Goal: Task Accomplishment & Management: Use online tool/utility

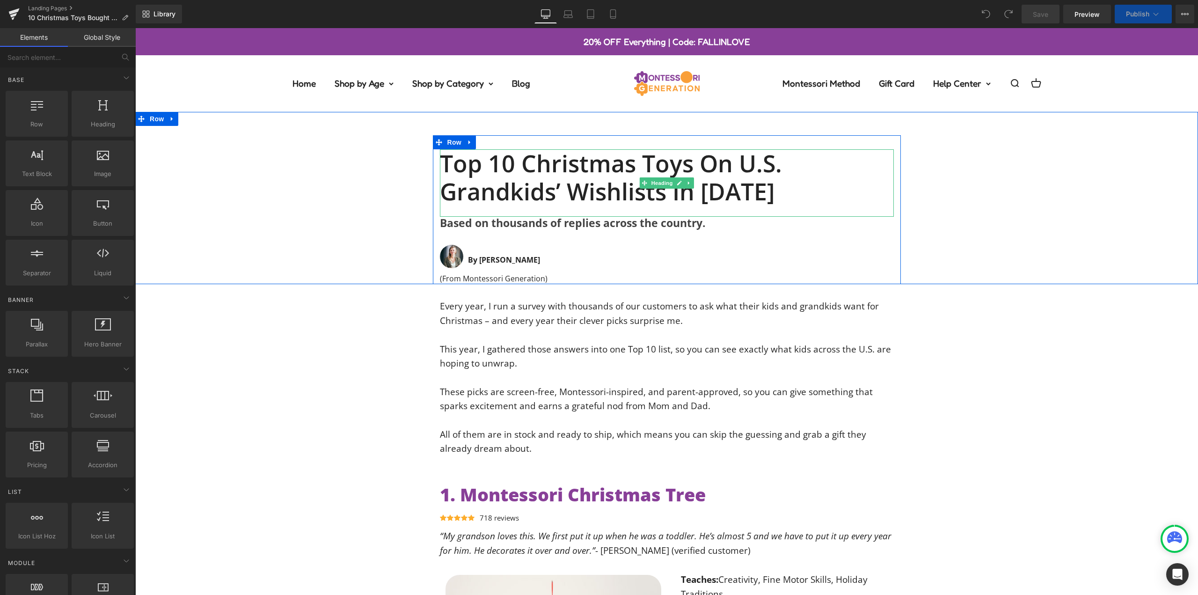
click at [607, 186] on h1 "Top 10 Christmas Toys on U.S. Grandkids’ Wishlists in 2025" at bounding box center [667, 177] width 454 height 56
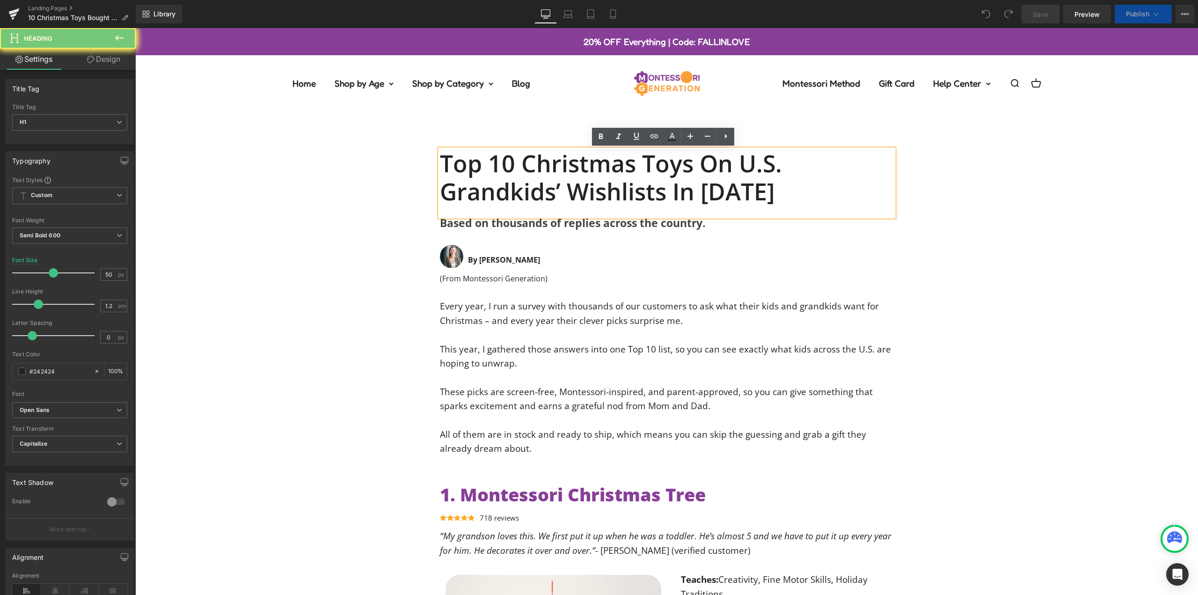
paste div
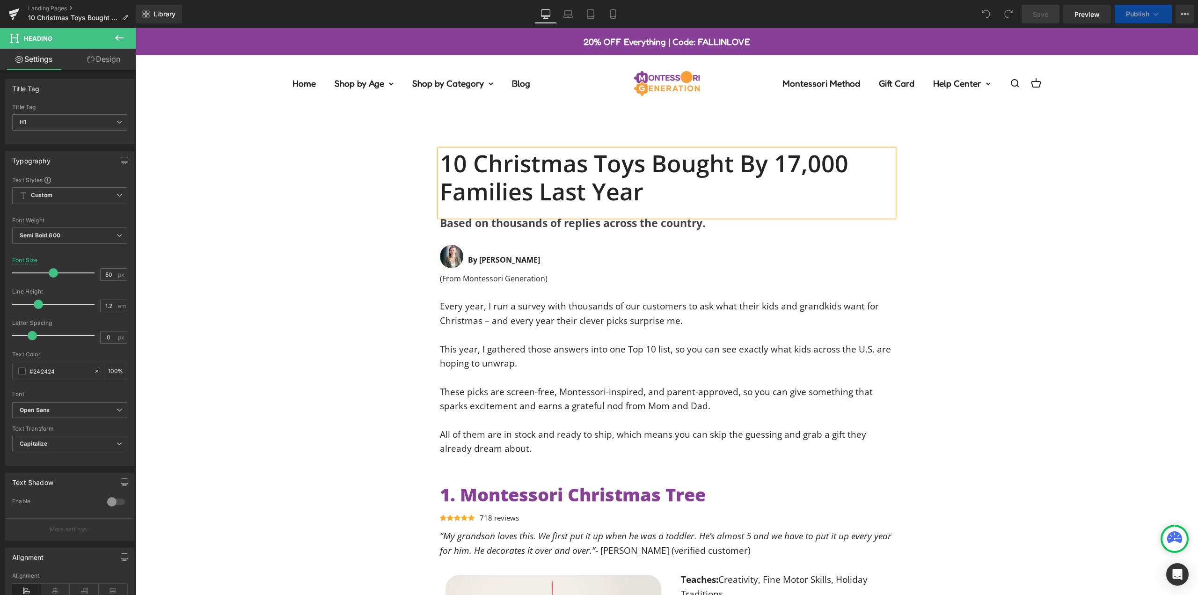
click at [1001, 192] on div "10 Christmas Toys Bought by 17,000 Families Last Year Heading Based on thousand…" at bounding box center [666, 209] width 1063 height 149
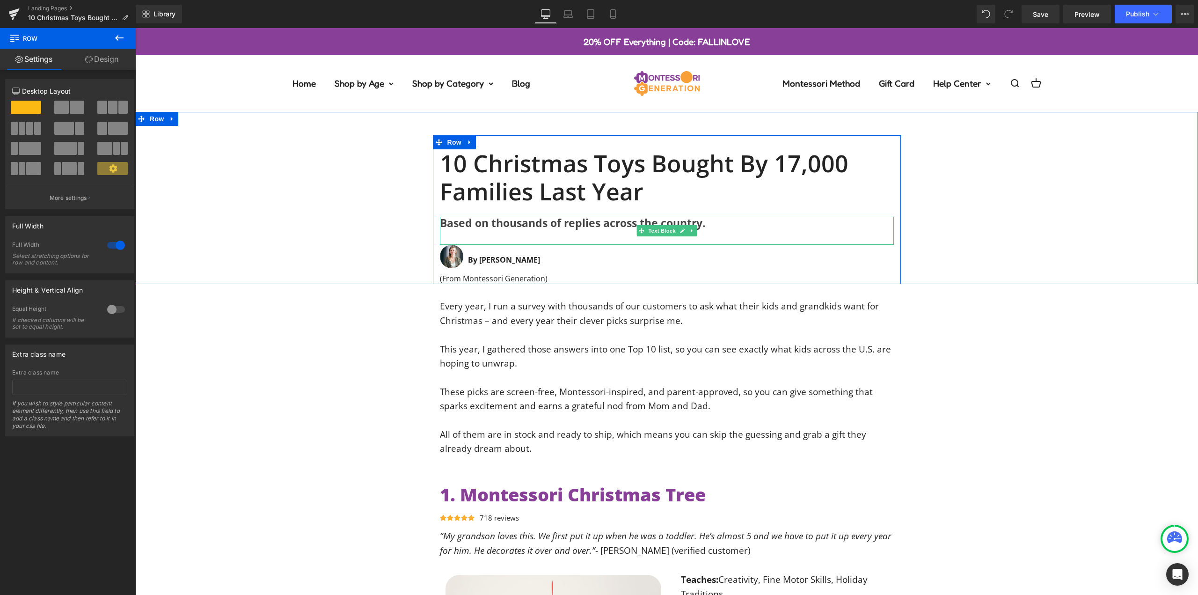
click at [518, 226] on b "Based on thousands of replies across the country." at bounding box center [573, 222] width 266 height 15
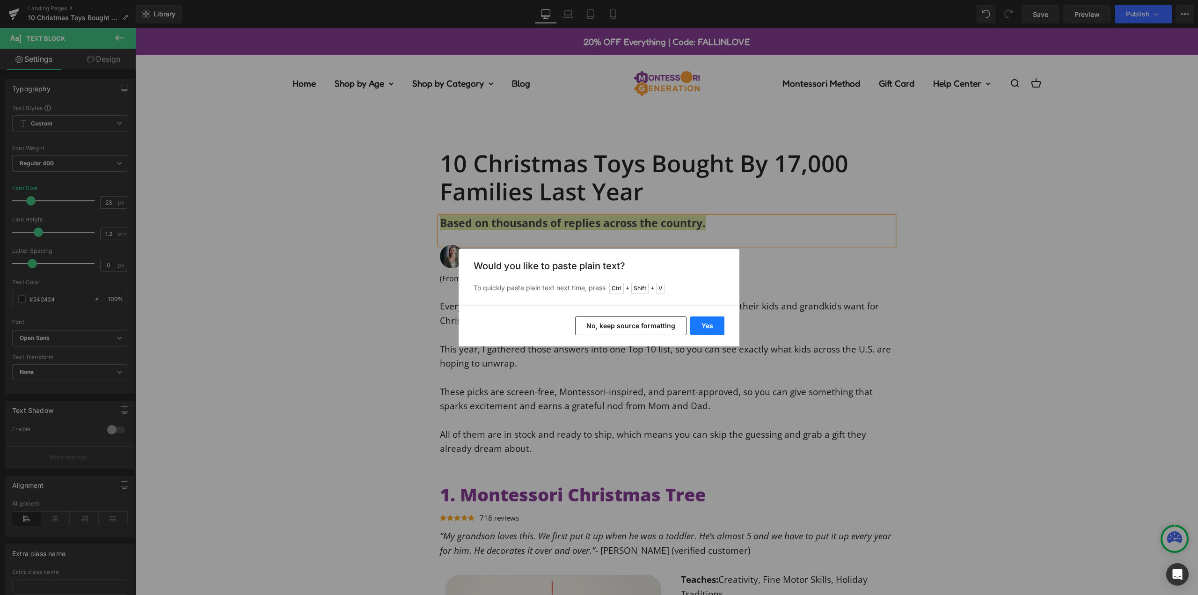
click at [709, 329] on button "Yes" at bounding box center [707, 325] width 34 height 19
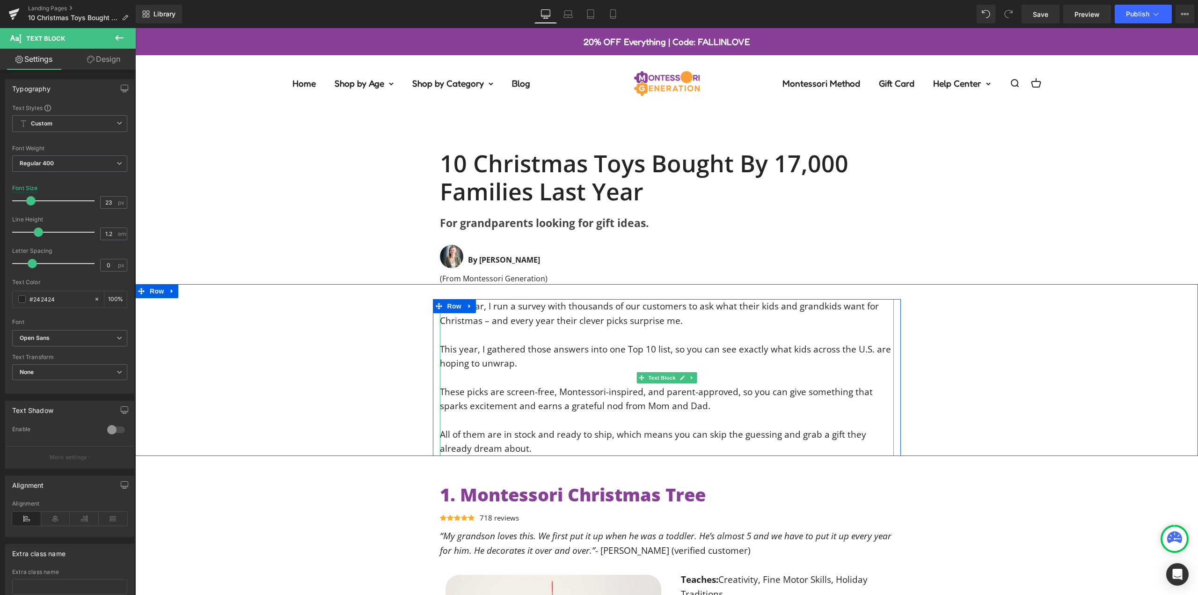
click at [497, 451] on div "All of them are in stock and ready to ship, which means you can skip the guessi…" at bounding box center [667, 441] width 454 height 29
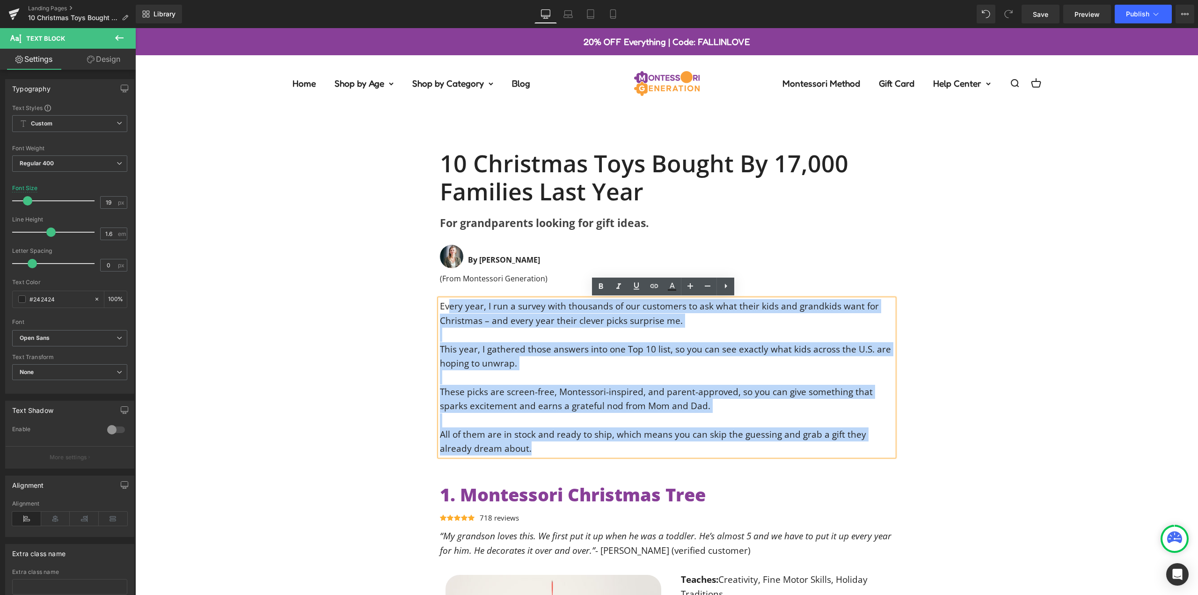
drag, startPoint x: 484, startPoint y: 436, endPoint x: 461, endPoint y: 309, distance: 128.9
click at [445, 304] on div "Every year, I run a survey with thousands of our customers to ask what their ki…" at bounding box center [667, 377] width 454 height 156
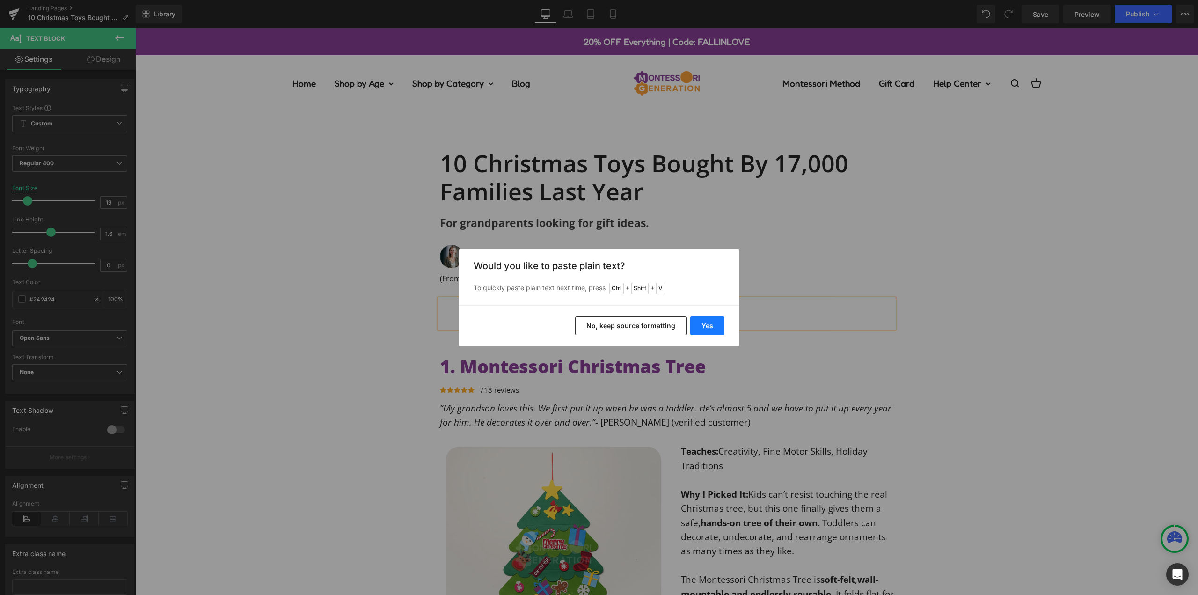
click at [703, 324] on button "Yes" at bounding box center [707, 325] width 34 height 19
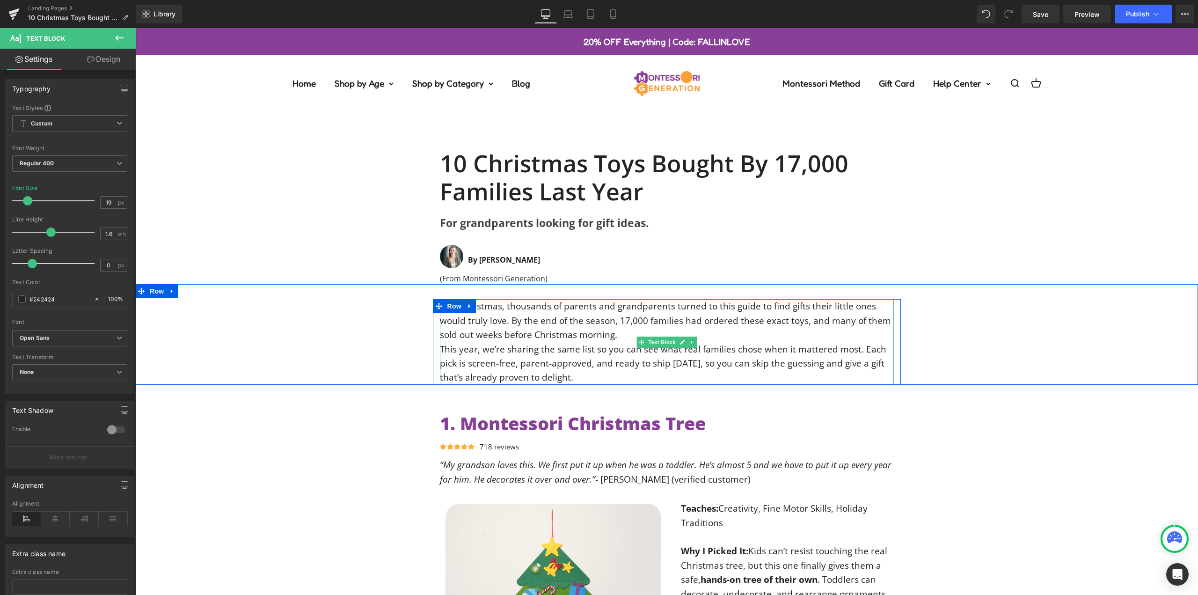
click at [620, 335] on div "Last Christmas, thousands of parents and grandparents turned to this guide to f…" at bounding box center [667, 341] width 454 height 85
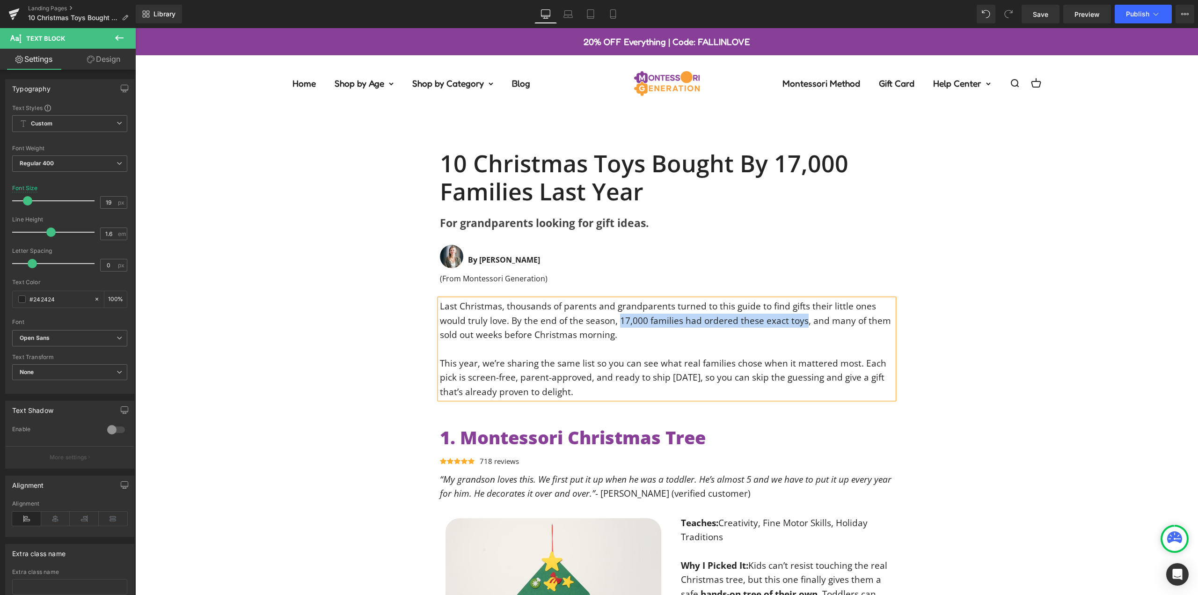
drag, startPoint x: 614, startPoint y: 322, endPoint x: 1148, endPoint y: 29, distance: 609.5
click at [799, 323] on div "Last Christmas, thousands of parents and grandparents turned to this guide to f…" at bounding box center [667, 349] width 454 height 100
click at [977, 341] on div "Last Christmas, thousands of parents and grandparents turned to this guide to f…" at bounding box center [666, 349] width 1063 height 100
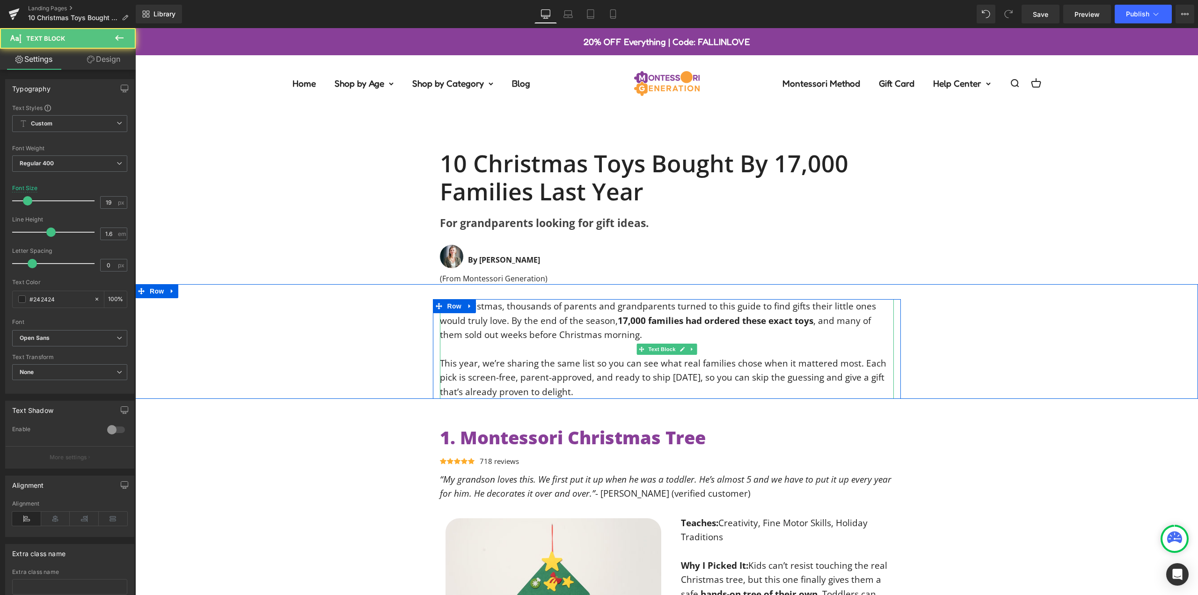
drag, startPoint x: 511, startPoint y: 376, endPoint x: 464, endPoint y: 378, distance: 46.8
click at [464, 378] on div "This year, we’re sharing the same list so you can see what real families chose …" at bounding box center [667, 377] width 454 height 43
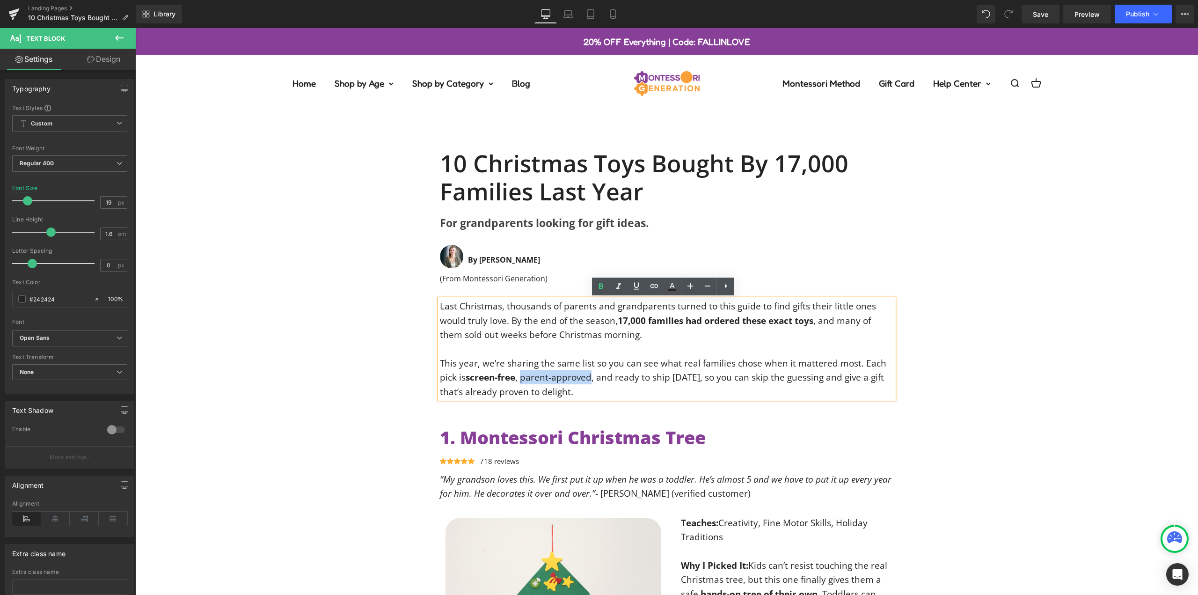
drag, startPoint x: 589, startPoint y: 378, endPoint x: 519, endPoint y: 376, distance: 69.7
click at [519, 376] on div "This year, we’re sharing the same list so you can see what real families chose …" at bounding box center [667, 377] width 454 height 43
drag, startPoint x: 696, startPoint y: 379, endPoint x: 1205, endPoint y: 48, distance: 606.9
click at [598, 379] on div "This year, we’re sharing the same list so you can see what real families chose …" at bounding box center [667, 377] width 454 height 43
click at [1002, 324] on div "Last Christmas, thousands of parents and grandparents turned to this guide to f…" at bounding box center [666, 349] width 1063 height 100
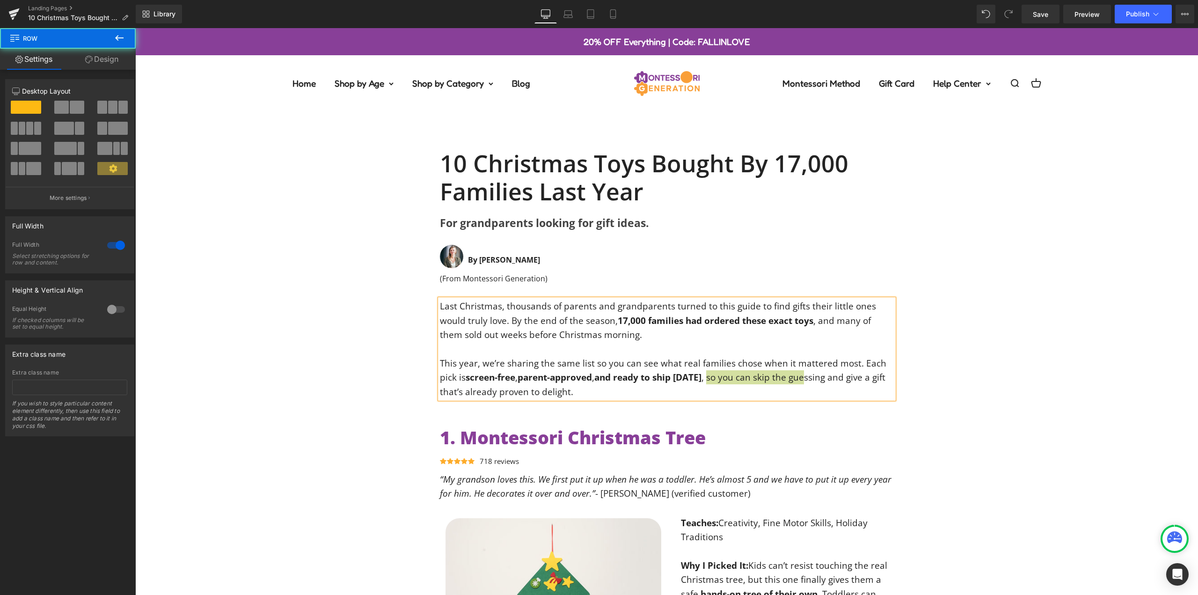
click at [1041, 17] on span "Save" at bounding box center [1040, 14] width 15 height 10
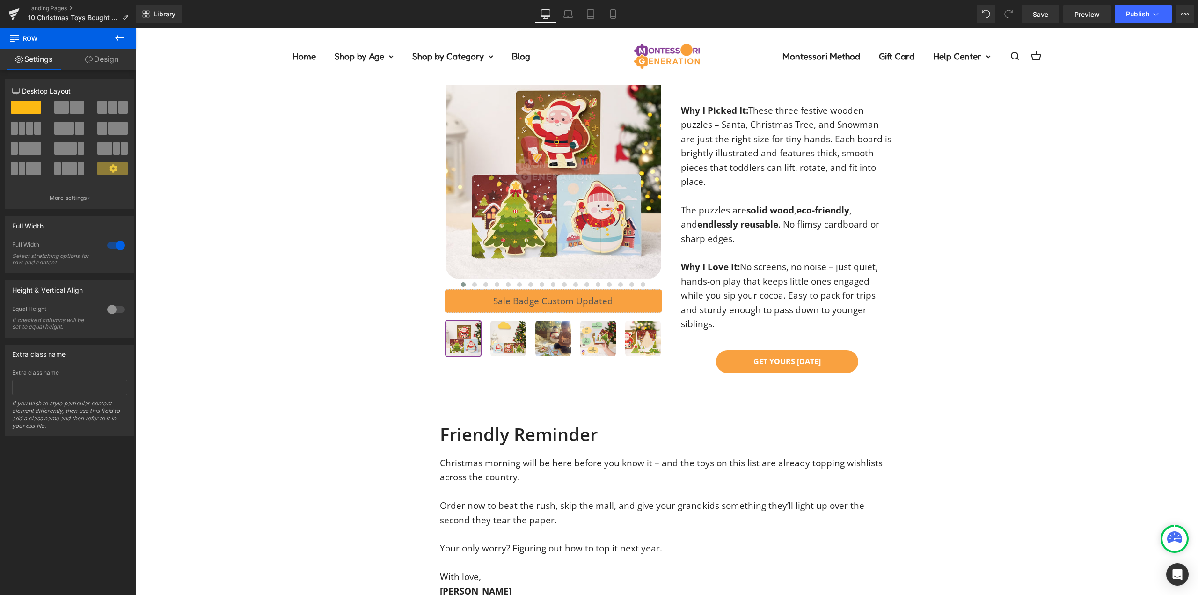
scroll to position [4633, 0]
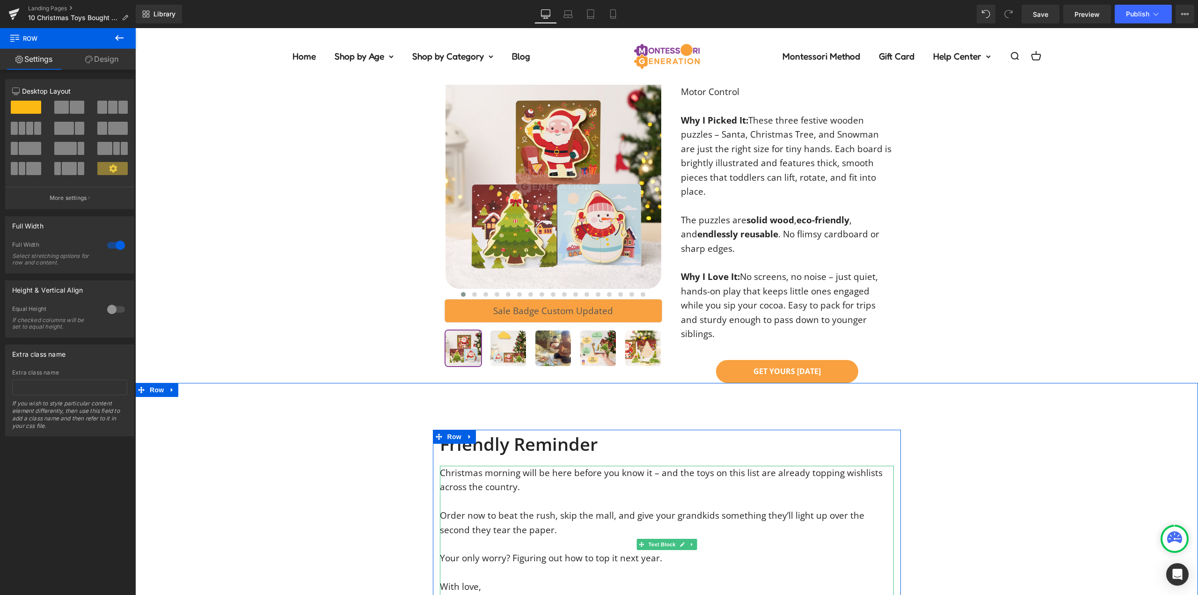
click at [535, 594] on div "[PERSON_NAME]" at bounding box center [667, 601] width 454 height 14
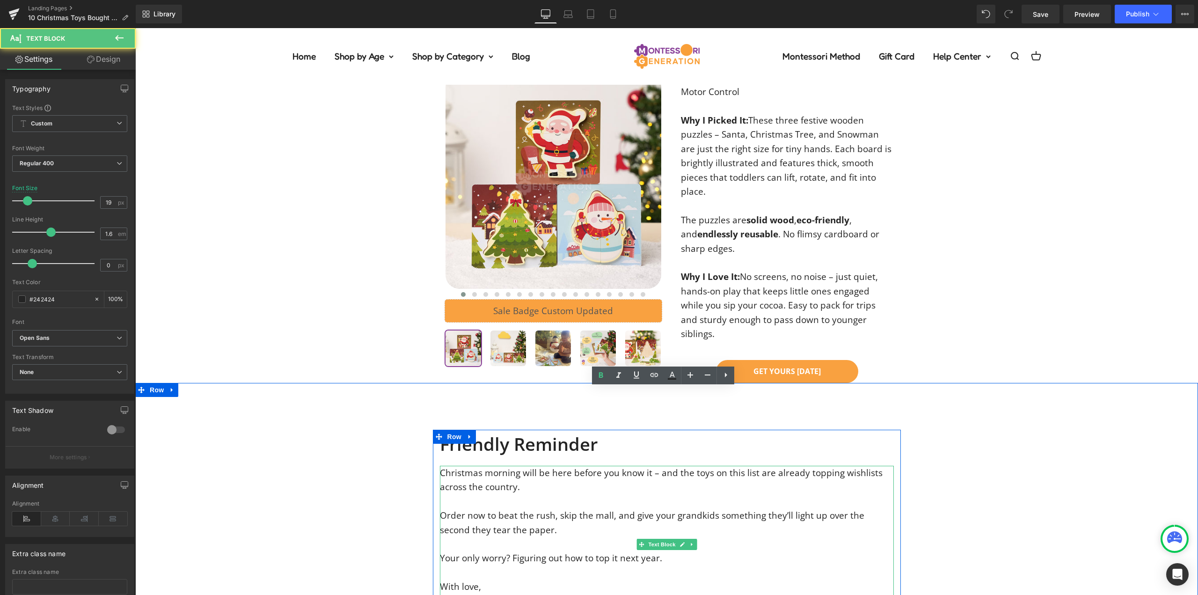
click at [475, 494] on div "Order now to beat the rush, skip the mall, and give your grandkids something th…" at bounding box center [667, 558] width 454 height 128
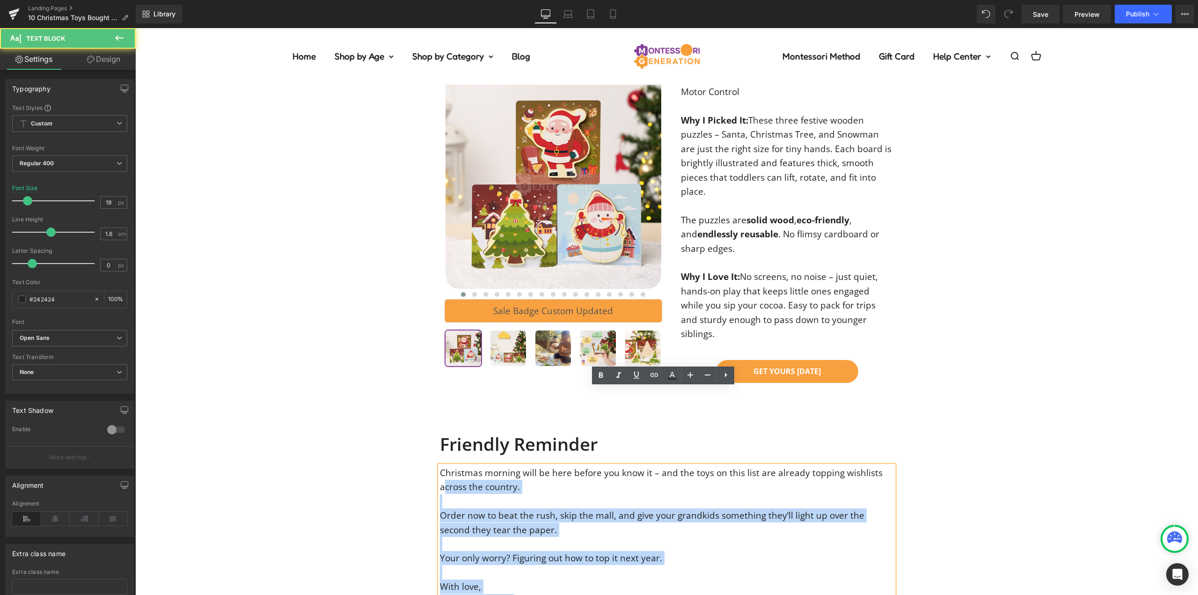
drag, startPoint x: 539, startPoint y: 539, endPoint x: 443, endPoint y: 406, distance: 164.6
click at [443, 466] on div "Christmas morning will be here before you know it – and the toys on this list a…" at bounding box center [667, 544] width 454 height 156
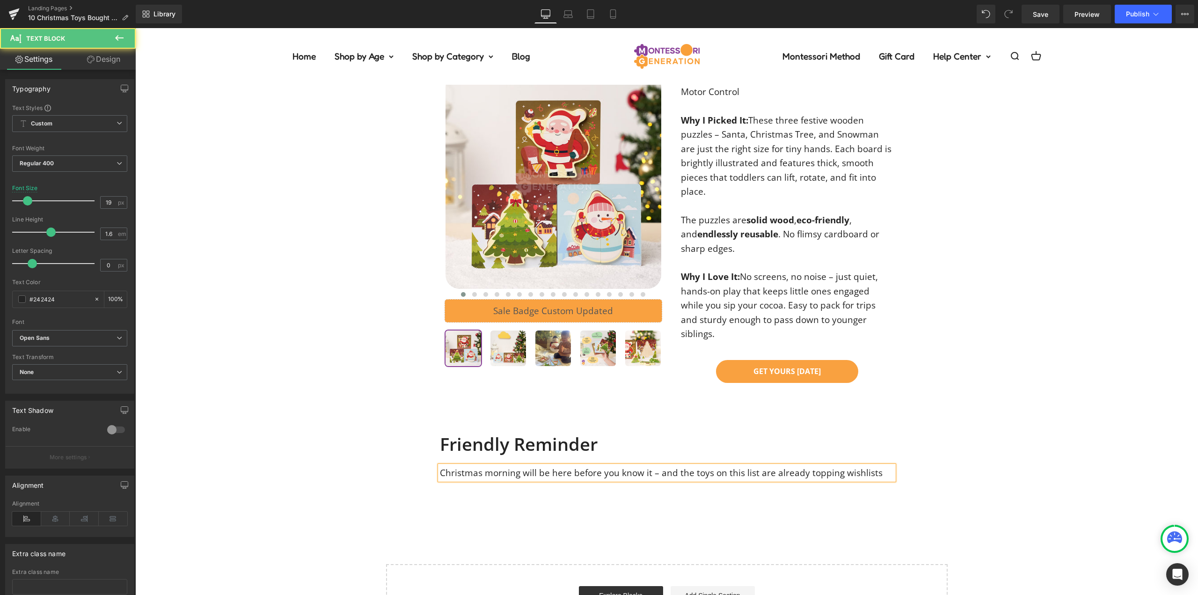
drag, startPoint x: 505, startPoint y: 388, endPoint x: 560, endPoint y: 401, distance: 56.7
click at [380, 430] on div "Friendly Reminder Heading Christmas morning will be here before you know it – a…" at bounding box center [666, 455] width 1063 height 50
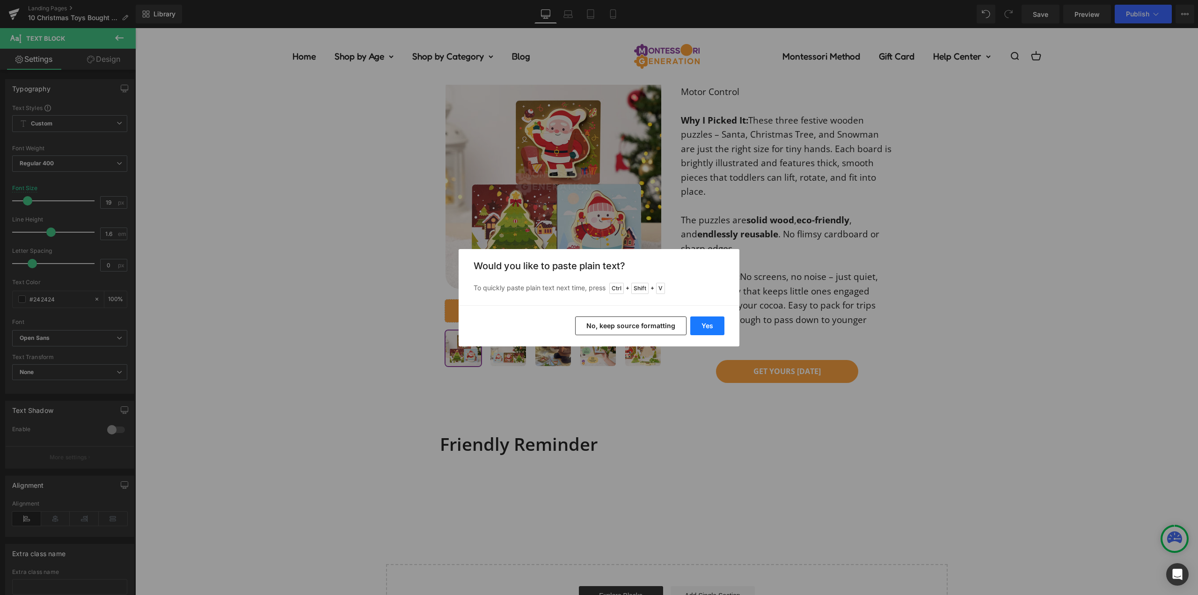
drag, startPoint x: 710, startPoint y: 324, endPoint x: 575, endPoint y: 295, distance: 138.3
click at [710, 324] on button "Yes" at bounding box center [707, 325] width 34 height 19
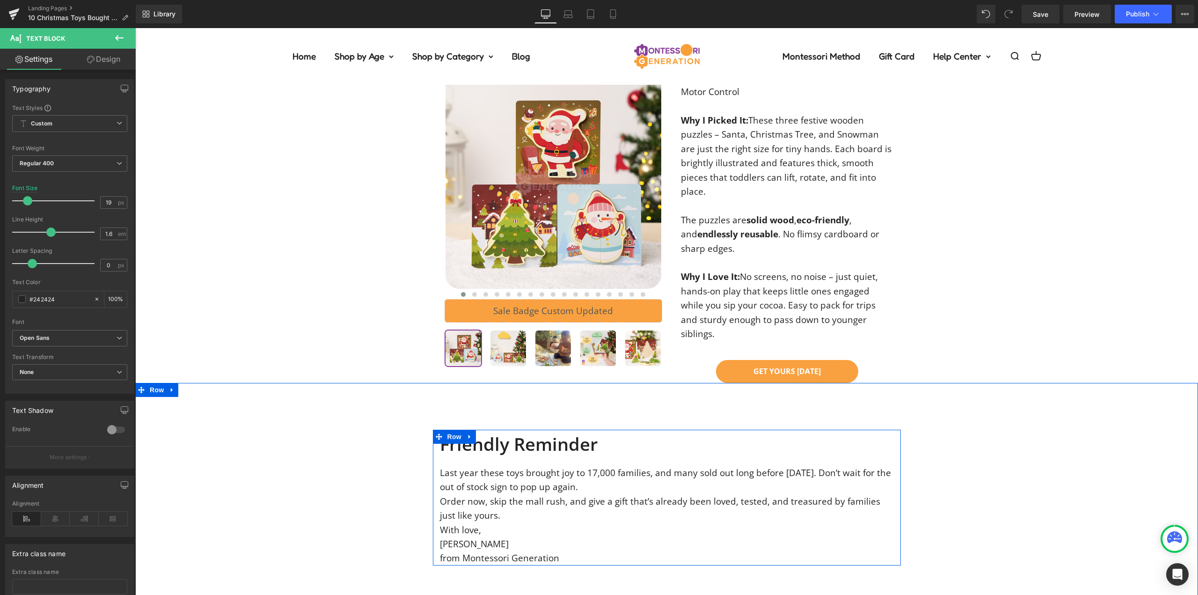
click at [615, 466] on div "Last year these toys brought joy to 17,000 families, and many sold out long bef…" at bounding box center [667, 516] width 454 height 100
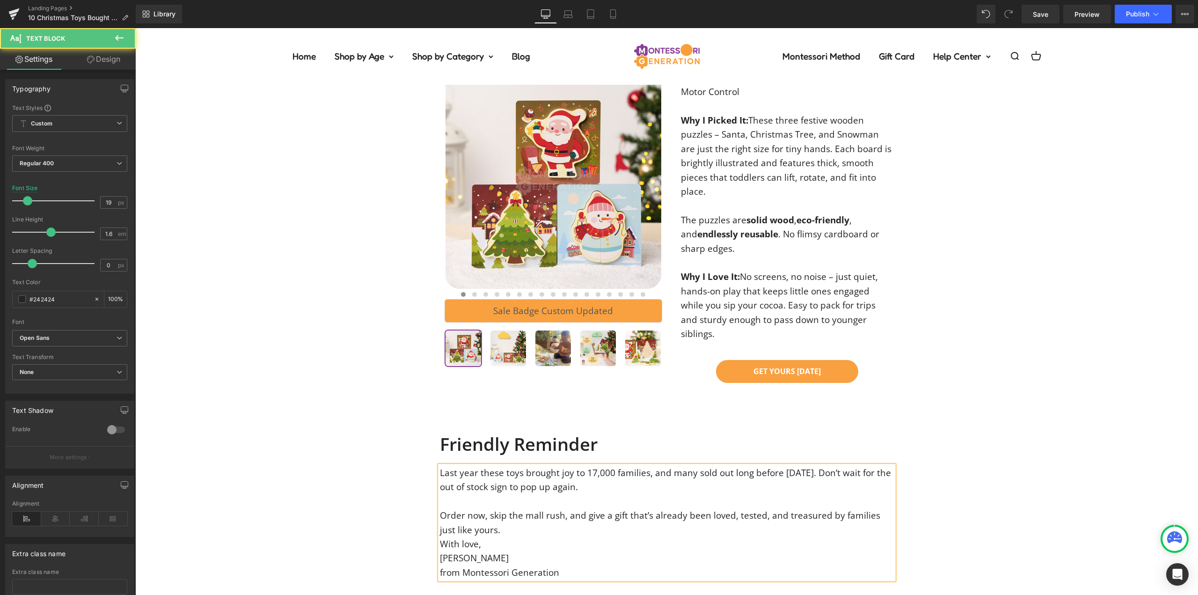
click at [485, 508] on div "Order now, skip the mall rush, and give a gift that’s already been loved, teste…" at bounding box center [667, 522] width 454 height 29
drag, startPoint x: 643, startPoint y: 397, endPoint x: 583, endPoint y: 395, distance: 59.9
click at [583, 466] on div "Last year these toys brought joy to 17,000 families, and many sold out long bef…" at bounding box center [667, 530] width 454 height 128
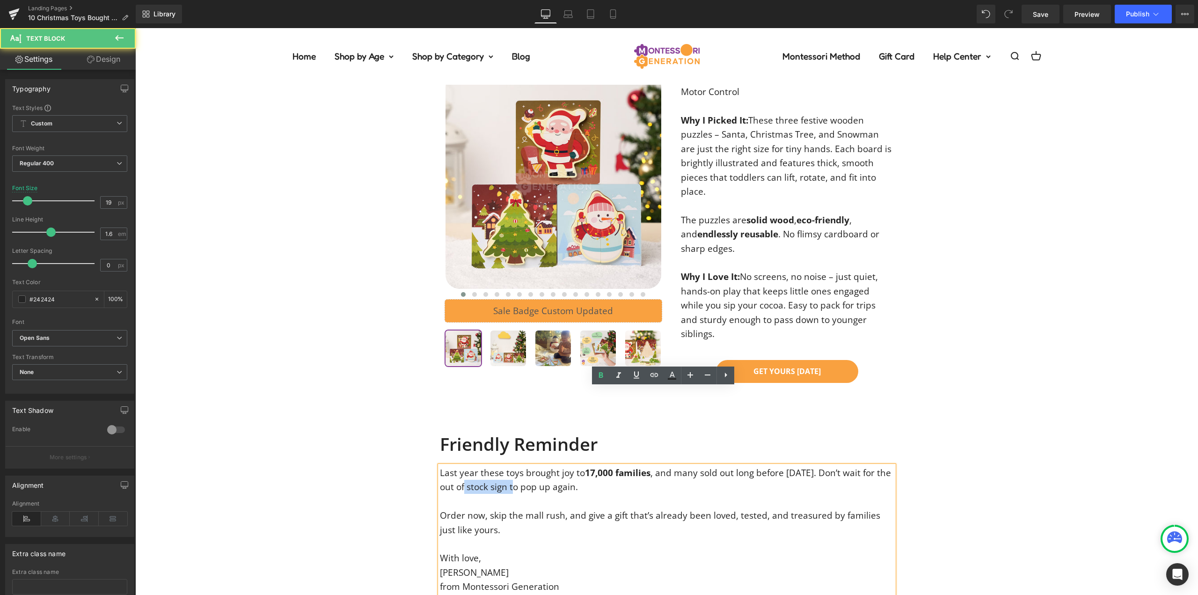
drag, startPoint x: 514, startPoint y: 410, endPoint x: 562, endPoint y: 389, distance: 52.0
click at [465, 466] on div "Last year these toys brought joy to 17,000 families , and many sold out long be…" at bounding box center [667, 530] width 454 height 128
drag, startPoint x: 640, startPoint y: 365, endPoint x: 616, endPoint y: 376, distance: 26.8
click at [616, 376] on icon at bounding box center [618, 375] width 11 height 11
click at [979, 430] on div "Friendly Reminder Heading Last year these toys brought joy to 17,000 families ,…" at bounding box center [666, 512] width 1063 height 164
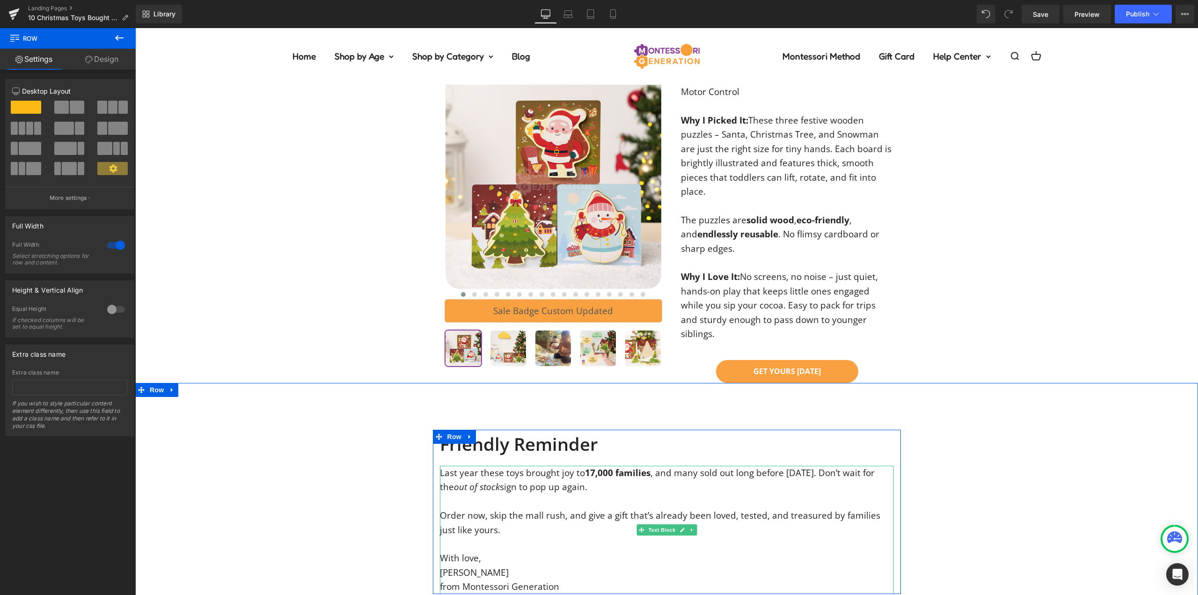
click at [471, 565] on div "[PERSON_NAME]" at bounding box center [667, 572] width 454 height 14
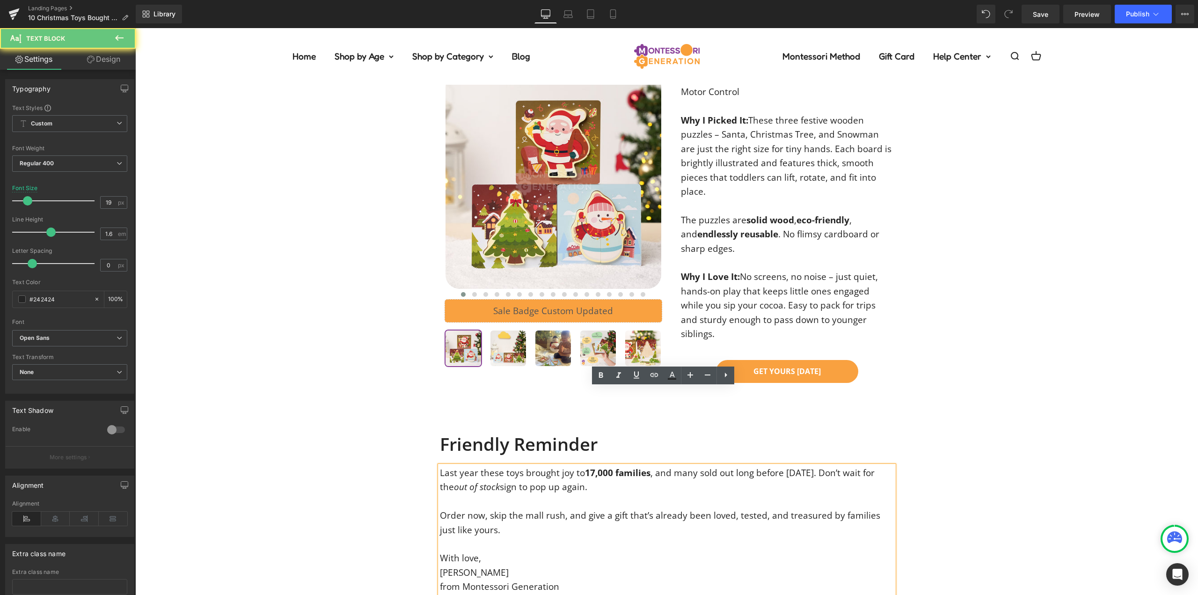
click at [440, 565] on div "[PERSON_NAME]" at bounding box center [667, 572] width 454 height 14
drag, startPoint x: 513, startPoint y: 510, endPoint x: 764, endPoint y: 398, distance: 274.5
click at [440, 579] on div "from Montessori Generation" at bounding box center [667, 586] width 454 height 14
drag, startPoint x: 665, startPoint y: 351, endPoint x: 620, endPoint y: 376, distance: 51.5
click at [620, 376] on icon at bounding box center [618, 375] width 11 height 11
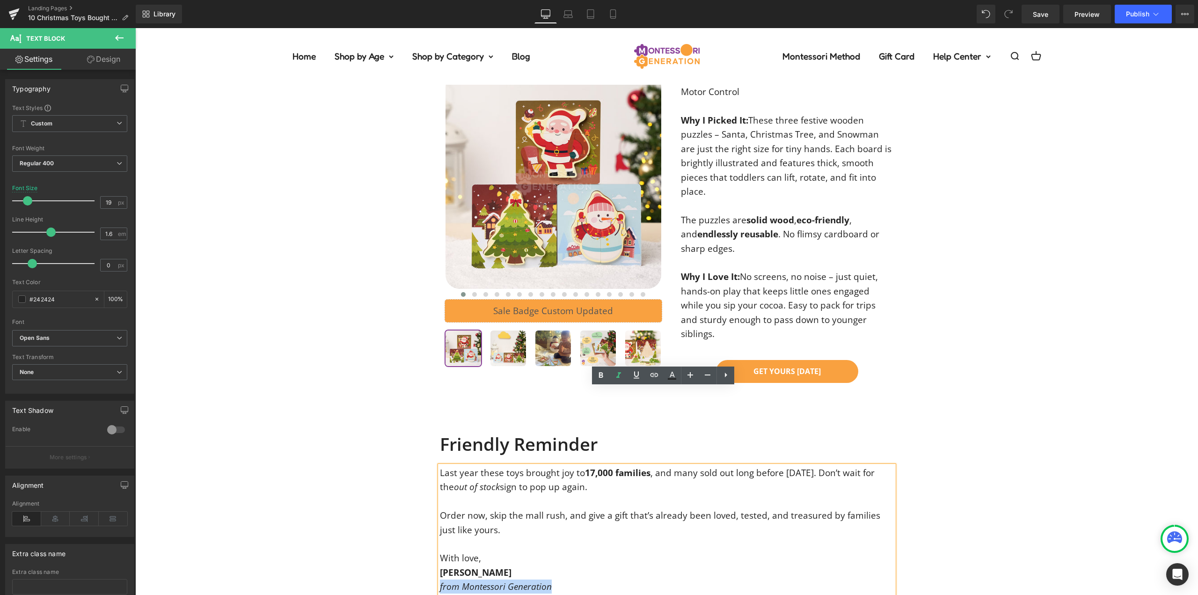
click at [995, 430] on div "Friendly Reminder Heading Last year these toys brought joy to 17,000 families ,…" at bounding box center [666, 512] width 1063 height 164
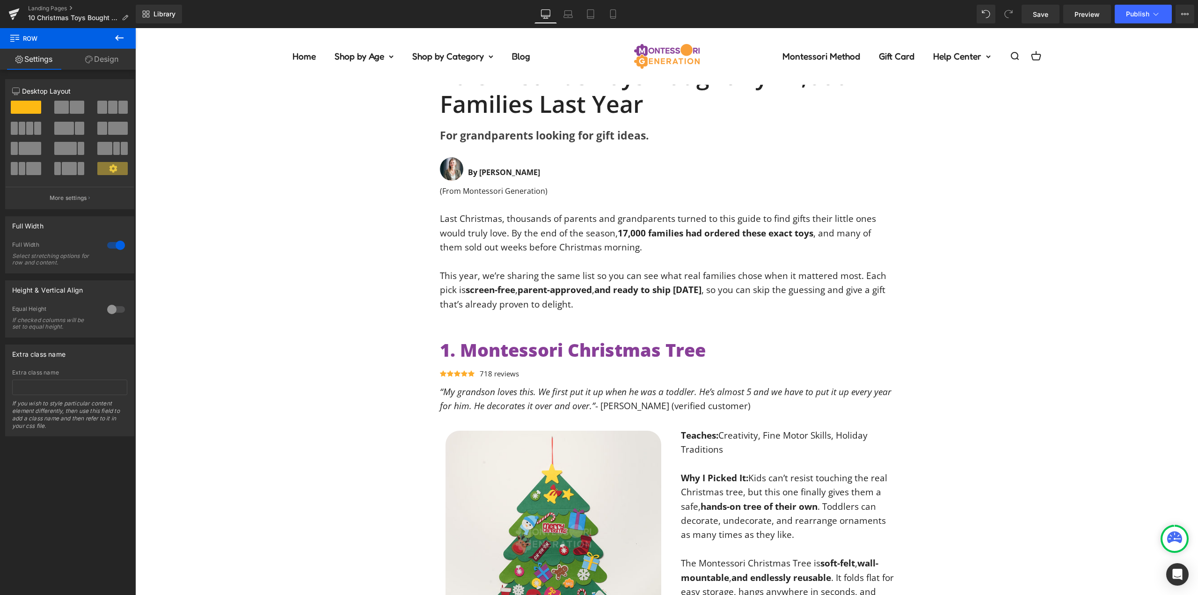
scroll to position [0, 0]
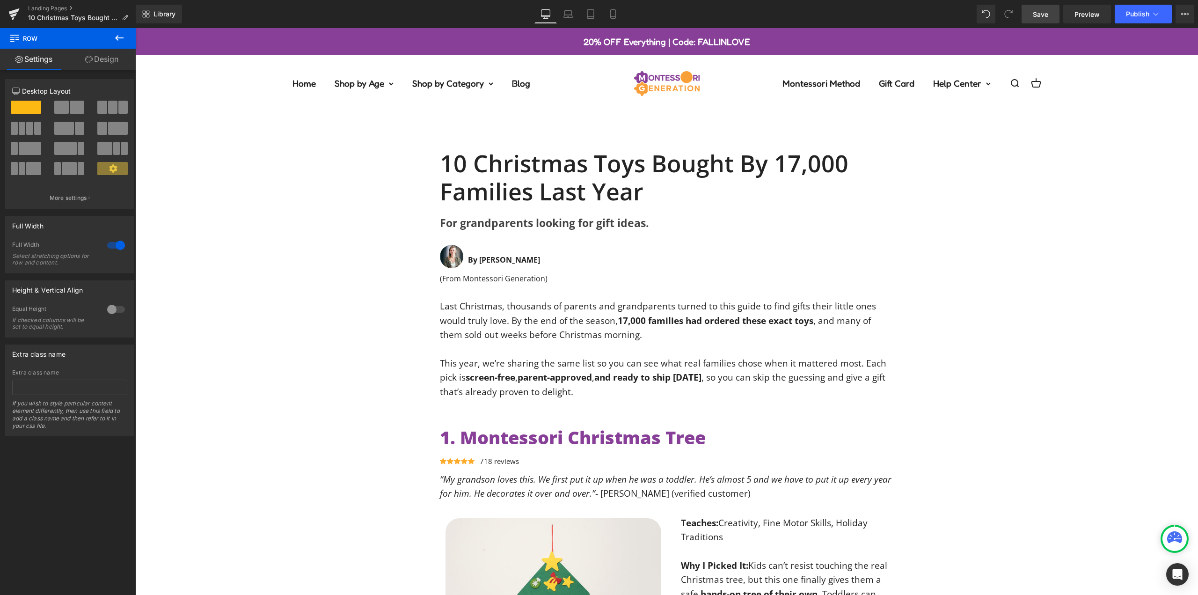
click at [1042, 12] on span "Save" at bounding box center [1040, 14] width 15 height 10
click at [1182, 13] on icon at bounding box center [1184, 13] width 7 height 7
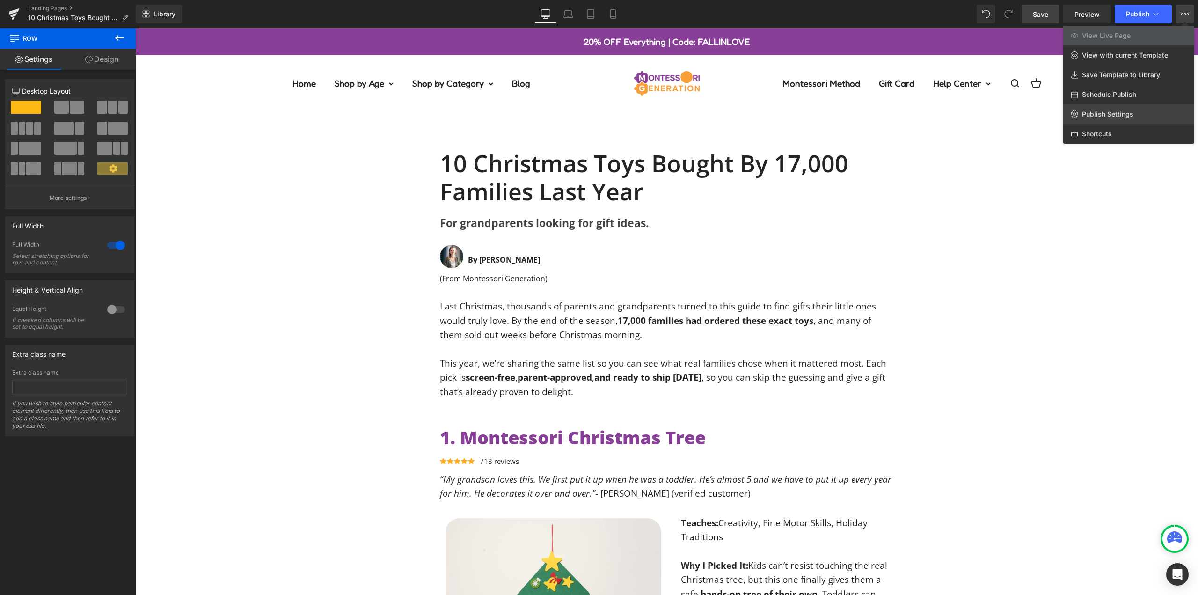
click at [1109, 112] on span "Publish Settings" at bounding box center [1107, 114] width 51 height 8
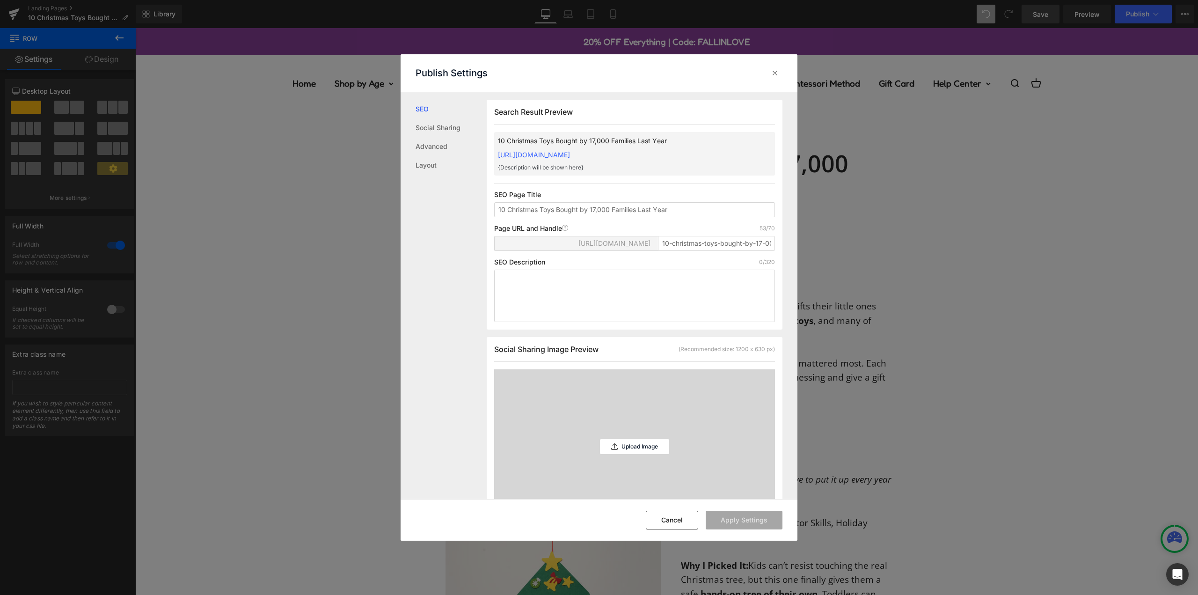
scroll to position [0, 0]
click at [700, 250] on input "10-christmas-toys-bought-by-17-000-families-last-year" at bounding box center [716, 242] width 117 height 15
paste input "000-families"
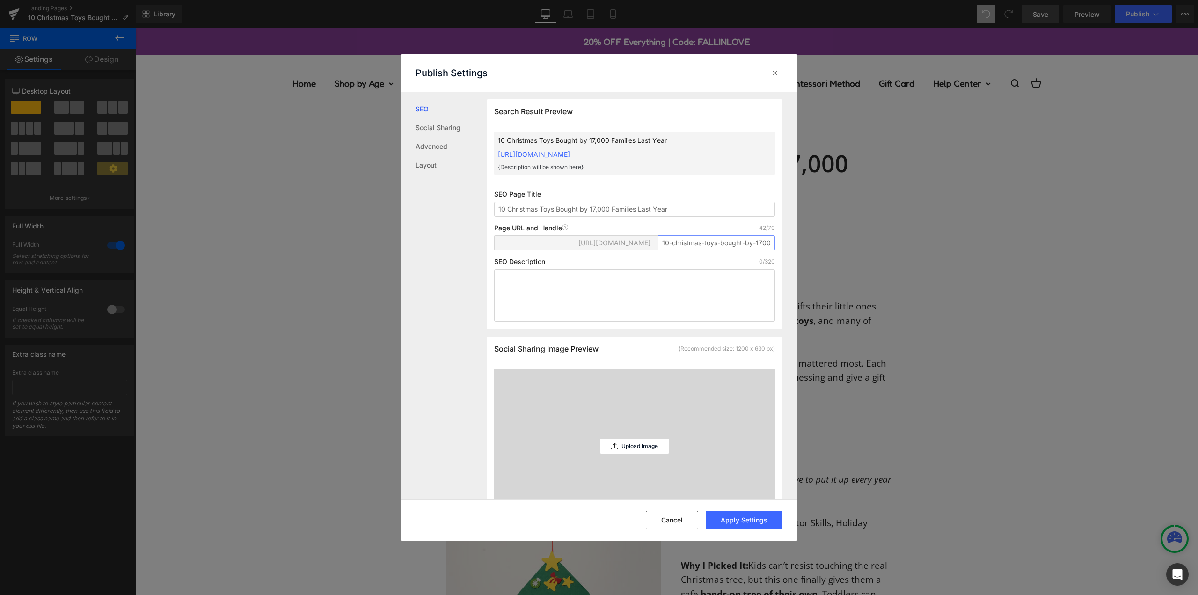
scroll to position [0, 33]
type input "10-christmas-toys-bought-by-17000-families"
click at [676, 232] on div "Page URL and Handle Page URL Address 42/70" at bounding box center [634, 227] width 281 height 7
click at [709, 217] on input "10 Christmas Toys Bought by 17,000 Families Last Year" at bounding box center [634, 209] width 281 height 15
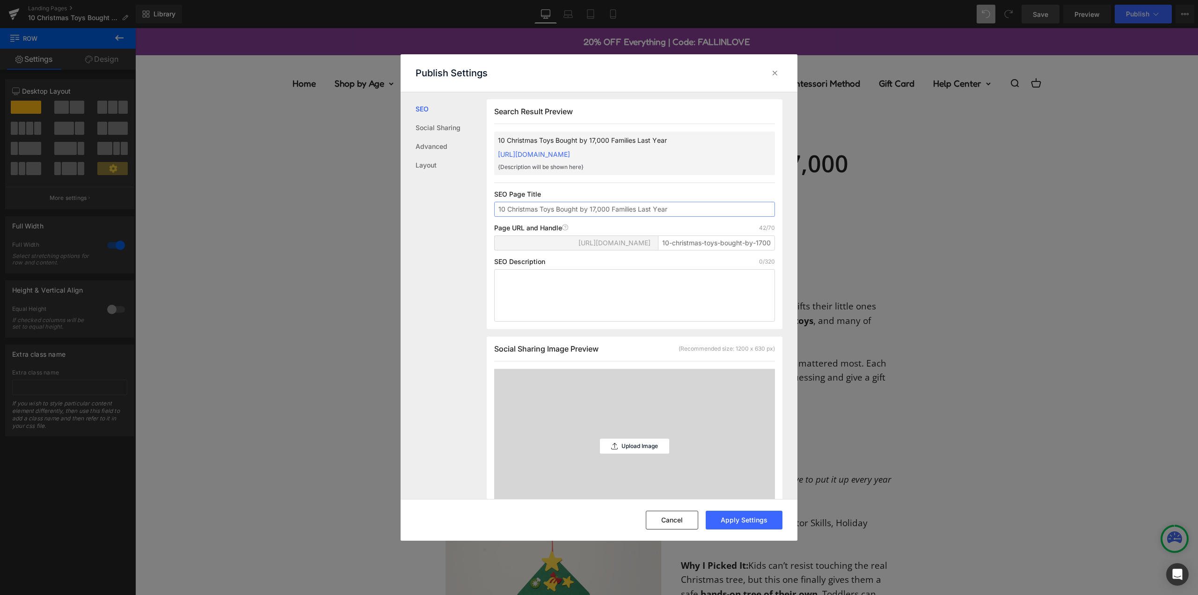
drag, startPoint x: 710, startPoint y: 219, endPoint x: 419, endPoint y: 235, distance: 291.1
click at [419, 235] on div "SEO Social Sharing Advanced Layout Search Result Preview 10 Christmas Toys Boug…" at bounding box center [599, 295] width 397 height 407
click at [580, 304] on textarea at bounding box center [634, 295] width 281 height 52
paste textarea "Discover the 10 Montessori-inspired Christmas toys chosen by 17,000 families la…"
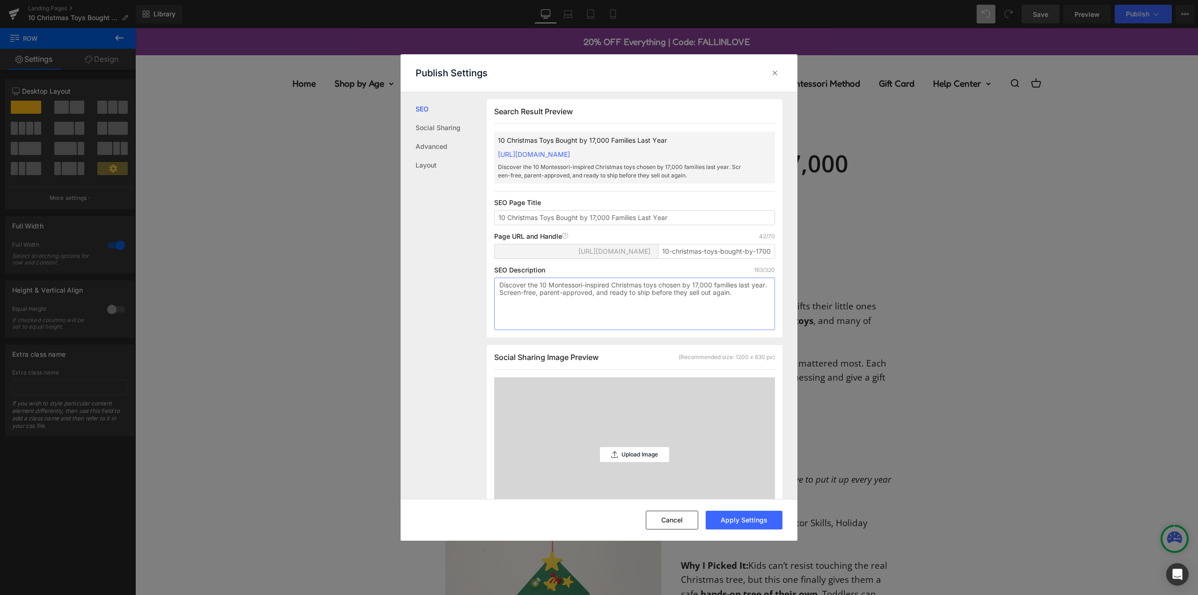
type textarea "Discover the 10 Montessori-inspired Christmas toys chosen by 17,000 families la…"
click at [566, 274] on div "SEO Description 163/320" at bounding box center [634, 269] width 281 height 7
click at [760, 526] on button "Apply Settings" at bounding box center [744, 520] width 77 height 19
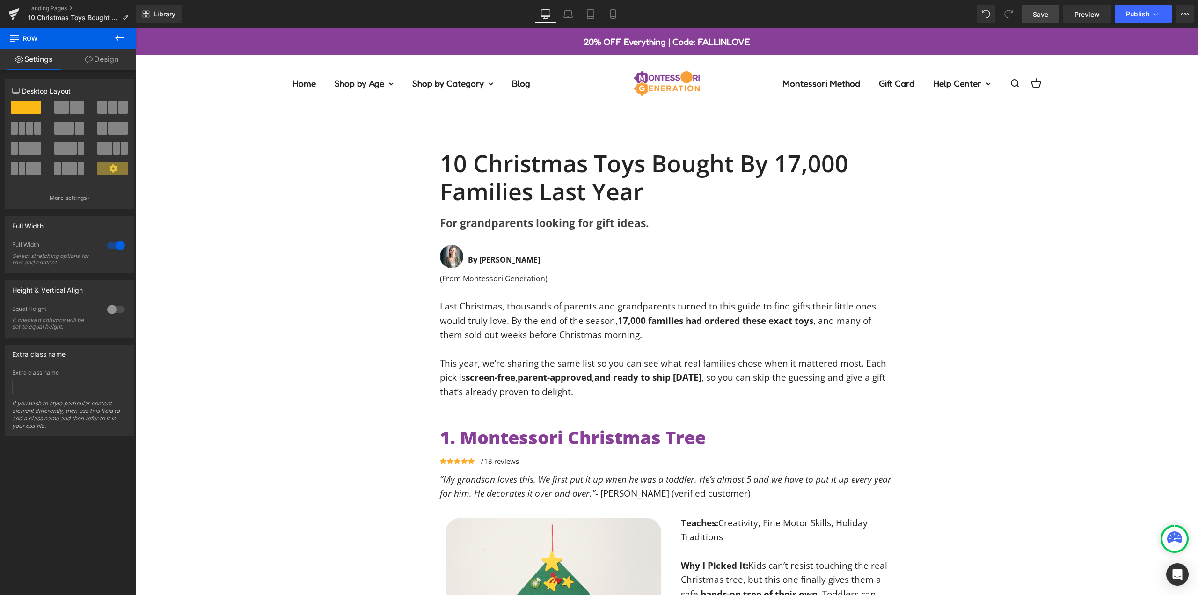
drag, startPoint x: 1048, startPoint y: 15, endPoint x: 940, endPoint y: 74, distance: 123.4
click at [1048, 15] on span "Save" at bounding box center [1040, 14] width 15 height 10
click at [1161, 10] on button "Publish" at bounding box center [1143, 14] width 57 height 19
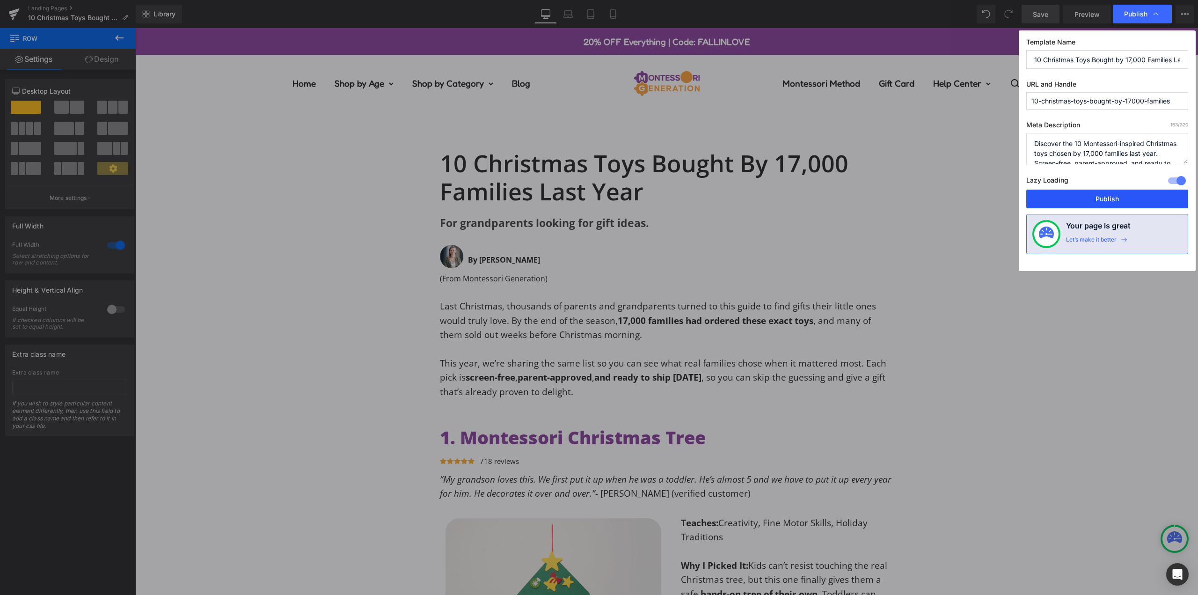
click at [1108, 198] on button "Publish" at bounding box center [1107, 199] width 162 height 19
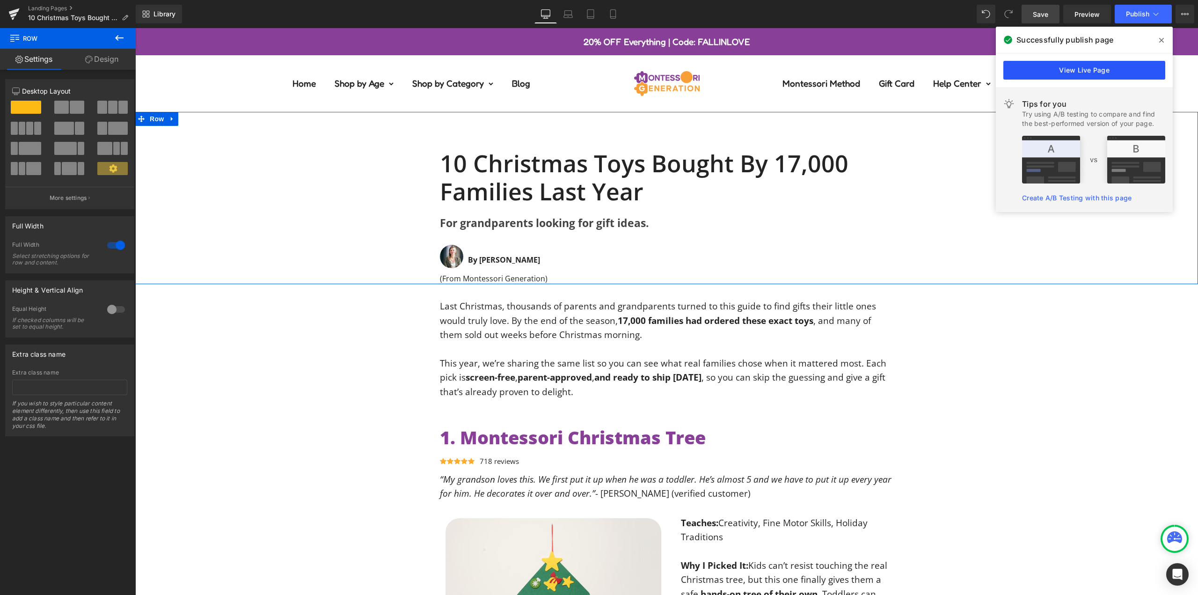
click at [1088, 71] on link "View Live Page" at bounding box center [1084, 70] width 162 height 19
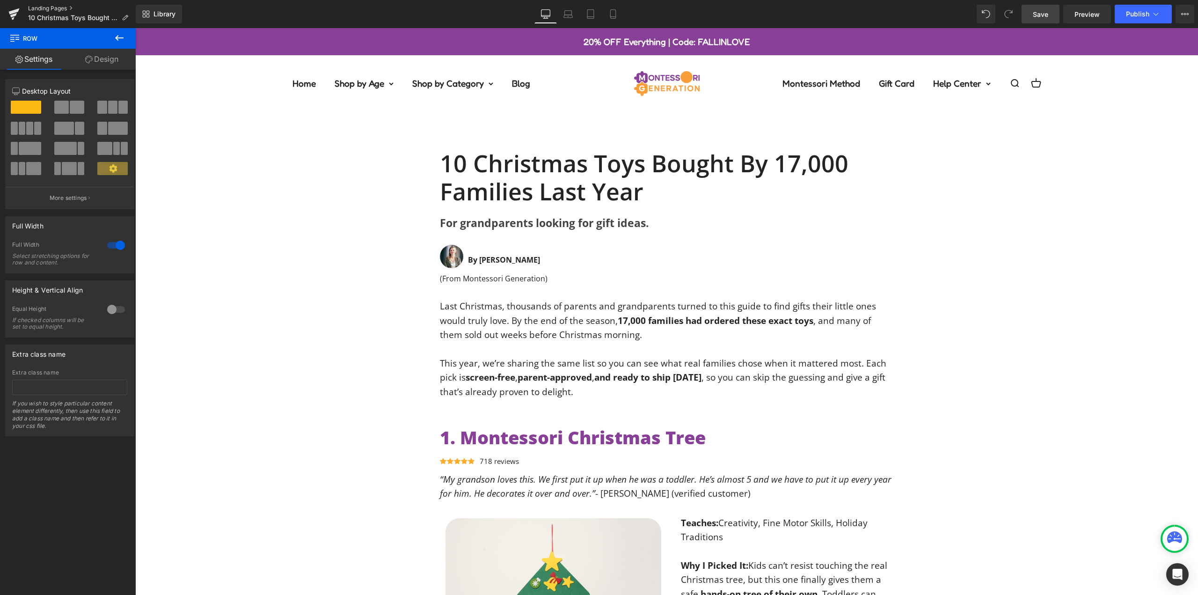
click at [57, 10] on link "Landing Pages" at bounding box center [82, 8] width 108 height 7
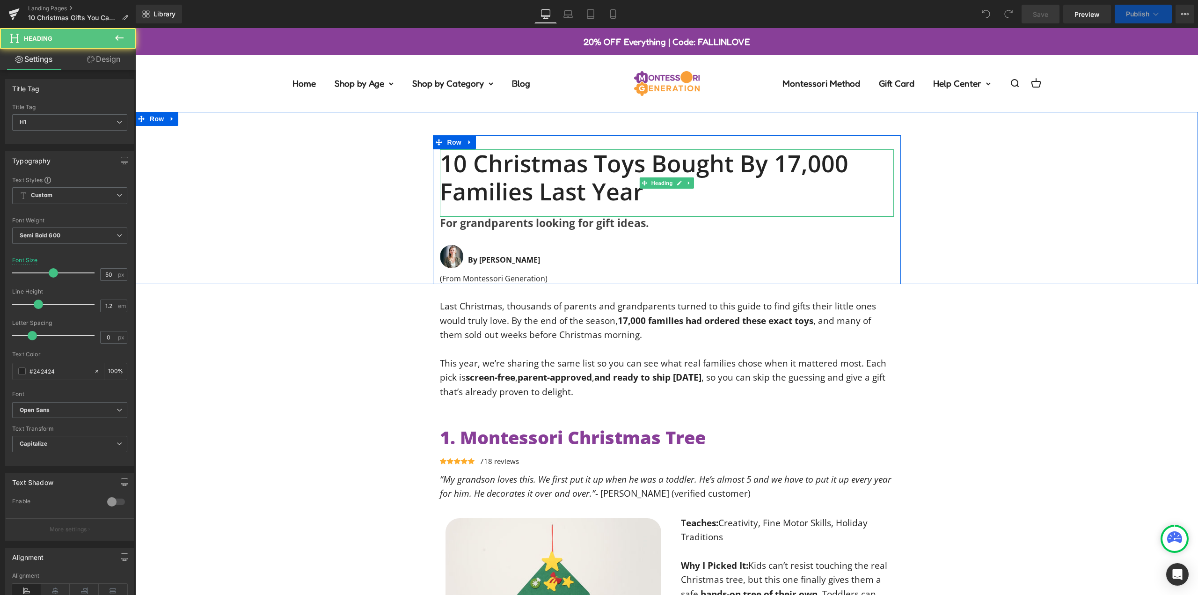
click at [624, 192] on h1 "10 Christmas Toys Bought by 17,000 Families Last Year" at bounding box center [667, 177] width 454 height 56
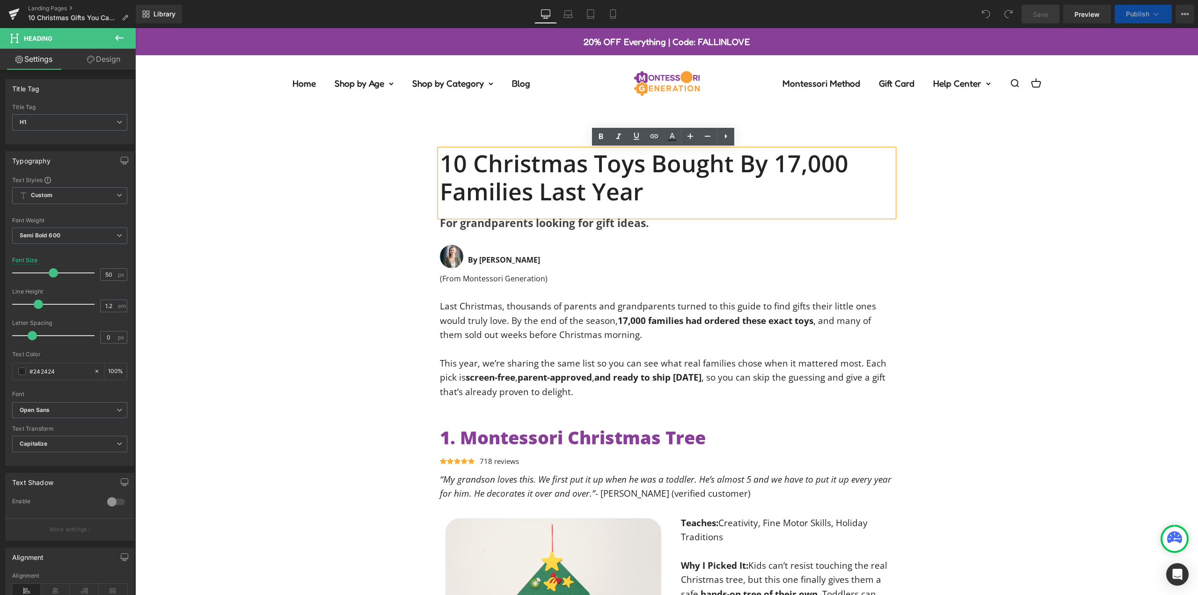
drag, startPoint x: 597, startPoint y: 184, endPoint x: 455, endPoint y: 161, distance: 143.2
click at [447, 161] on h1 "10 Christmas Toys Bought by 17,000 Families Last Year" at bounding box center [667, 177] width 454 height 56
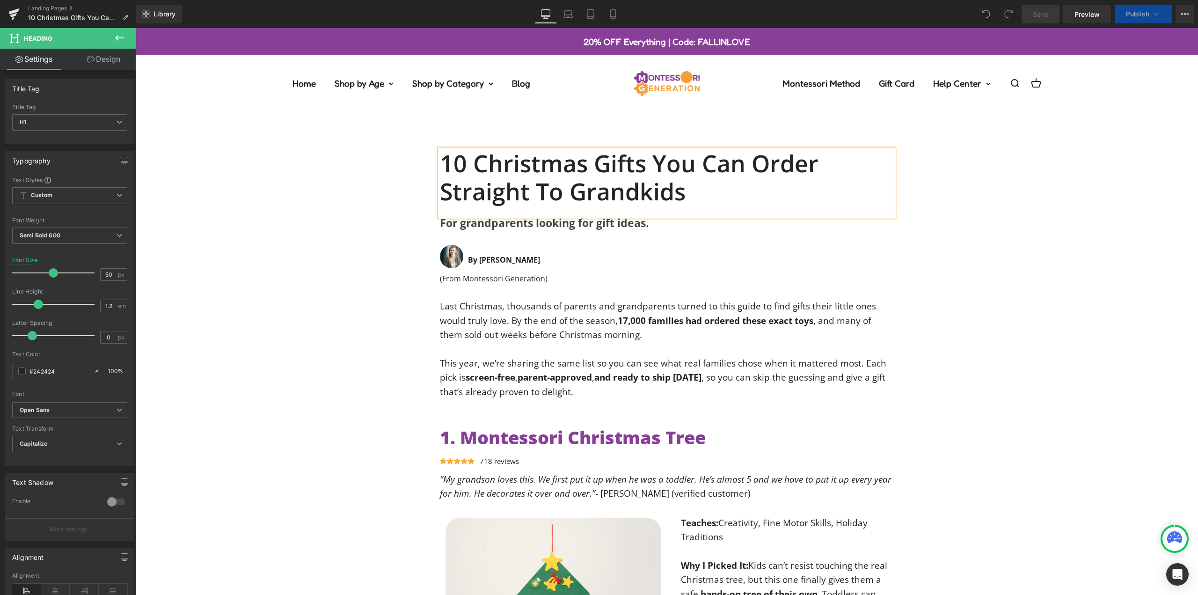
click at [991, 204] on div "10 Christmas Gifts You Can Order Straight to Grandkids Heading For grandparents…" at bounding box center [666, 209] width 1063 height 149
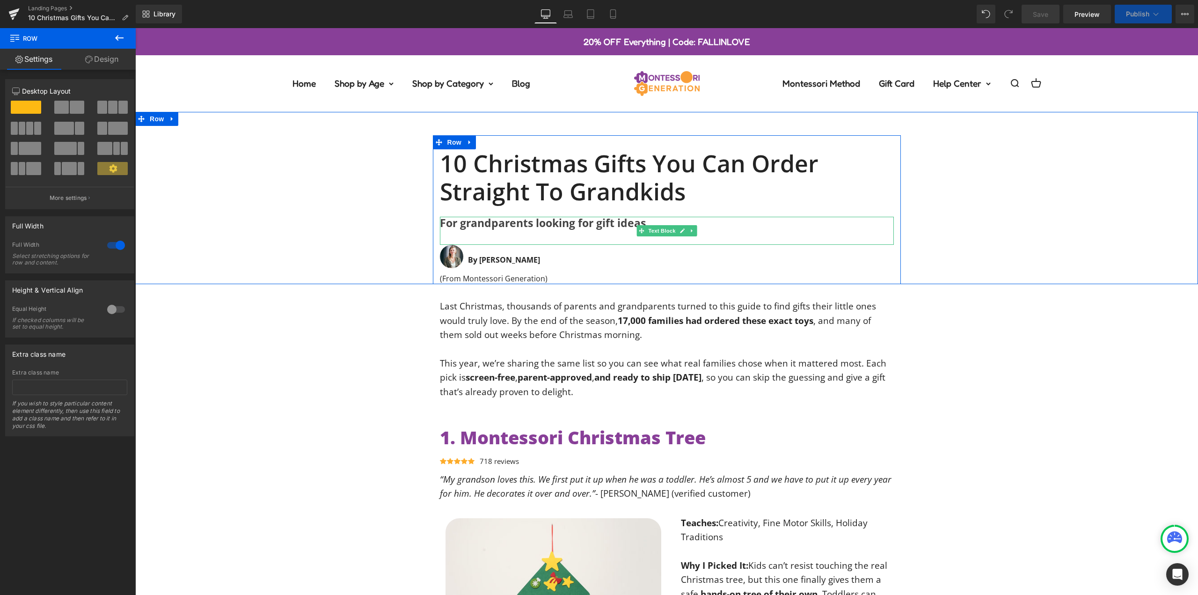
click at [520, 223] on b "For grandparents looking for gift ideas." at bounding box center [544, 222] width 209 height 15
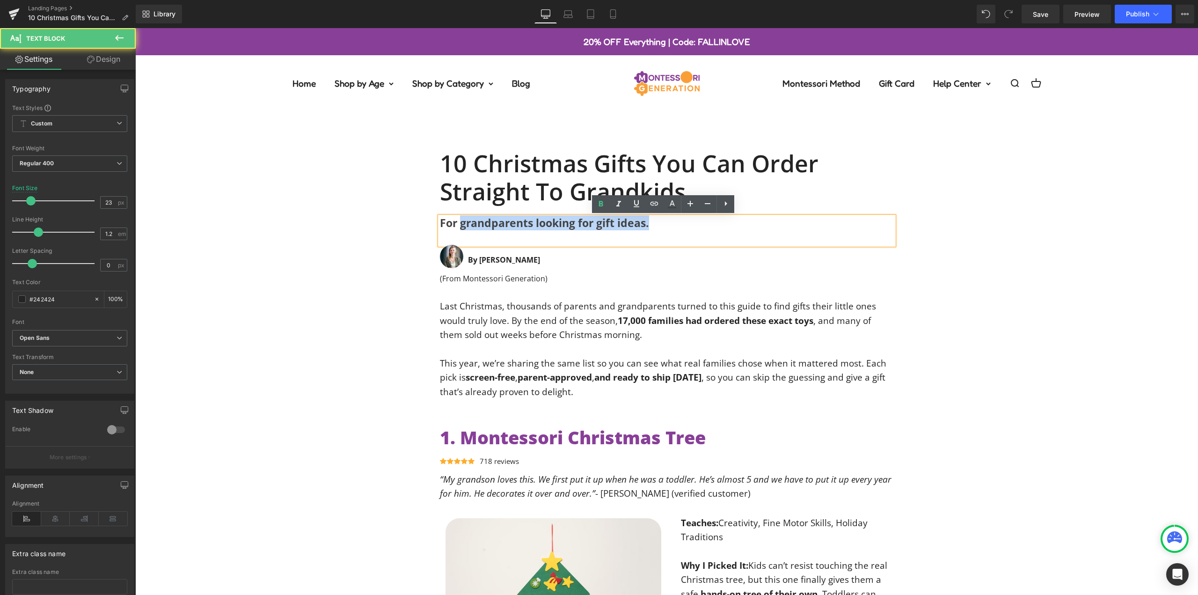
drag, startPoint x: 620, startPoint y: 227, endPoint x: 471, endPoint y: 227, distance: 148.8
click at [459, 226] on div "For grandparents looking for gift ideas." at bounding box center [667, 231] width 454 height 28
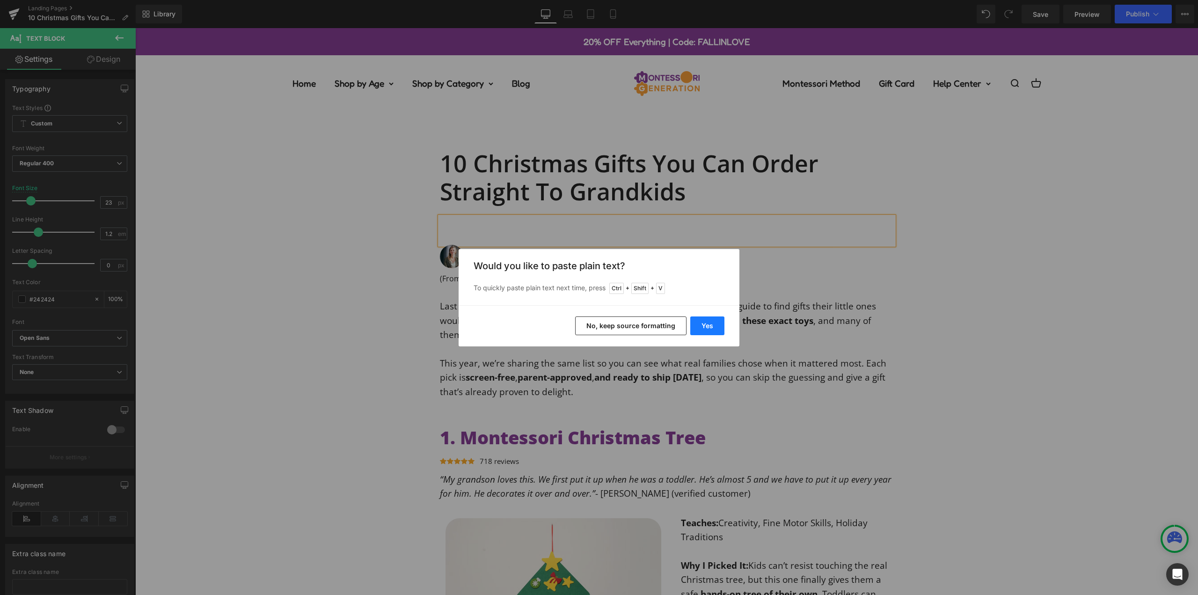
click at [711, 327] on button "Yes" at bounding box center [707, 325] width 34 height 19
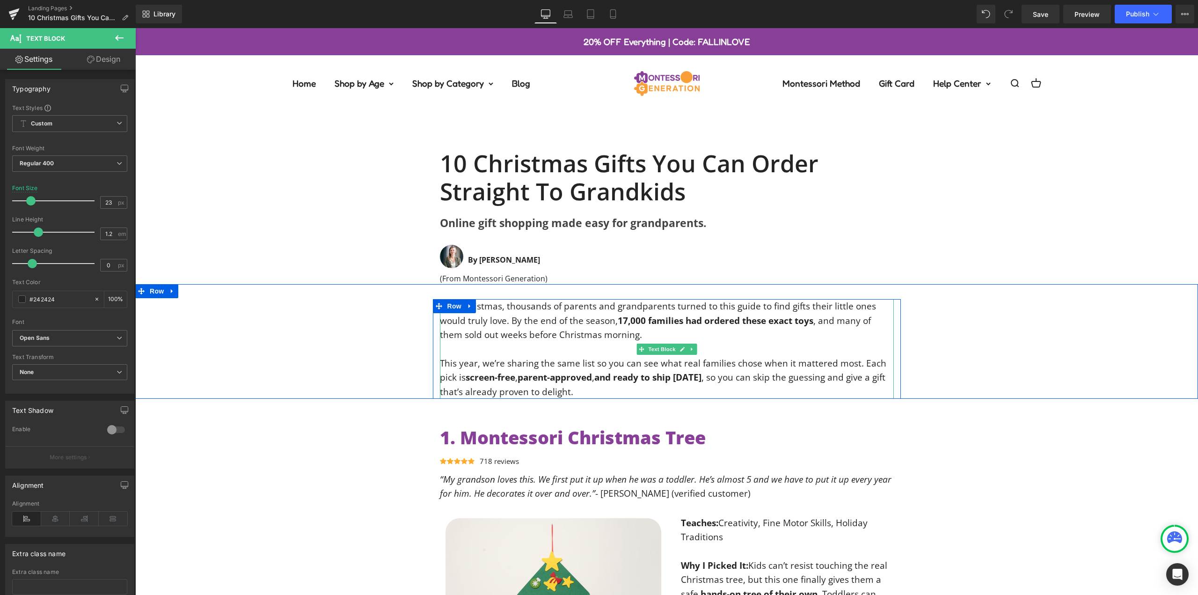
click at [563, 394] on div "This year, we’re sharing the same list so you can see what real families chose …" at bounding box center [667, 377] width 454 height 43
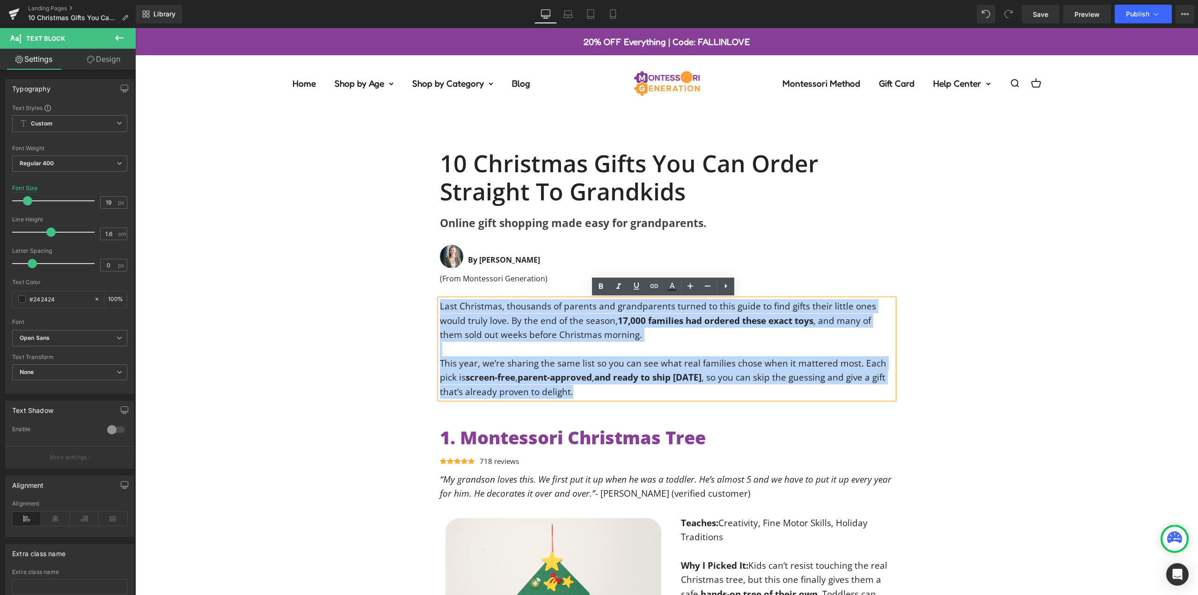
drag, startPoint x: 538, startPoint y: 380, endPoint x: 533, endPoint y: 334, distance: 46.7
click at [440, 308] on div "Last Christmas, thousands of parents and grandparents turned to this guide to f…" at bounding box center [667, 349] width 454 height 100
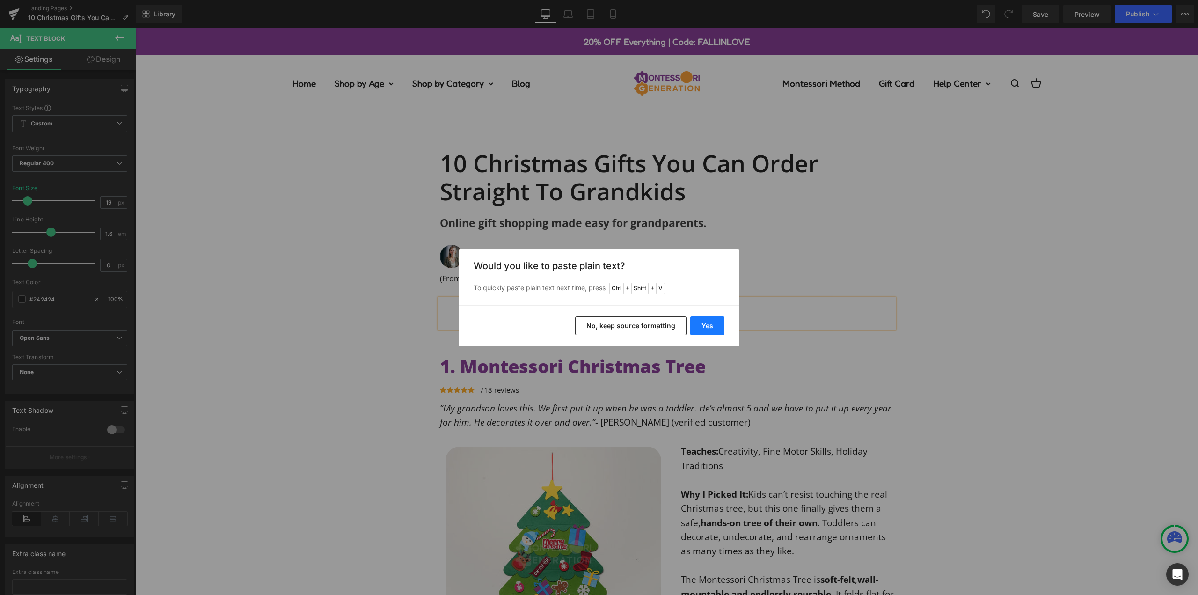
click at [705, 325] on button "Yes" at bounding box center [707, 325] width 34 height 19
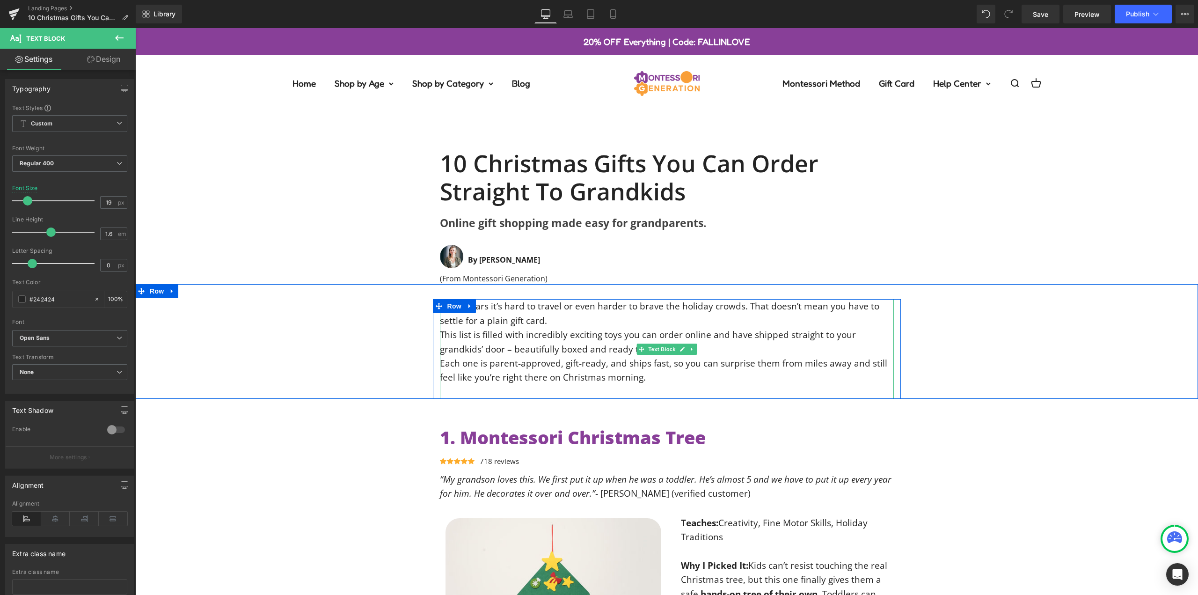
click at [550, 322] on div "Some years it’s hard to travel or even harder to brave the holiday crowds. That…" at bounding box center [667, 349] width 454 height 100
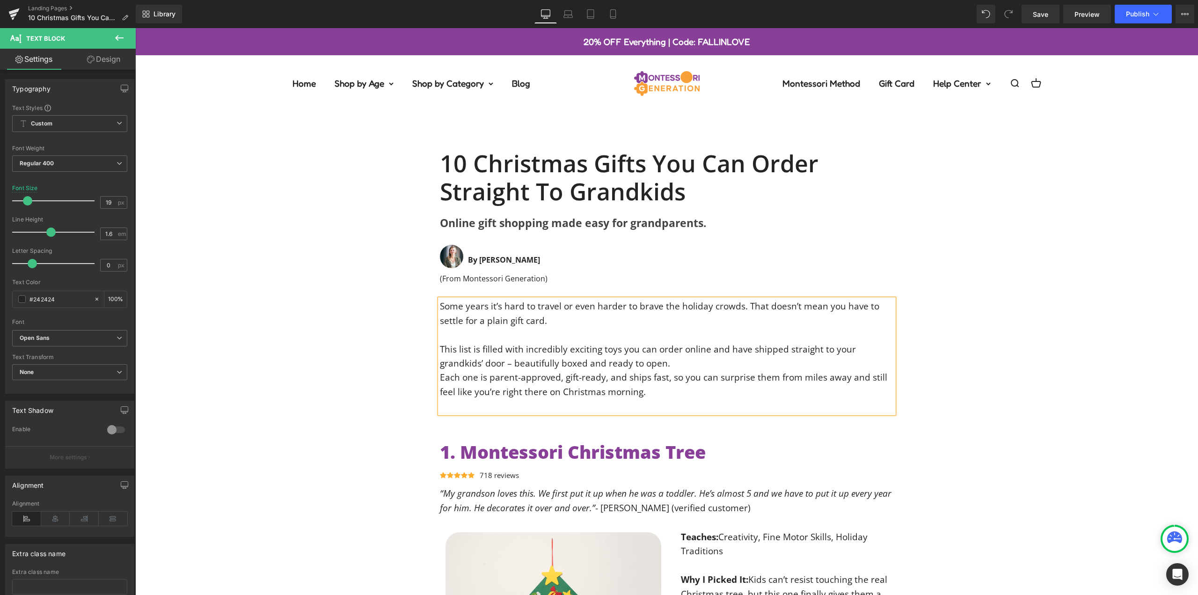
click at [638, 370] on div "This list is filled with incredibly exciting toys you can order online and have…" at bounding box center [667, 356] width 454 height 29
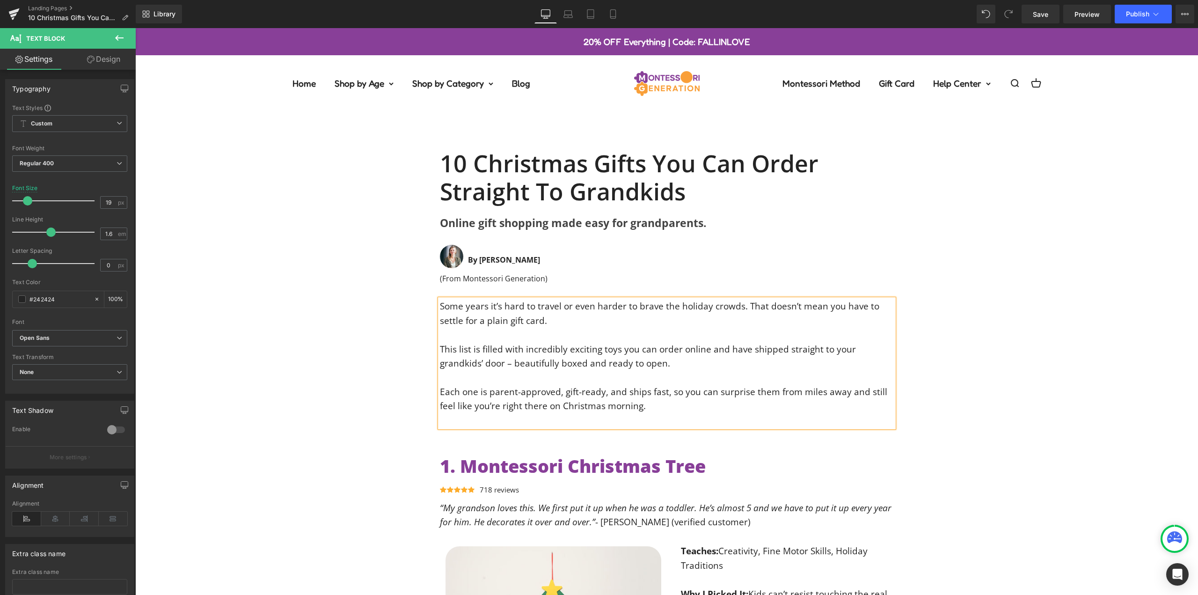
drag, startPoint x: 493, startPoint y: 427, endPoint x: 497, endPoint y: 419, distance: 8.6
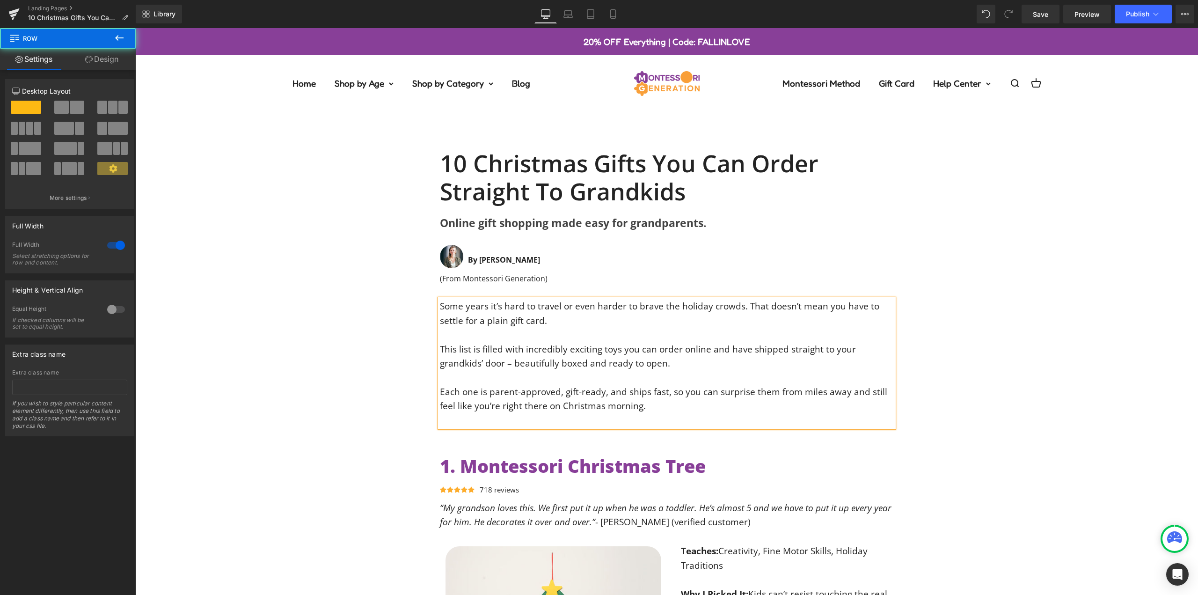
click at [497, 419] on div at bounding box center [667, 420] width 454 height 14
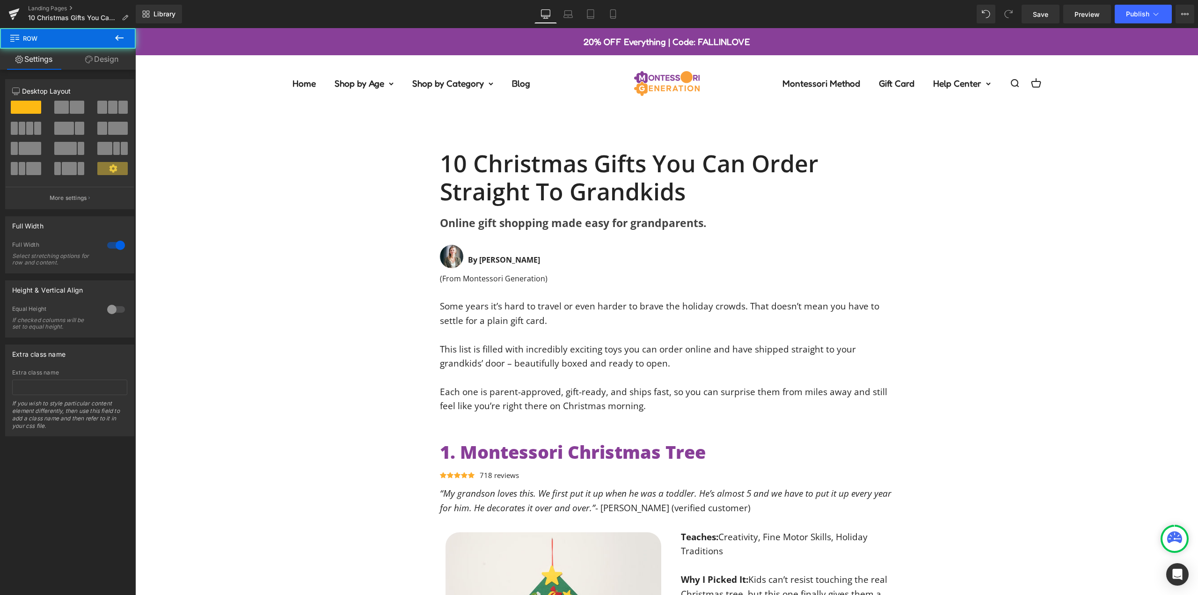
click at [1020, 310] on div "Some years it’s hard to travel or even harder to brave the holiday crowds. That…" at bounding box center [666, 356] width 1063 height 114
click at [1046, 14] on span "Save" at bounding box center [1040, 14] width 15 height 10
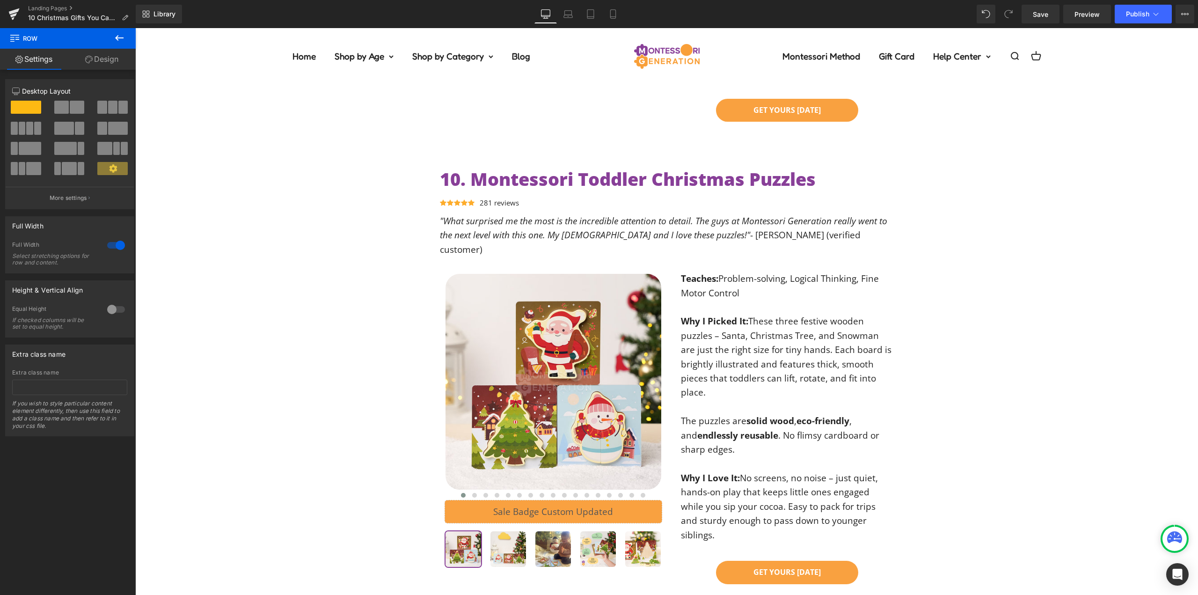
scroll to position [4774, 0]
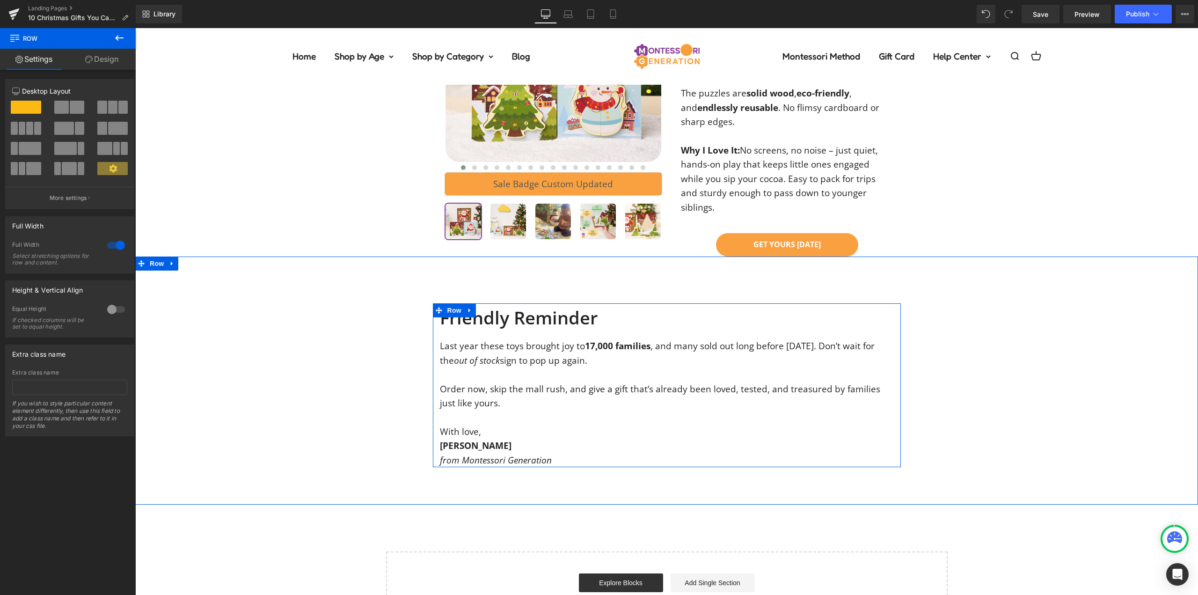
click at [492, 382] on div "Order now, skip the mall rush, and give a gift that’s already been loved, teste…" at bounding box center [667, 396] width 454 height 29
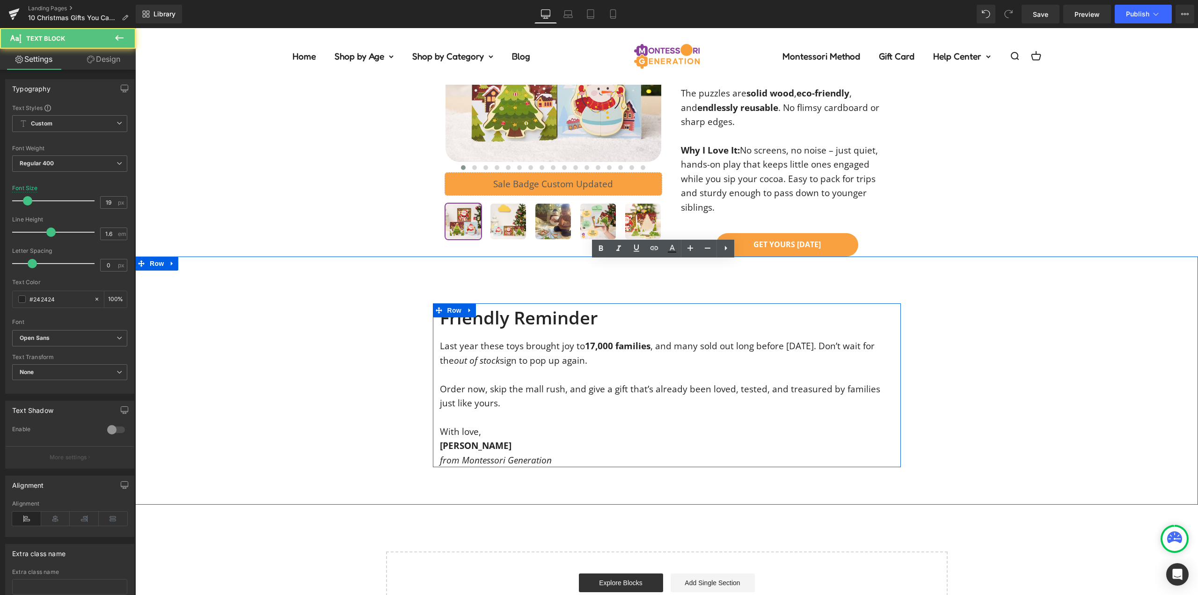
click at [480, 382] on div "Order now, skip the mall rush, and give a gift that’s already been loved, teste…" at bounding box center [667, 396] width 454 height 29
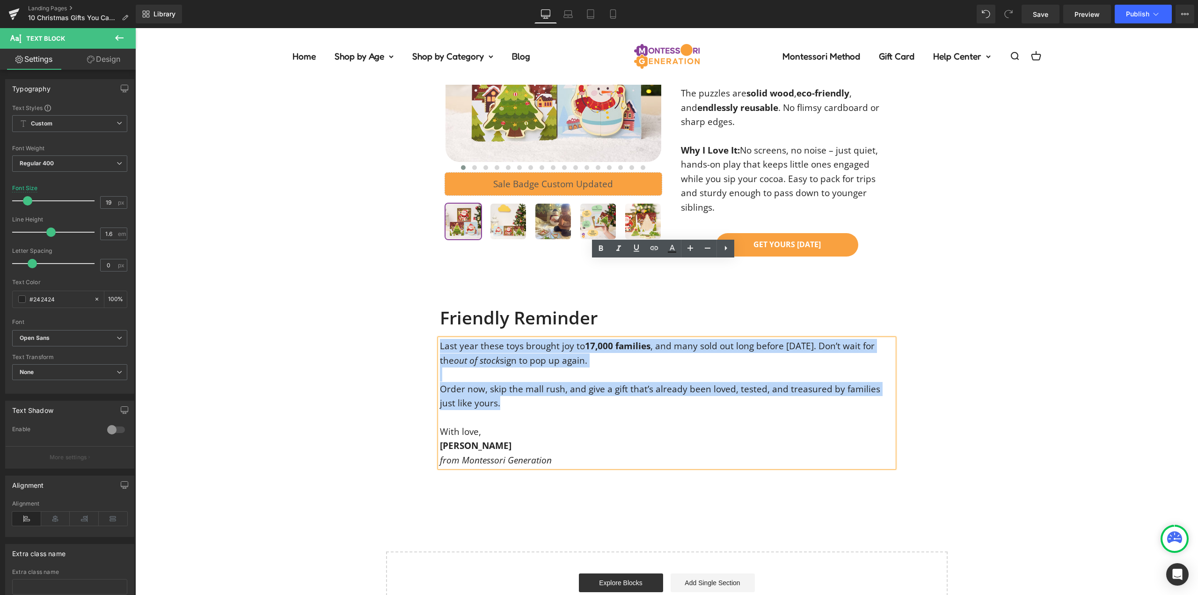
drag, startPoint x: 436, startPoint y: 296, endPoint x: 444, endPoint y: 264, distance: 33.3
click at [440, 339] on div "Last year these toys brought joy to 17,000 families , and many sold out long be…" at bounding box center [667, 403] width 454 height 128
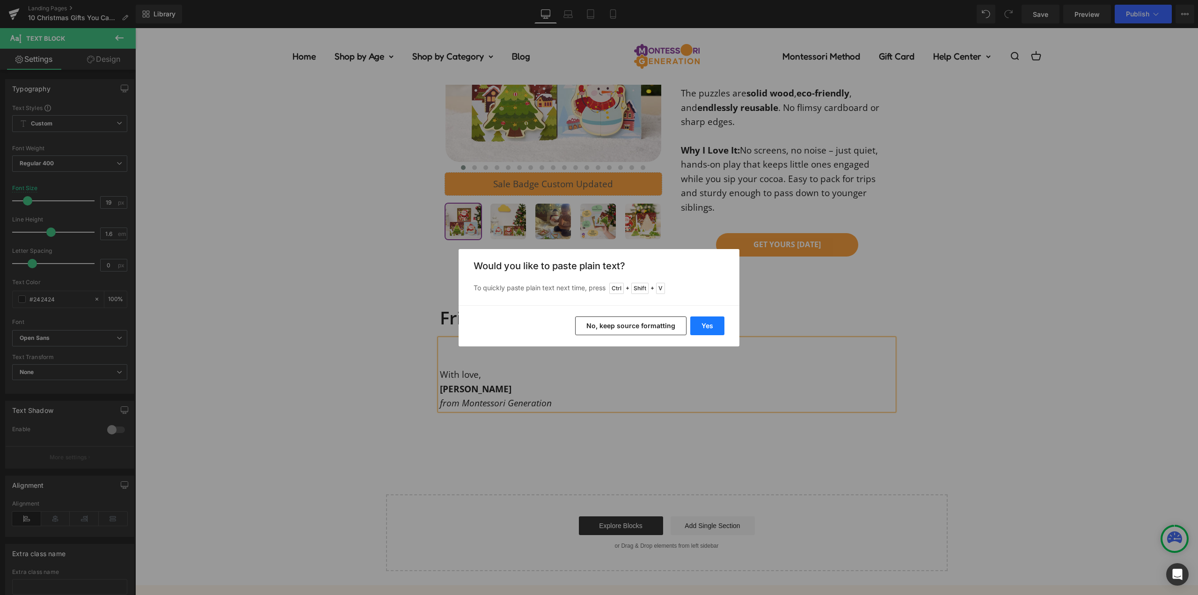
click at [709, 326] on button "Yes" at bounding box center [707, 325] width 34 height 19
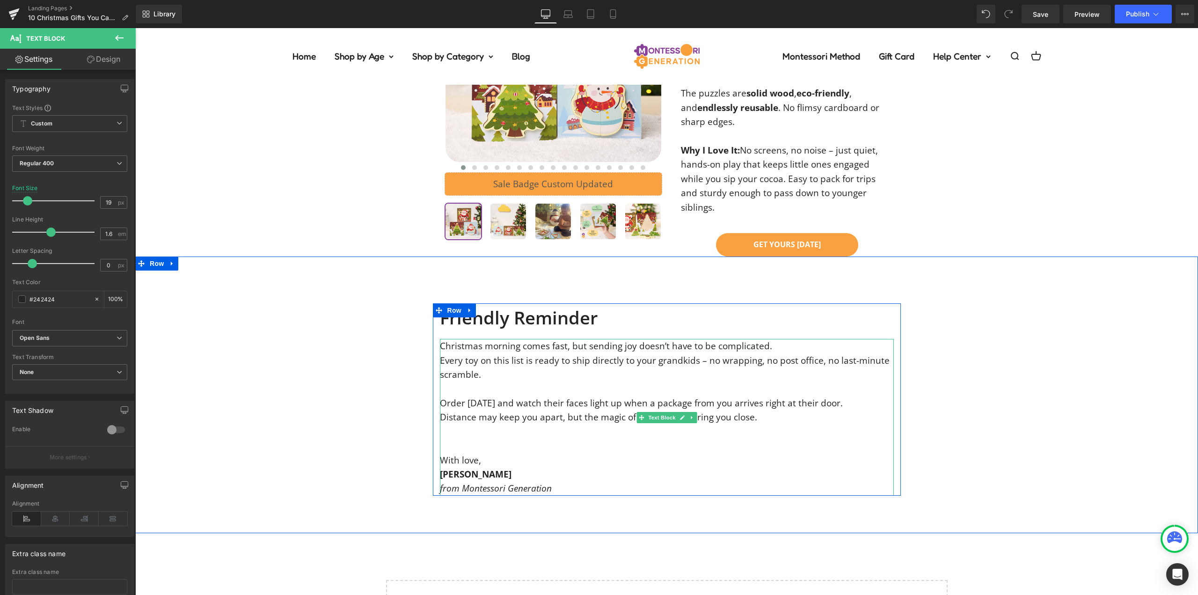
click at [460, 424] on div "With love, Emily H. from Montessori Generation" at bounding box center [667, 459] width 454 height 71
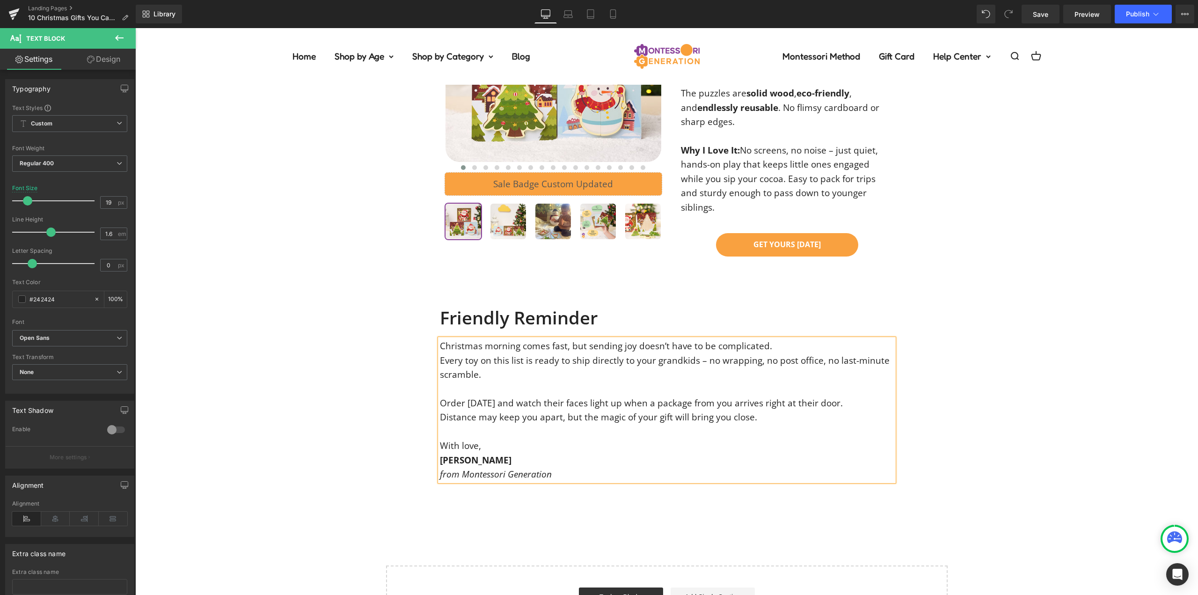
click at [1071, 303] on div "Friendly Reminder Heading Christmas morning comes fast, but sending joy doesn’t…" at bounding box center [666, 392] width 1063 height 178
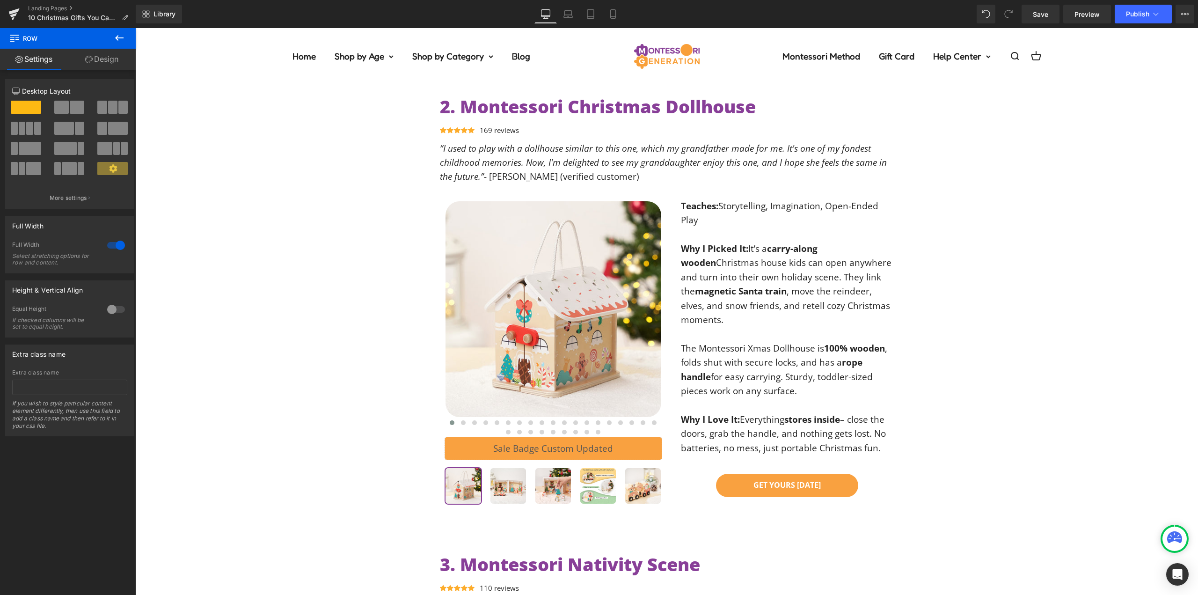
scroll to position [0, 0]
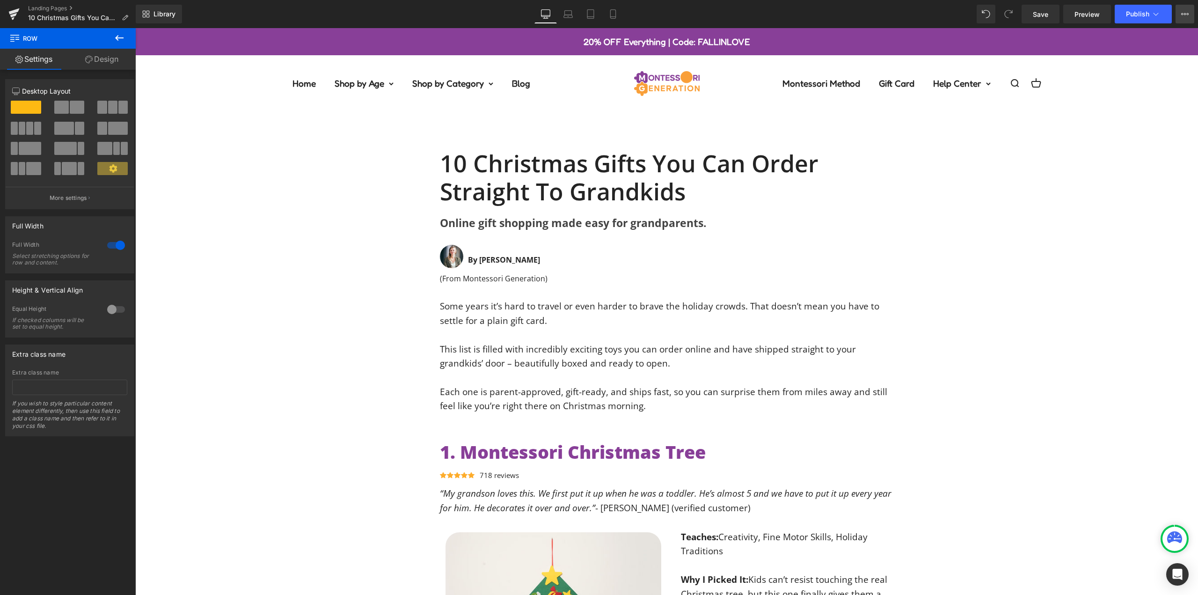
click at [1181, 16] on icon at bounding box center [1184, 13] width 7 height 7
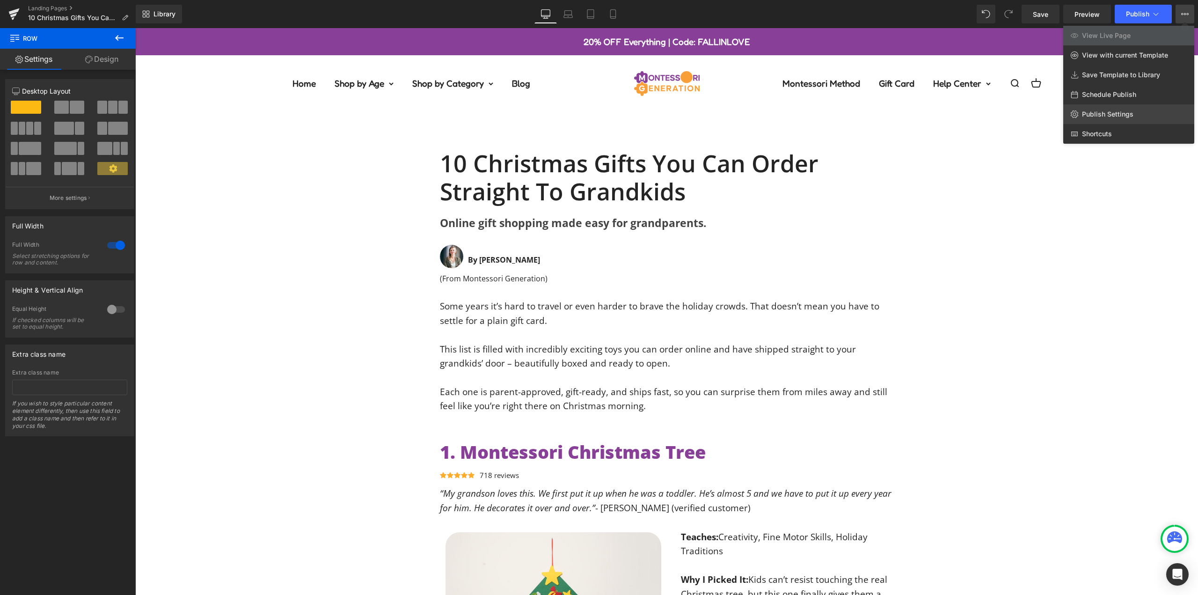
click at [1110, 111] on span "Publish Settings" at bounding box center [1107, 114] width 51 height 8
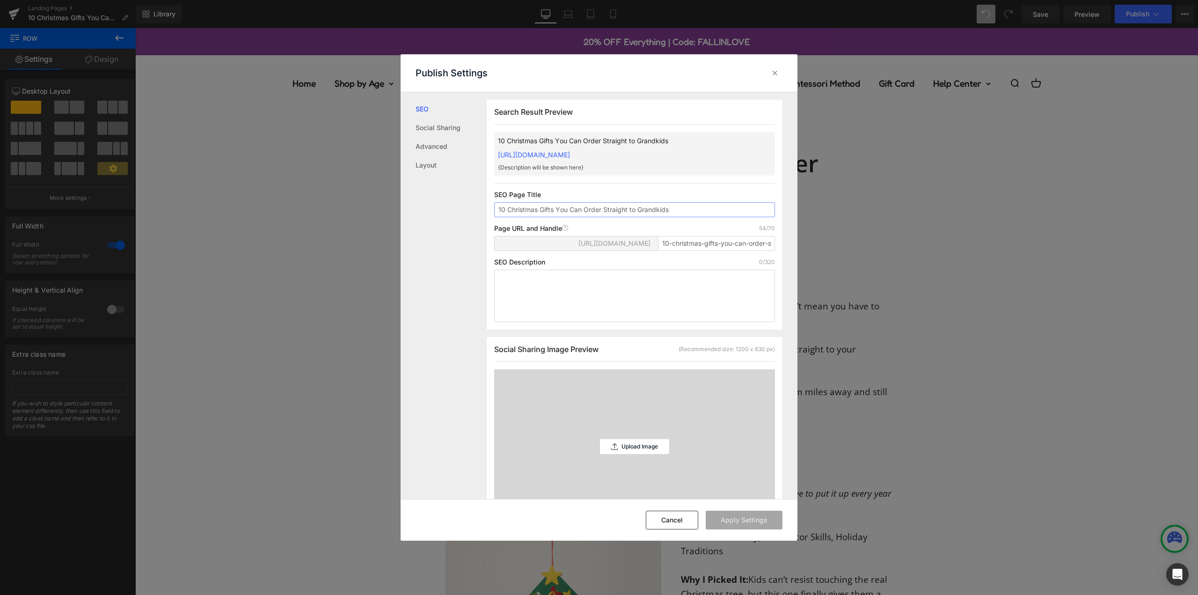
scroll to position [0, 0]
click at [691, 249] on input "10-christmas-gifts-you-can-order-straight-to-grandkids" at bounding box center [716, 242] width 117 height 15
paste input "text"
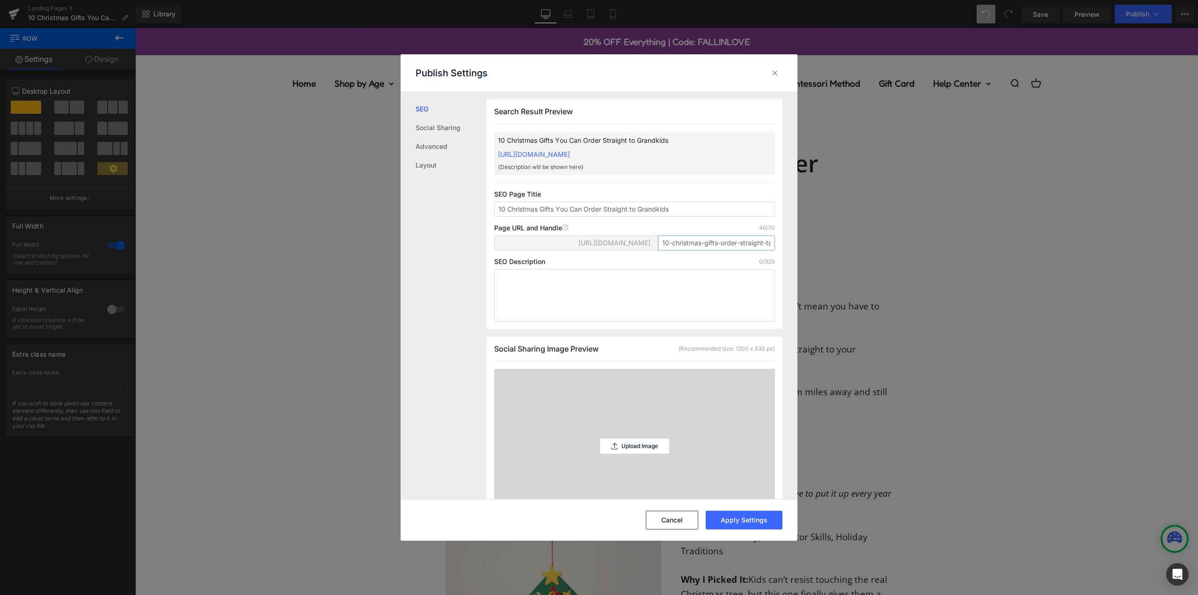
scroll to position [0, 38]
type input "10-christmas-gifts-order-straight-to-grandkids"
click at [688, 217] on input "10 Christmas Gifts You Can Order Straight to Grandkids" at bounding box center [634, 209] width 281 height 15
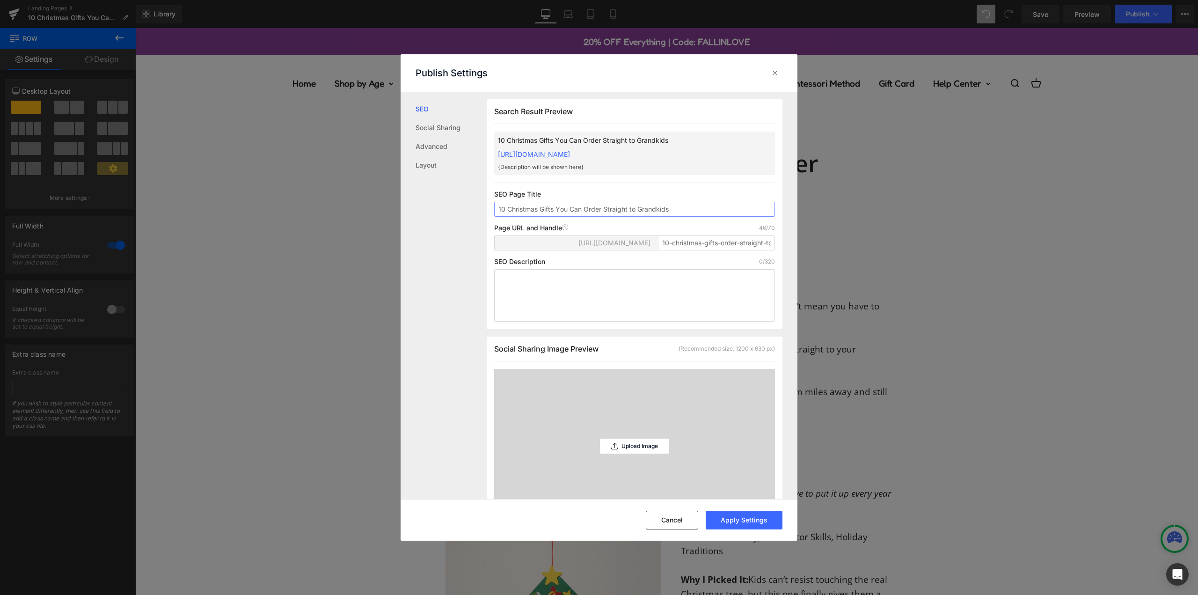
click at [688, 217] on input "10 Christmas Gifts You Can Order Straight to Grandkids" at bounding box center [634, 209] width 281 height 15
click at [583, 303] on textarea at bounding box center [634, 295] width 281 height 52
paste textarea "Discover 10 Montessori-inspired Christmas gifts you can order online and ship d…"
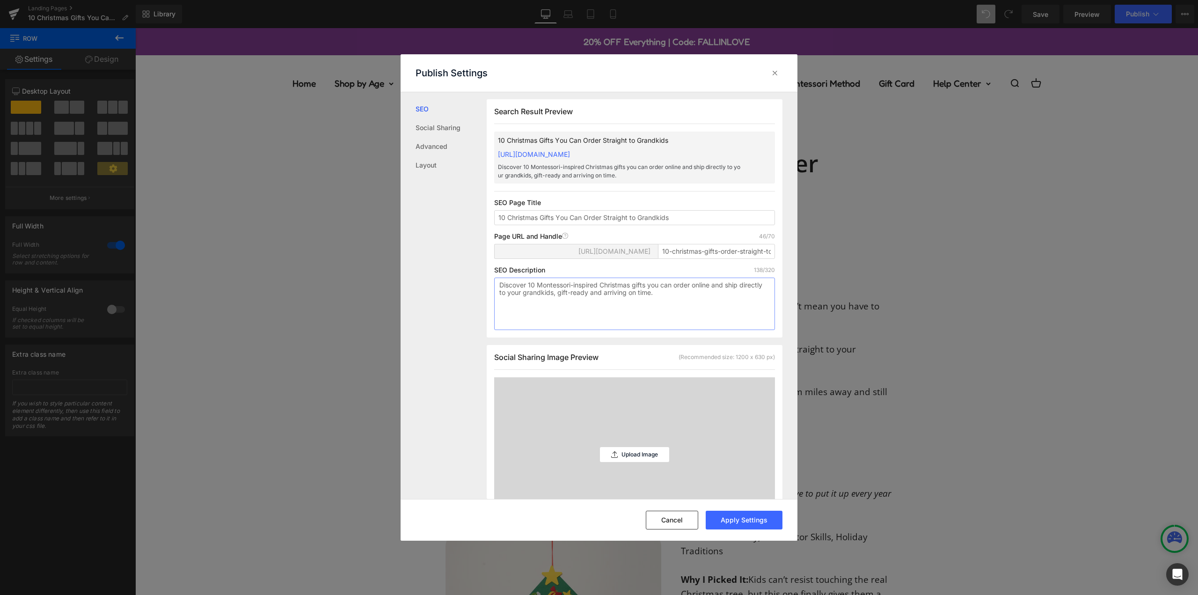
type textarea "Discover 10 Montessori-inspired Christmas gifts you can order online and ship d…"
click at [571, 274] on div "SEO Description 138/320" at bounding box center [634, 269] width 281 height 7
click at [759, 522] on button "Apply Settings" at bounding box center [744, 520] width 77 height 19
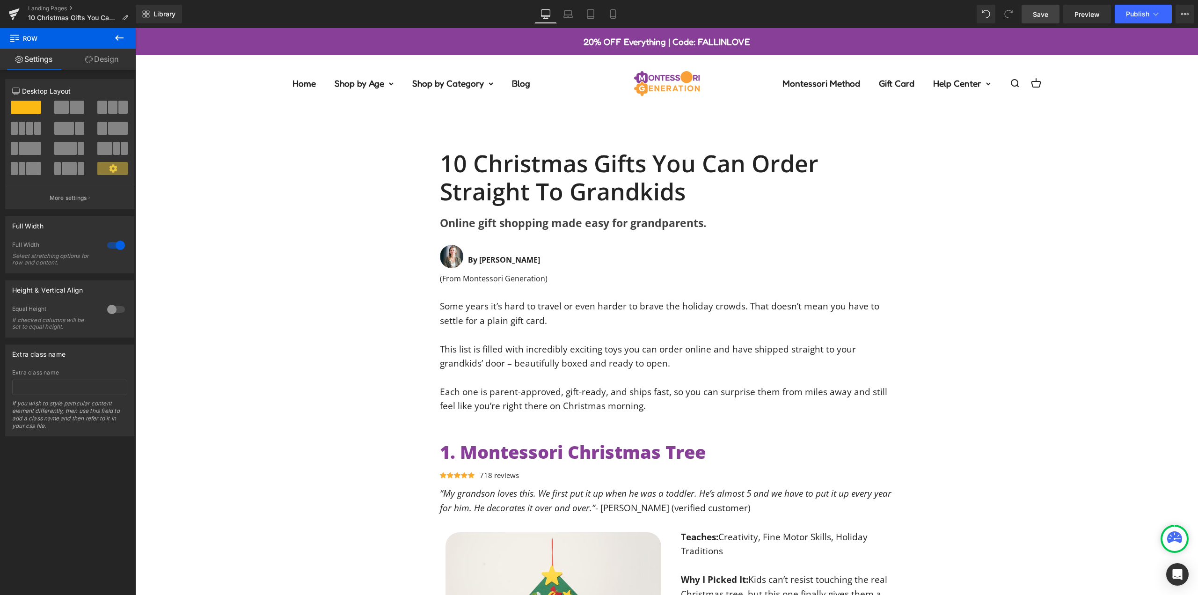
click at [1039, 15] on span "Save" at bounding box center [1040, 14] width 15 height 10
click at [1139, 13] on span "Publish" at bounding box center [1137, 13] width 23 height 7
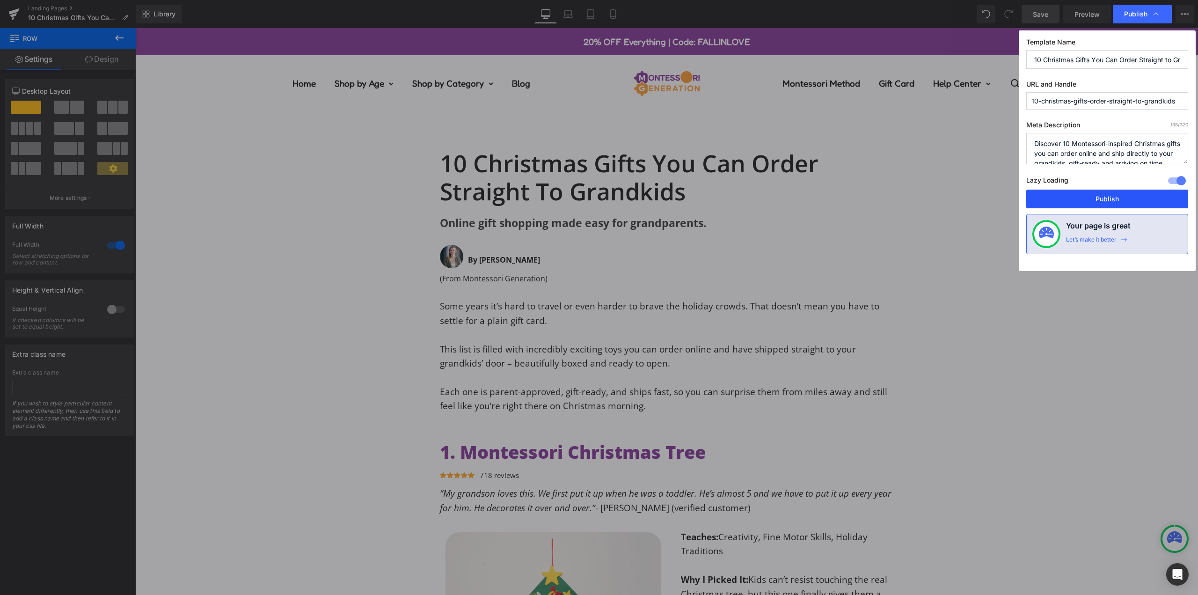
click at [1107, 203] on button "Publish" at bounding box center [1107, 199] width 162 height 19
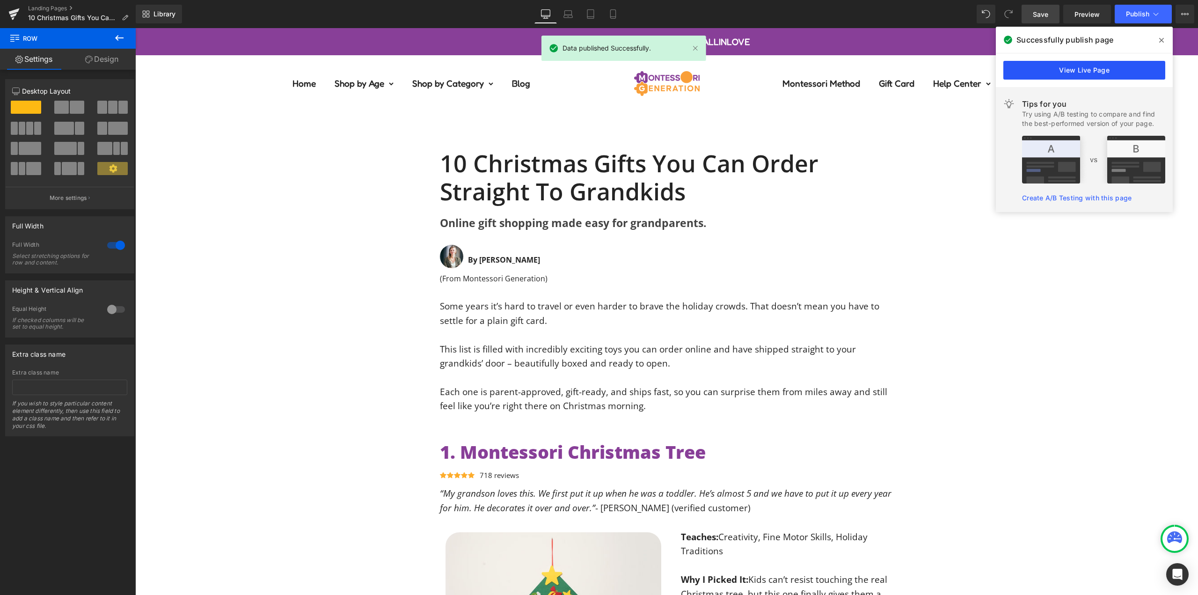
click at [1106, 69] on link "View Live Page" at bounding box center [1084, 70] width 162 height 19
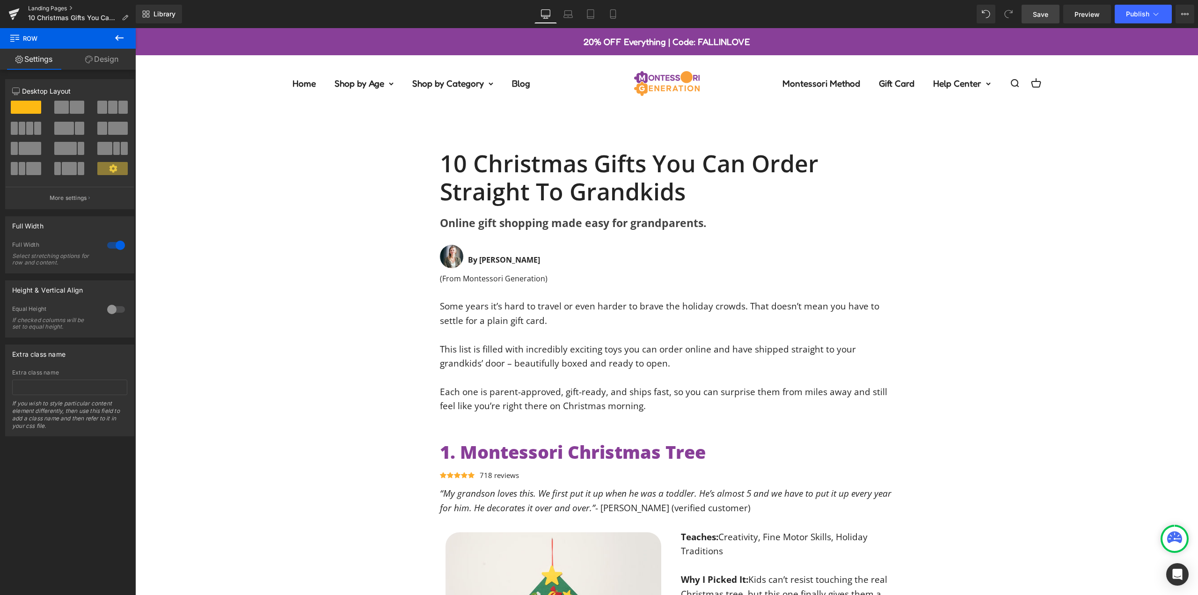
click at [59, 7] on link "Landing Pages" at bounding box center [82, 8] width 108 height 7
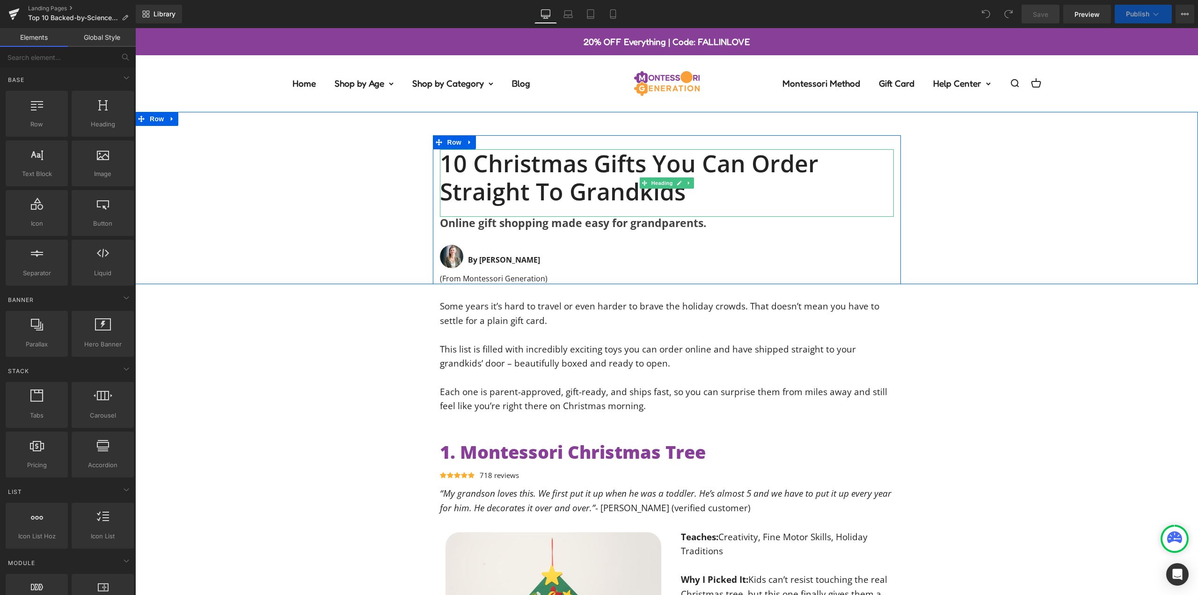
click at [607, 166] on h1 "10 Christmas Gifts You Can Order Straight to Grandkids" at bounding box center [667, 177] width 454 height 56
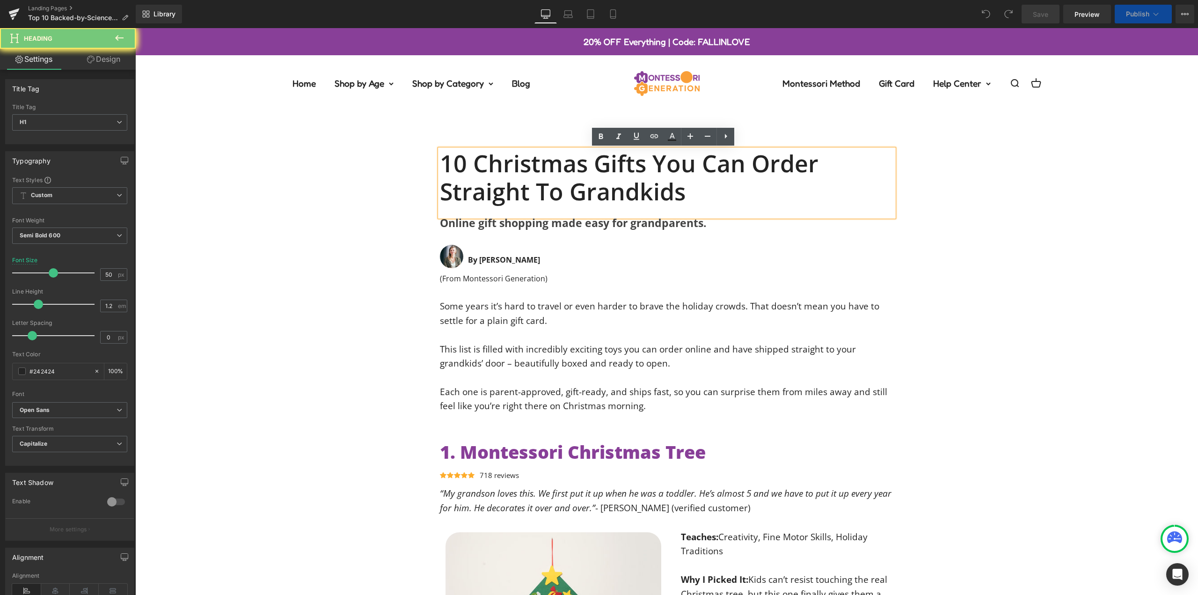
paste div
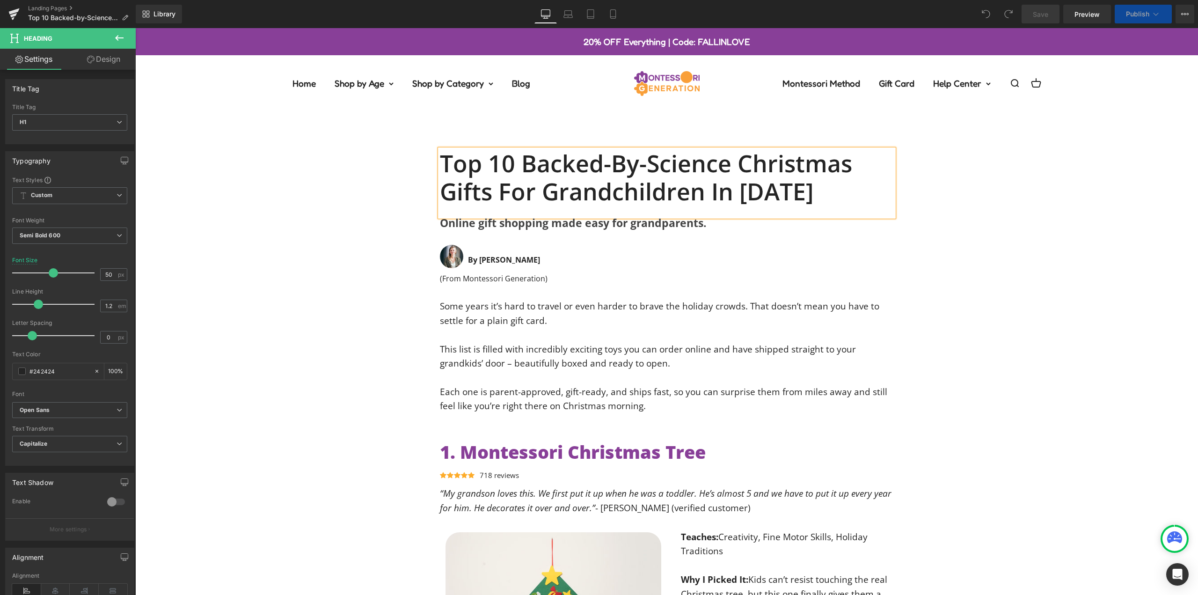
click at [994, 224] on div "Top 10 Backed-by-Science Christmas Gifts for Grandchildren in [DATE] Heading On…" at bounding box center [666, 209] width 1063 height 149
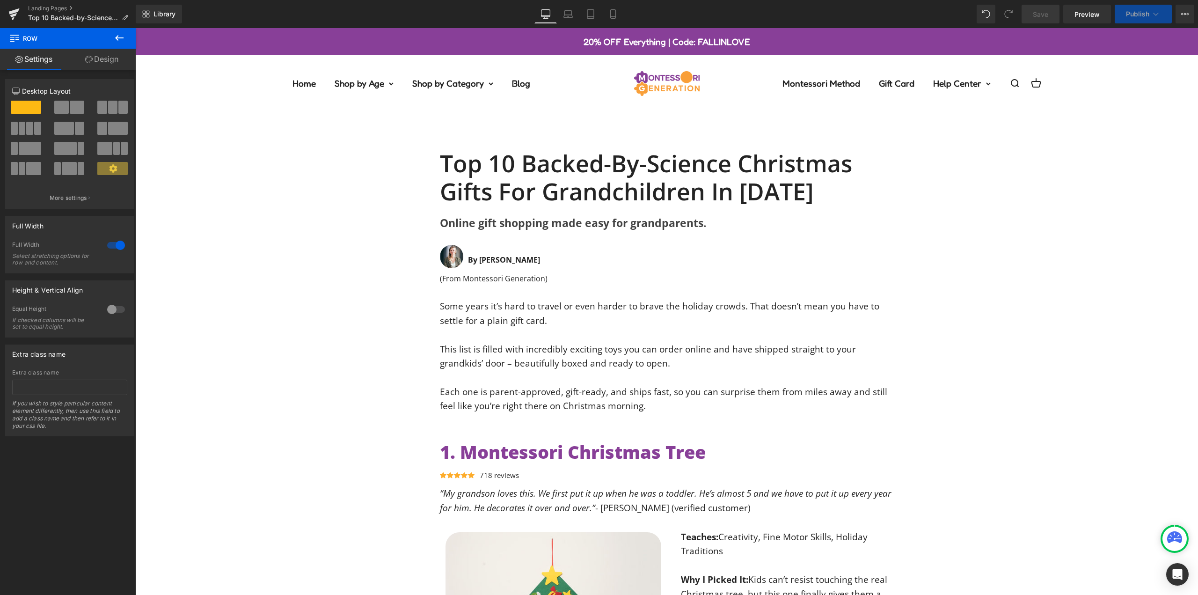
click at [558, 223] on b "Online gift shopping made easy for grandparents." at bounding box center [573, 222] width 267 height 15
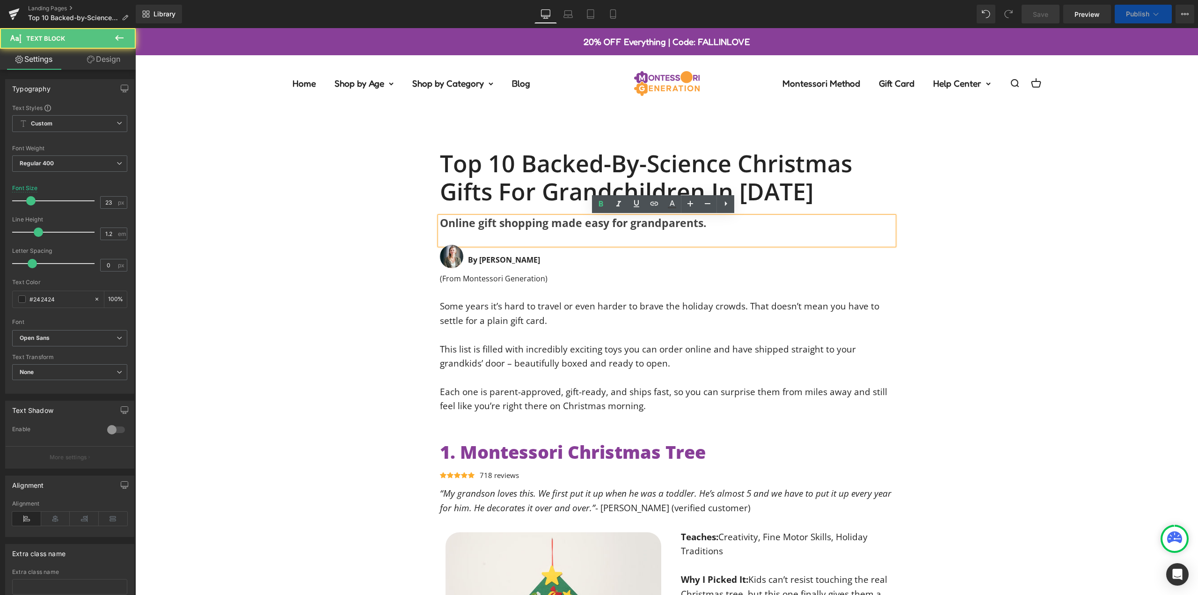
click at [562, 223] on b "Online gift shopping made easy for grandparents." at bounding box center [573, 222] width 267 height 15
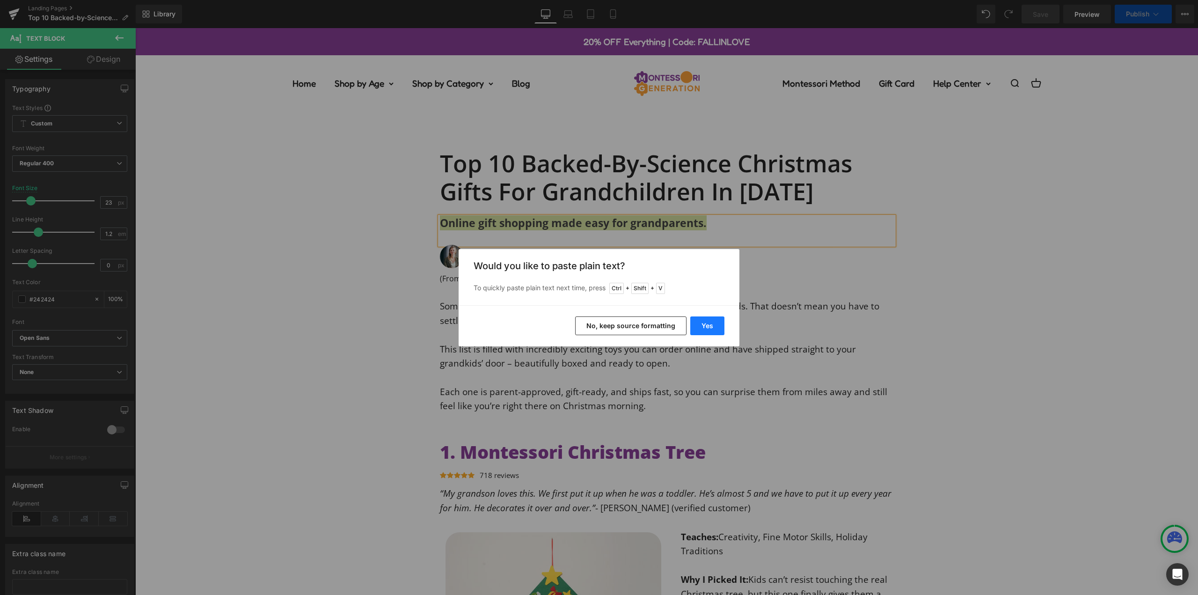
click at [707, 331] on button "Yes" at bounding box center [707, 325] width 34 height 19
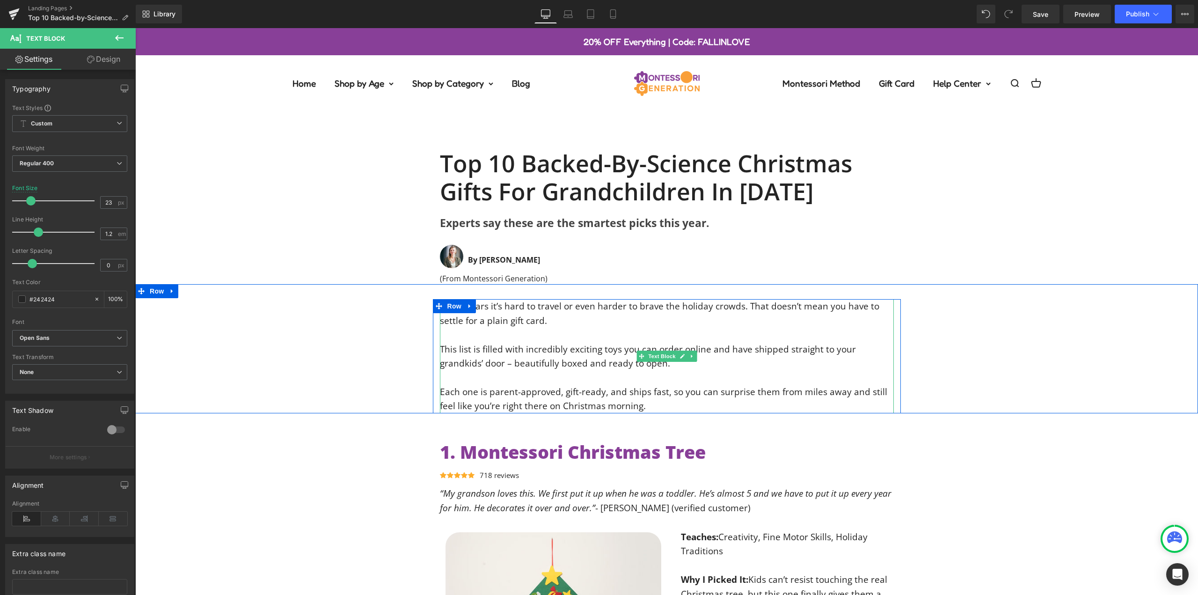
click at [646, 403] on div "Each one is parent-approved, gift-ready, and ships fast, so you can surprise th…" at bounding box center [667, 399] width 454 height 29
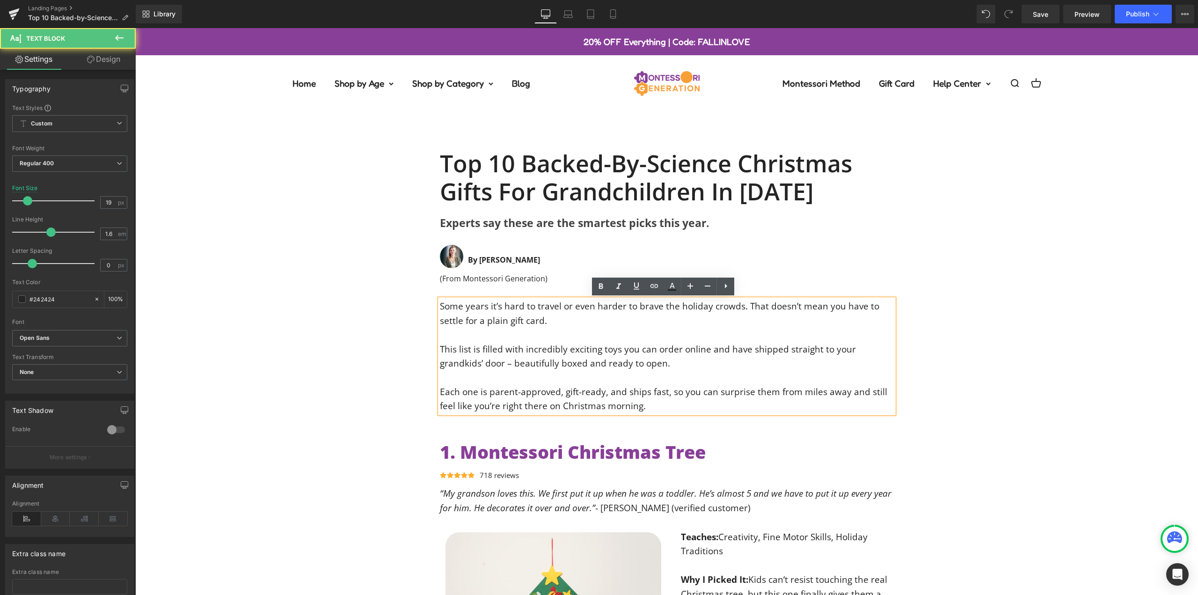
click at [641, 408] on div "Each one is parent-approved, gift-ready, and ships fast, so you can surprise th…" at bounding box center [667, 399] width 454 height 29
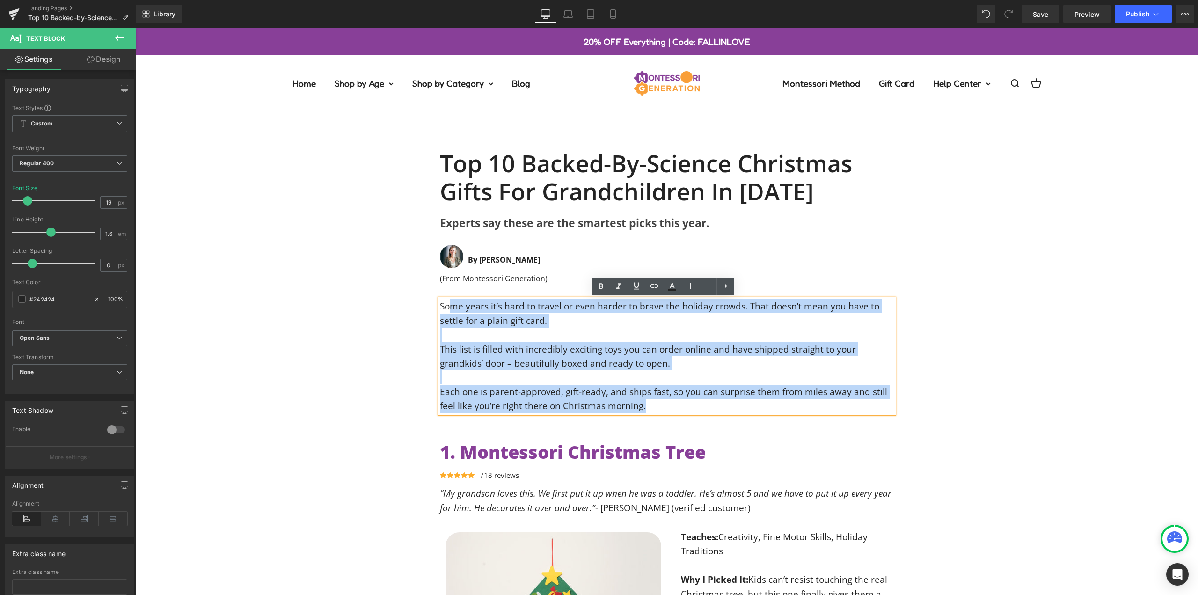
drag, startPoint x: 650, startPoint y: 405, endPoint x: 476, endPoint y: 309, distance: 198.6
click at [445, 307] on div "Some years it’s hard to travel or even harder to brave the holiday crowds. That…" at bounding box center [667, 356] width 454 height 114
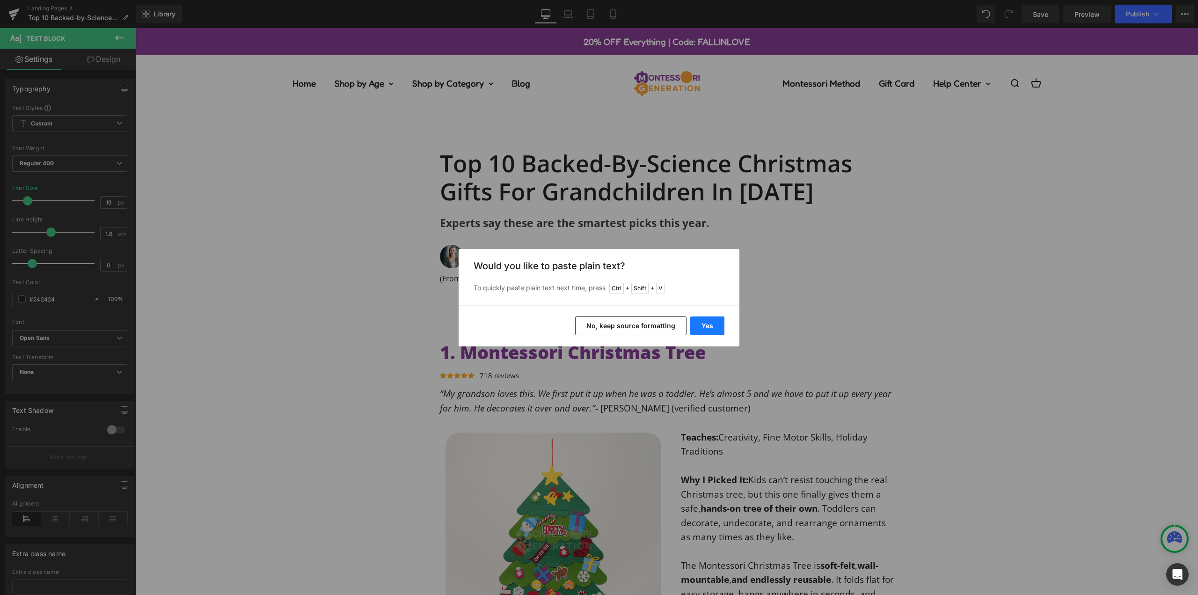
click at [707, 325] on button "Yes" at bounding box center [707, 325] width 34 height 19
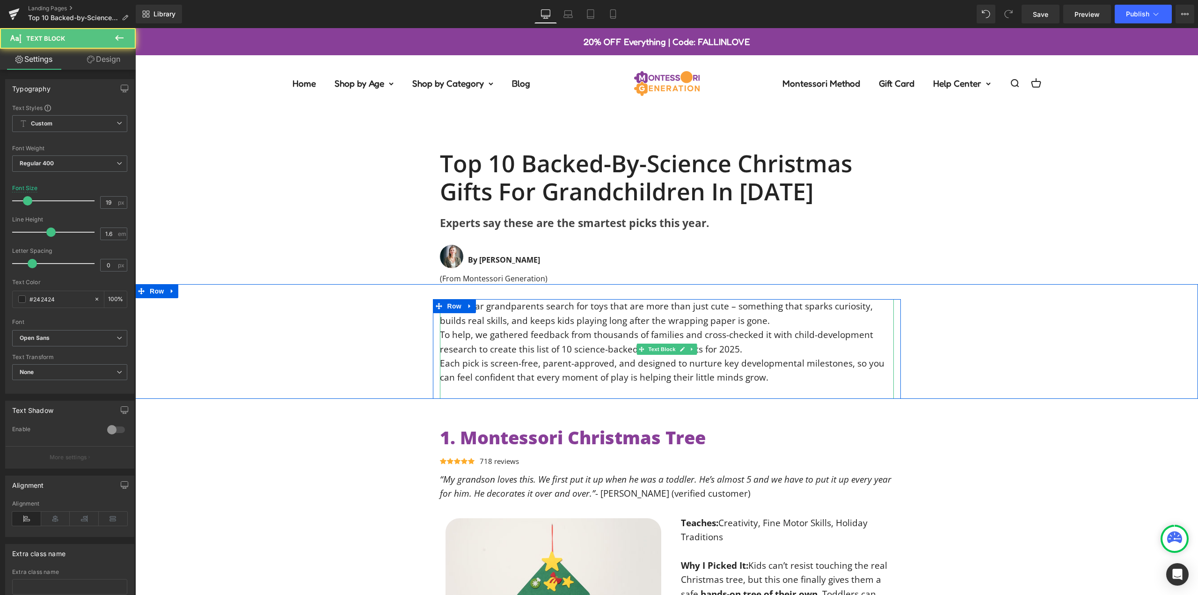
click at [765, 318] on div "Every year grandparents search for toys that are more than just cute – somethin…" at bounding box center [667, 349] width 454 height 100
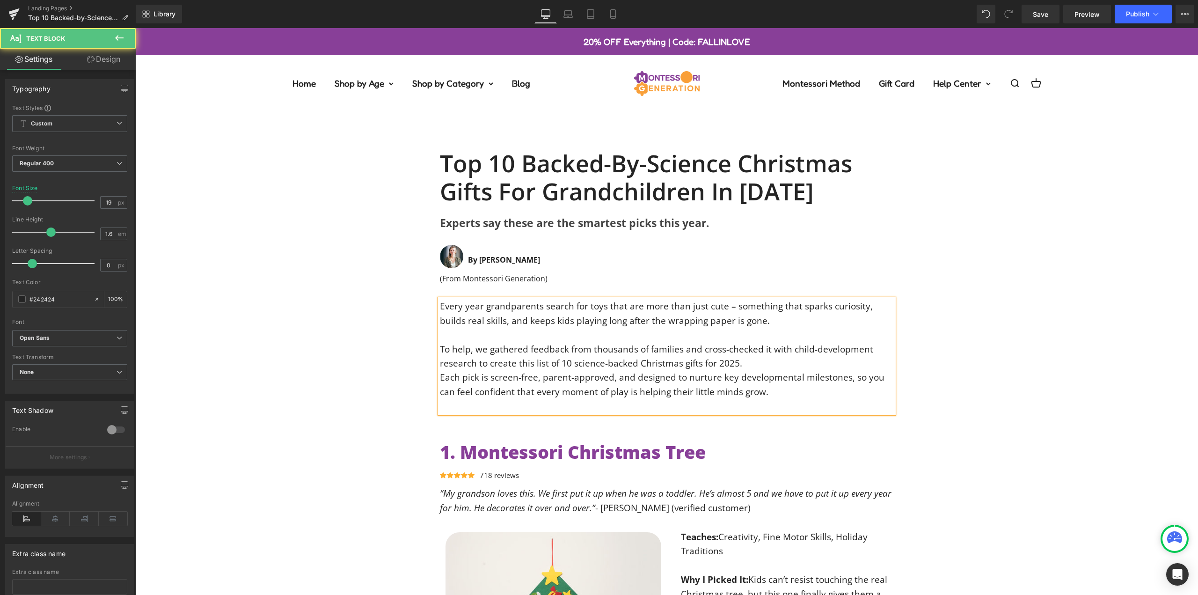
click at [755, 367] on div "To help, we gathered feedback from thousands of families and cross-checked it w…" at bounding box center [667, 356] width 454 height 29
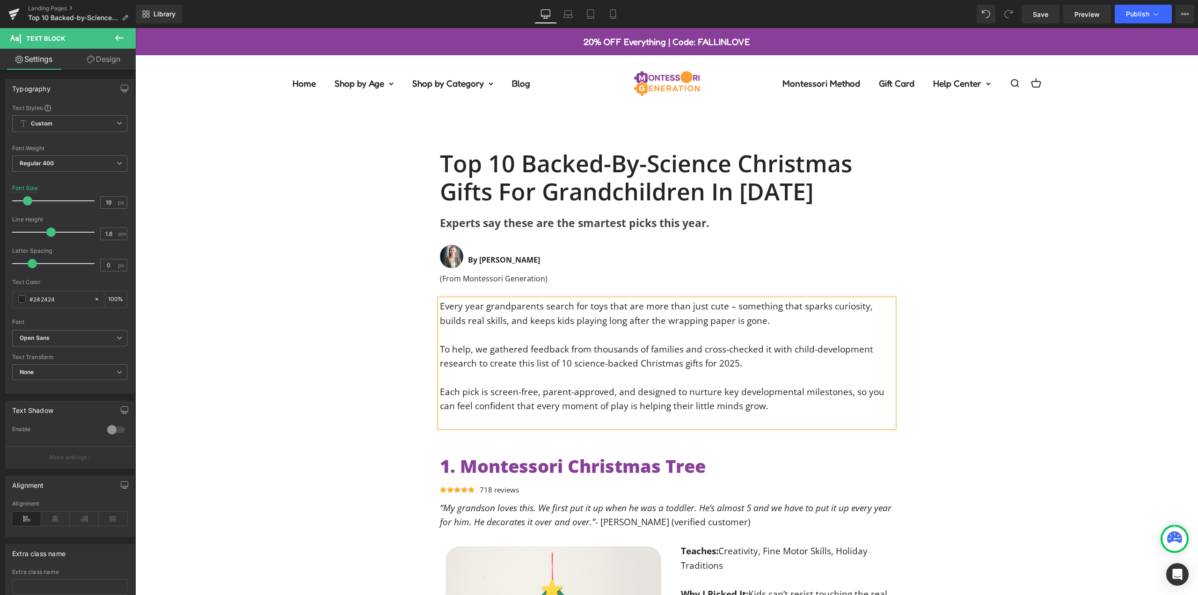
click at [539, 420] on div at bounding box center [667, 420] width 454 height 14
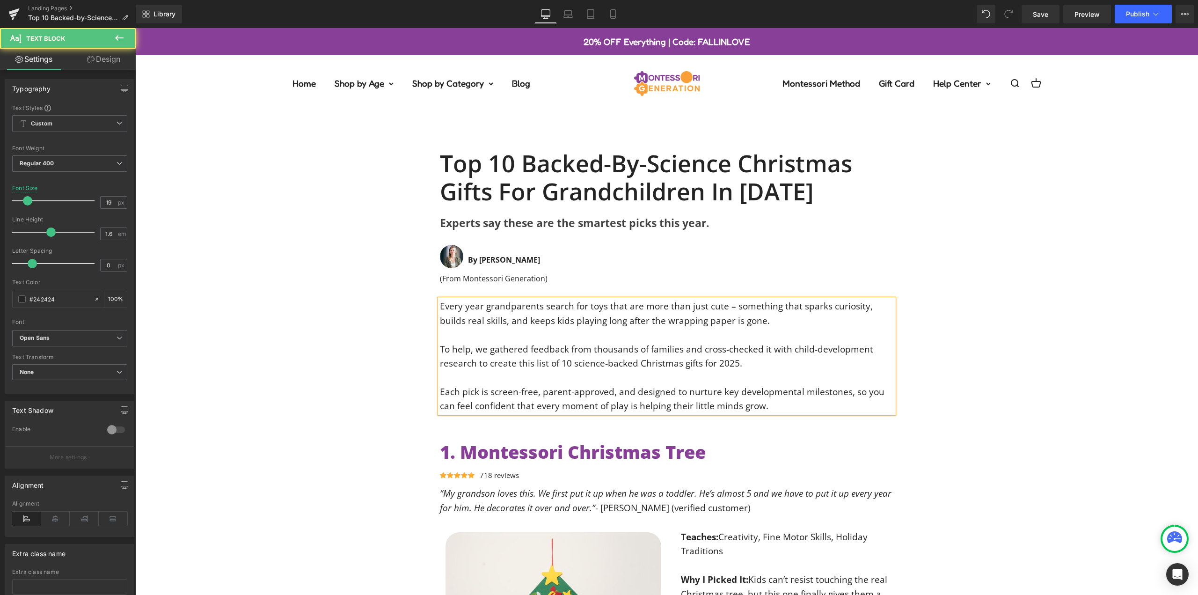
click at [1046, 322] on div "Every year grandparents search for toys that are more than just cute – somethin…" at bounding box center [666, 356] width 1063 height 114
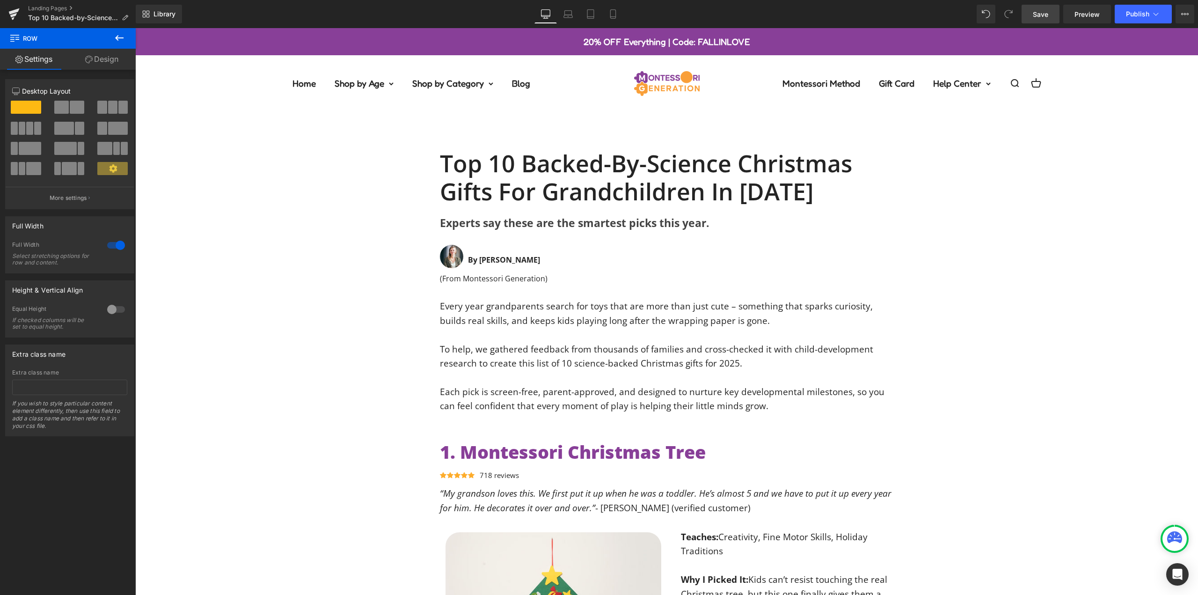
click at [1048, 15] on span "Save" at bounding box center [1040, 14] width 15 height 10
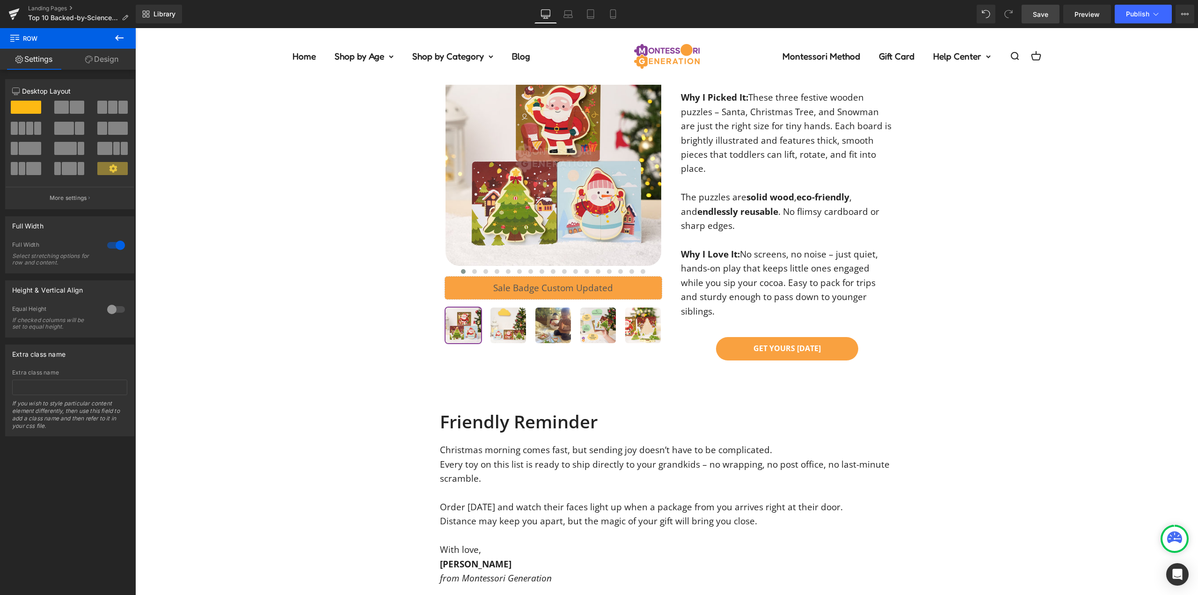
scroll to position [4633, 0]
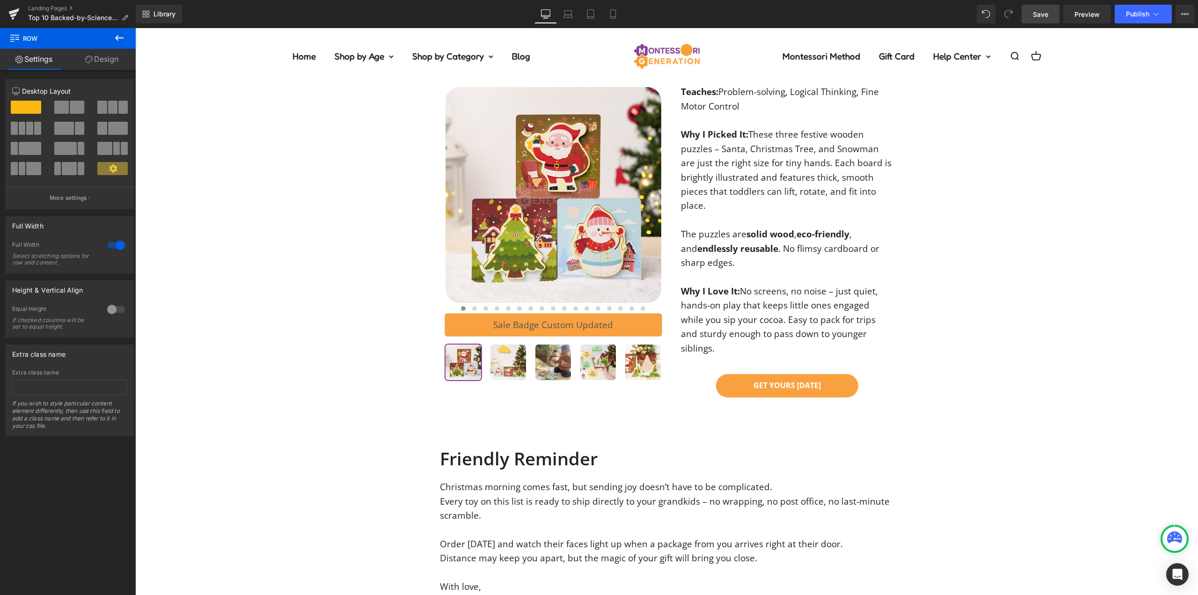
click at [521, 537] on div "Order [DATE] and watch their faces light up when a package from you arrives rig…" at bounding box center [667, 544] width 454 height 14
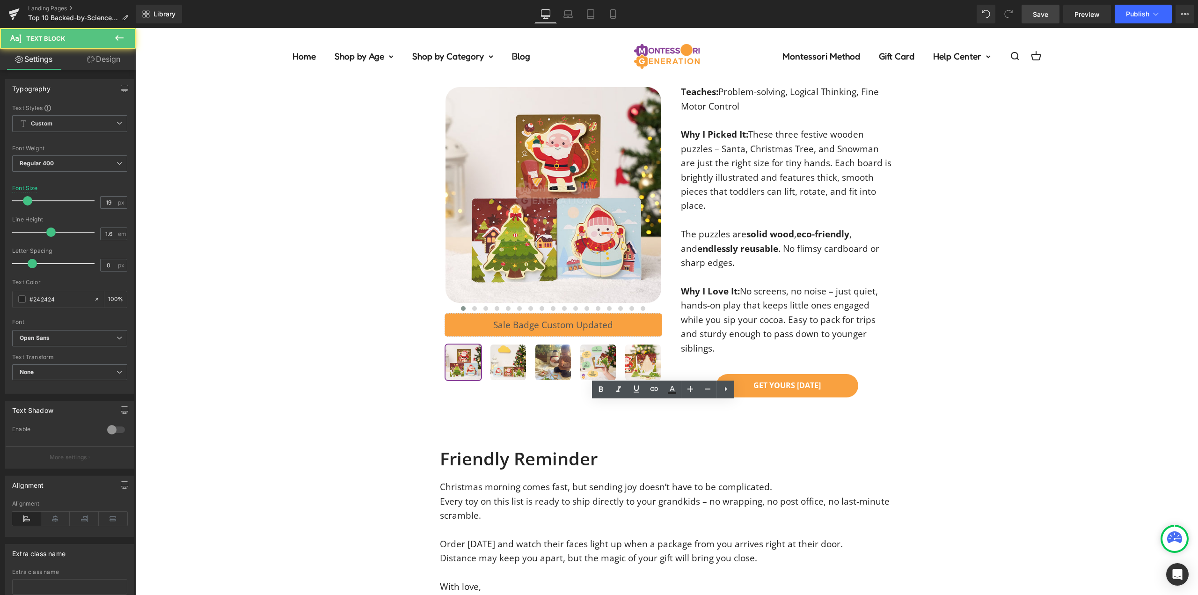
click at [746, 551] on div "Distance may keep you apart, but the magic of your gift will bring you close." at bounding box center [667, 558] width 454 height 14
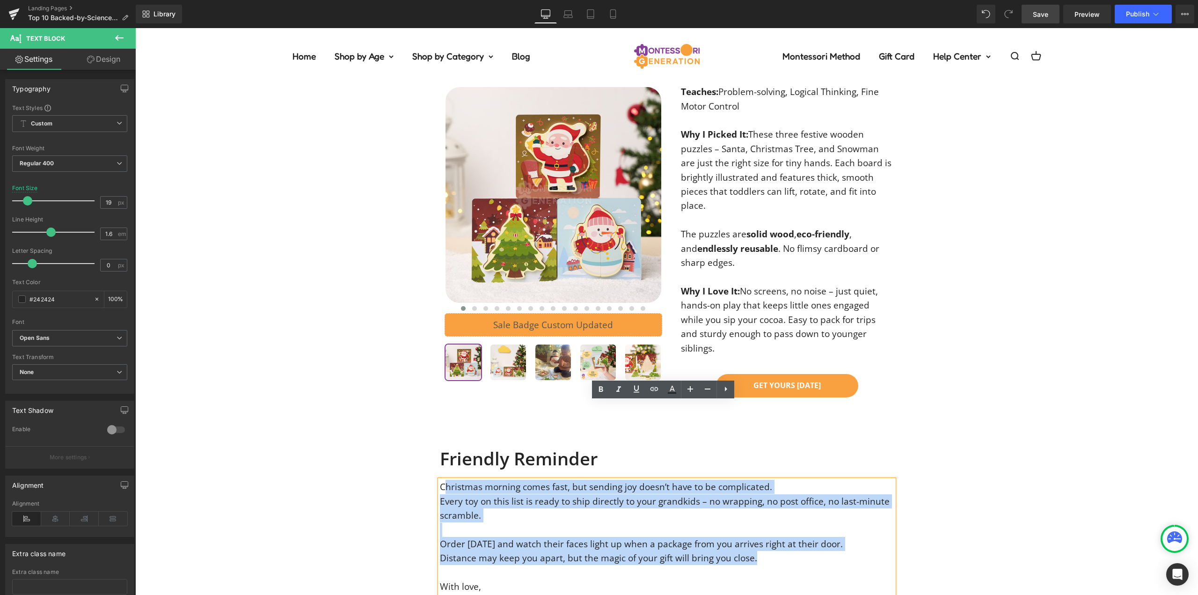
drag, startPoint x: 729, startPoint y: 479, endPoint x: 463, endPoint y: 415, distance: 273.9
click at [440, 480] on div "Christmas morning comes fast, but sending joy doesn’t have to be complicated. E…" at bounding box center [667, 551] width 454 height 142
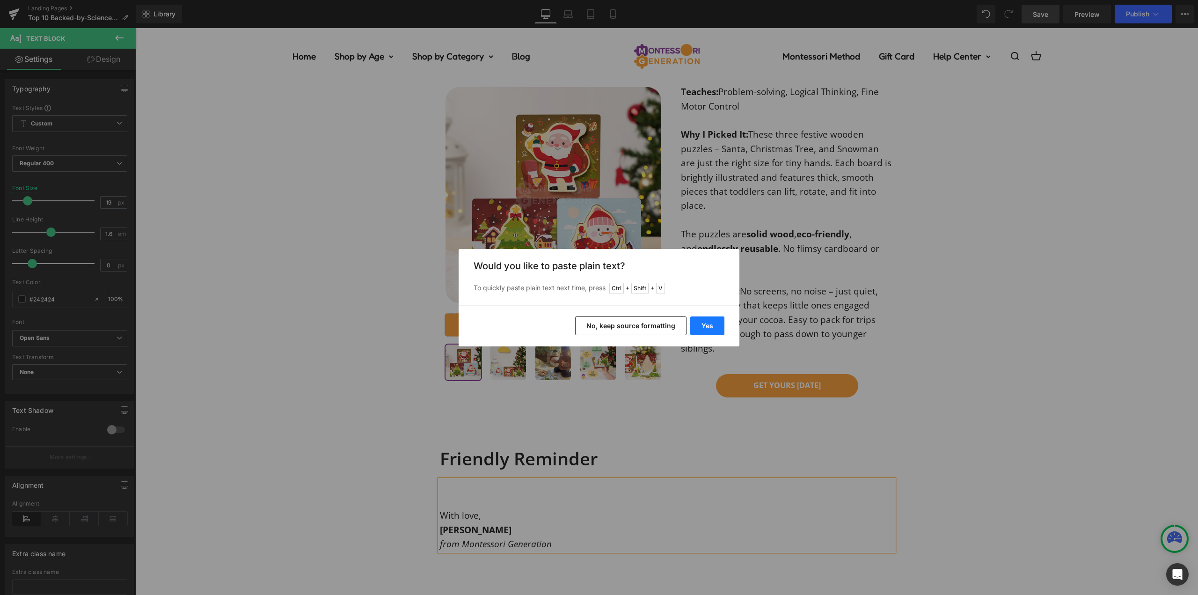
click at [709, 326] on button "Yes" at bounding box center [707, 325] width 34 height 19
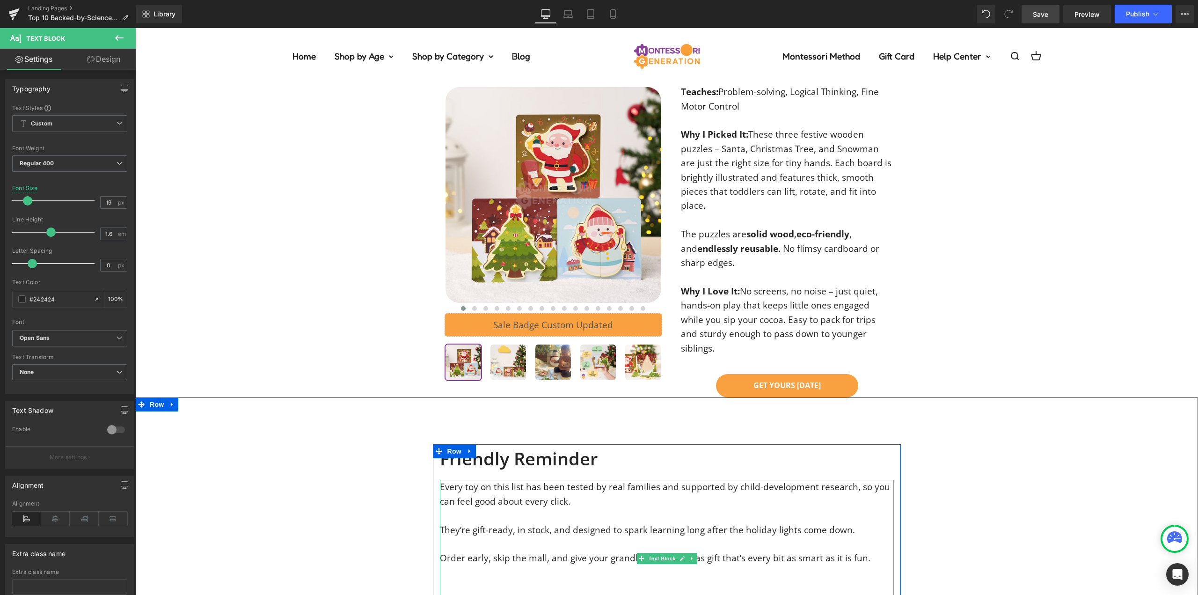
click at [562, 508] on div at bounding box center [667, 515] width 454 height 14
click at [481, 579] on div at bounding box center [667, 586] width 454 height 14
click at [1008, 444] on div "Friendly Reminder Heading Every toy on this list has been tested by real famili…" at bounding box center [666, 533] width 1063 height 178
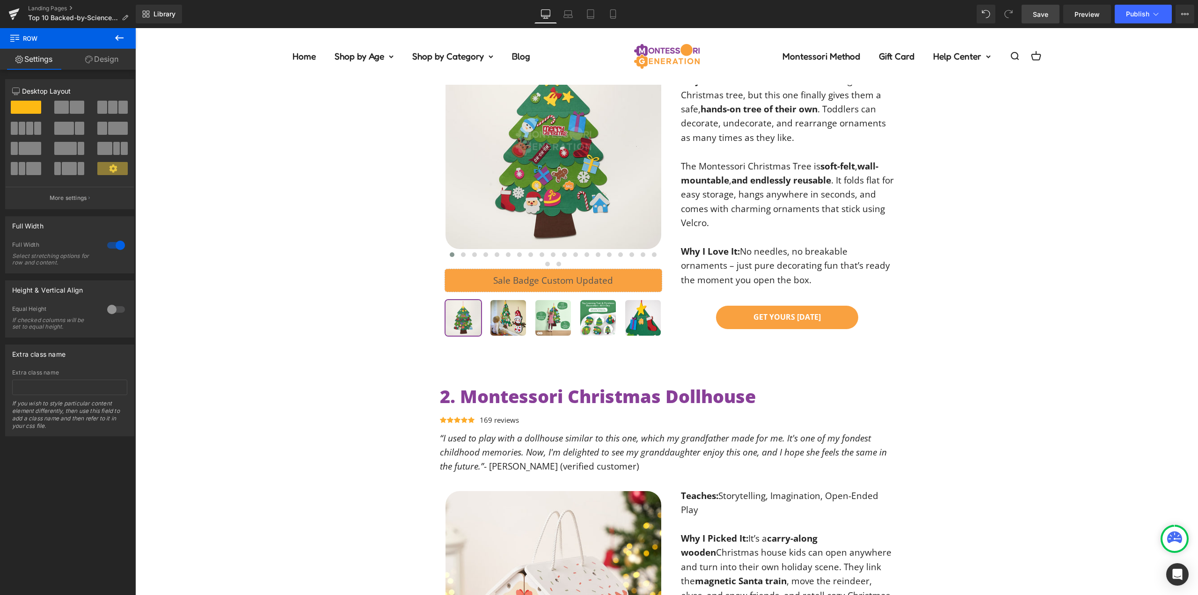
scroll to position [0, 0]
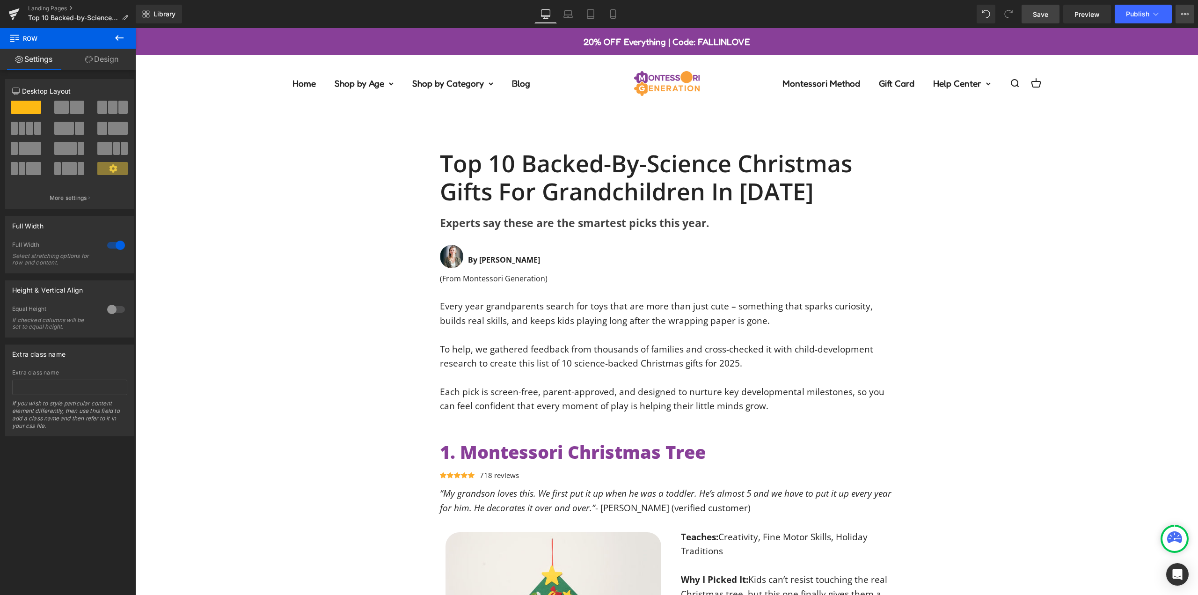
click at [1185, 15] on icon at bounding box center [1185, 14] width 2 height 2
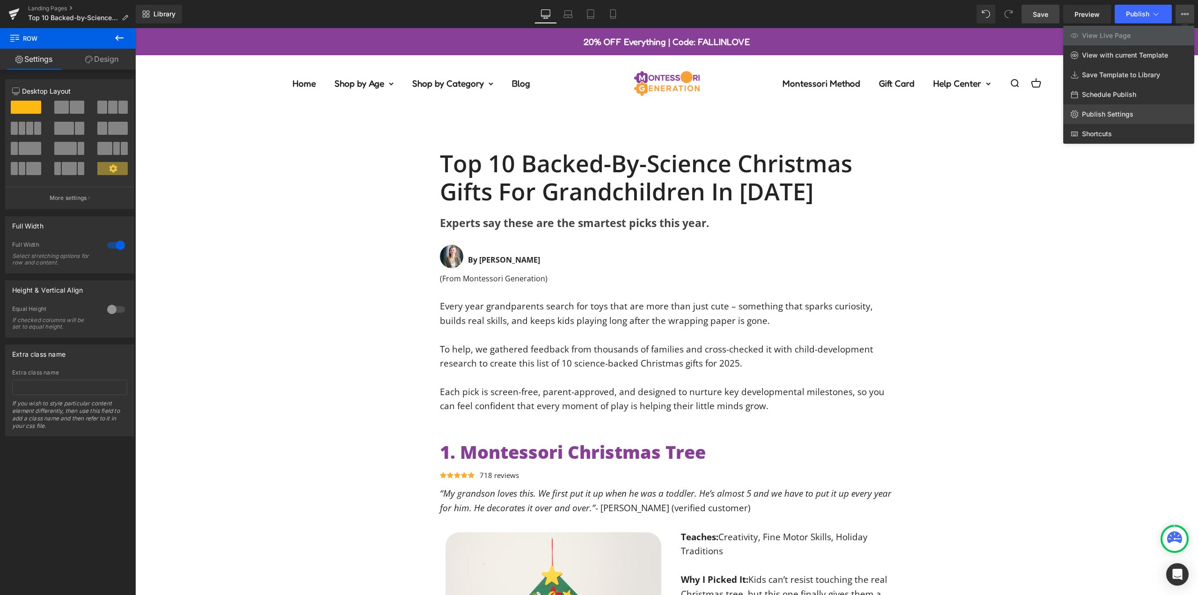
click at [1111, 114] on span "Publish Settings" at bounding box center [1107, 114] width 51 height 8
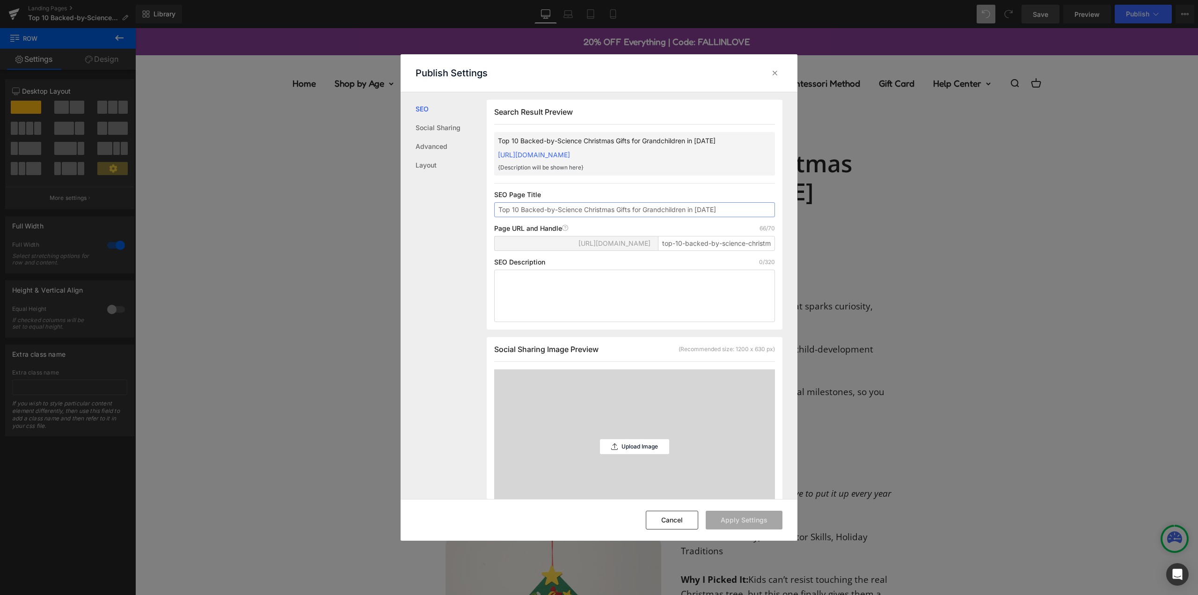
scroll to position [0, 0]
click at [697, 250] on input "top-10-backed-by-science-christmas-gifts-for-grandchildren-in-2025" at bounding box center [716, 242] width 117 height 15
paste input "grandchildre"
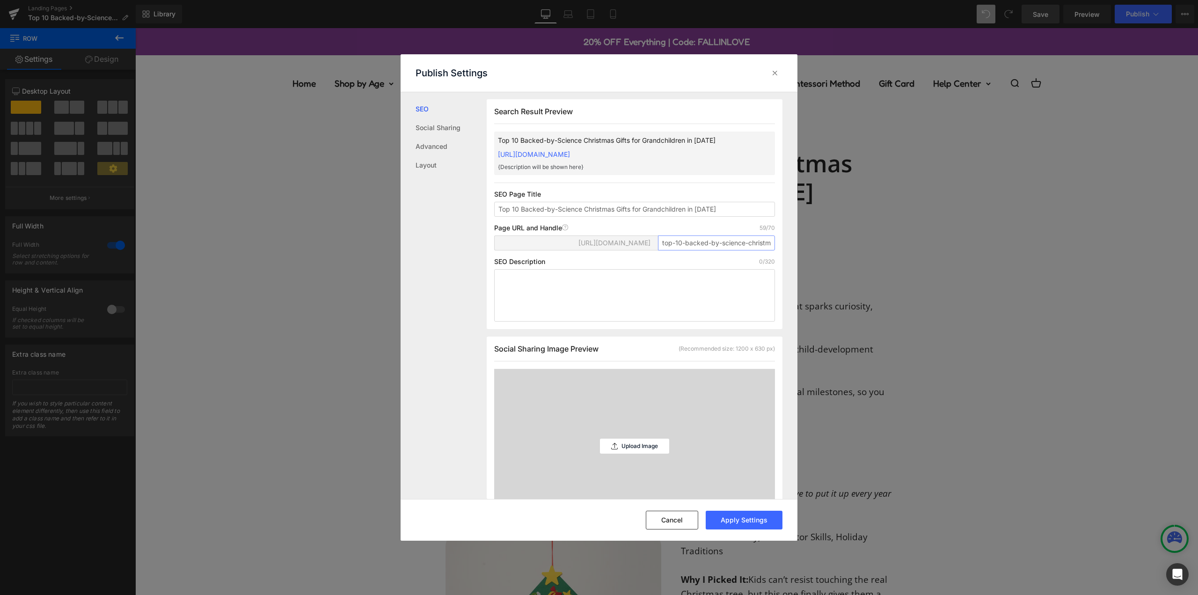
scroll to position [0, 91]
type input "top-10-backed-by-science-christmas-gifts-grandchildren-2025"
click at [663, 232] on div "Page URL and Handle Page URL Address 59/70" at bounding box center [634, 227] width 281 height 7
click at [625, 217] on input "Top 10 Backed-by-Science Christmas Gifts for Grandchildren in [DATE]" at bounding box center [634, 209] width 281 height 15
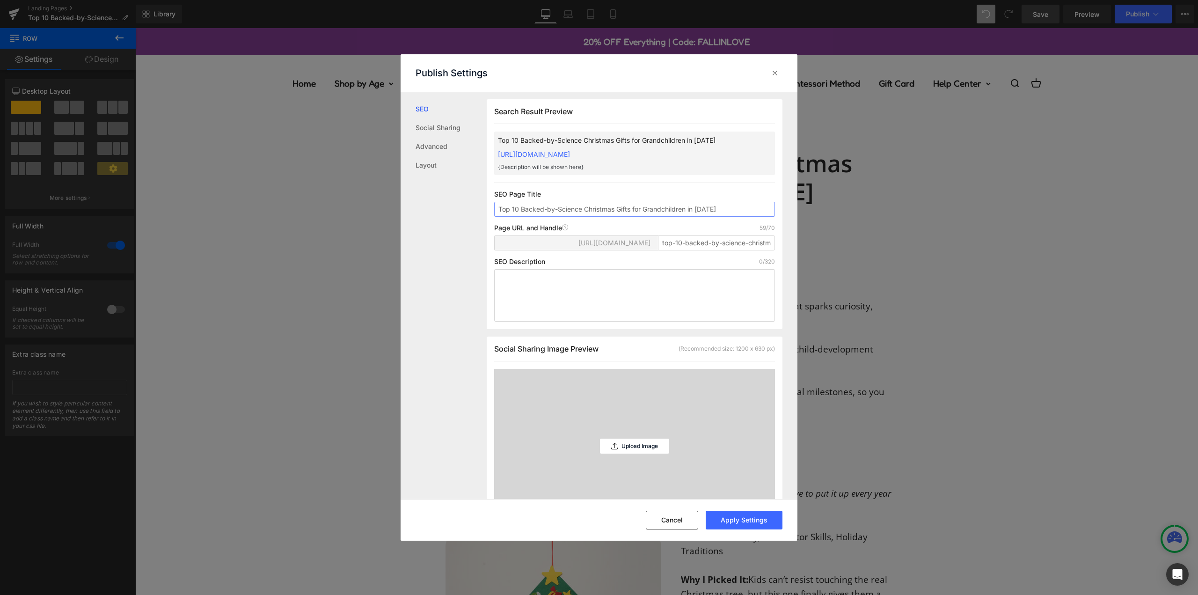
click at [625, 217] on input "Top 10 Backed-by-Science Christmas Gifts for Grandchildren in [DATE]" at bounding box center [634, 209] width 281 height 15
click at [606, 292] on textarea at bounding box center [634, 295] width 281 height 52
paste textarea "Discover 10 Montessori-inspired Christmas gifts backed by child-development res…"
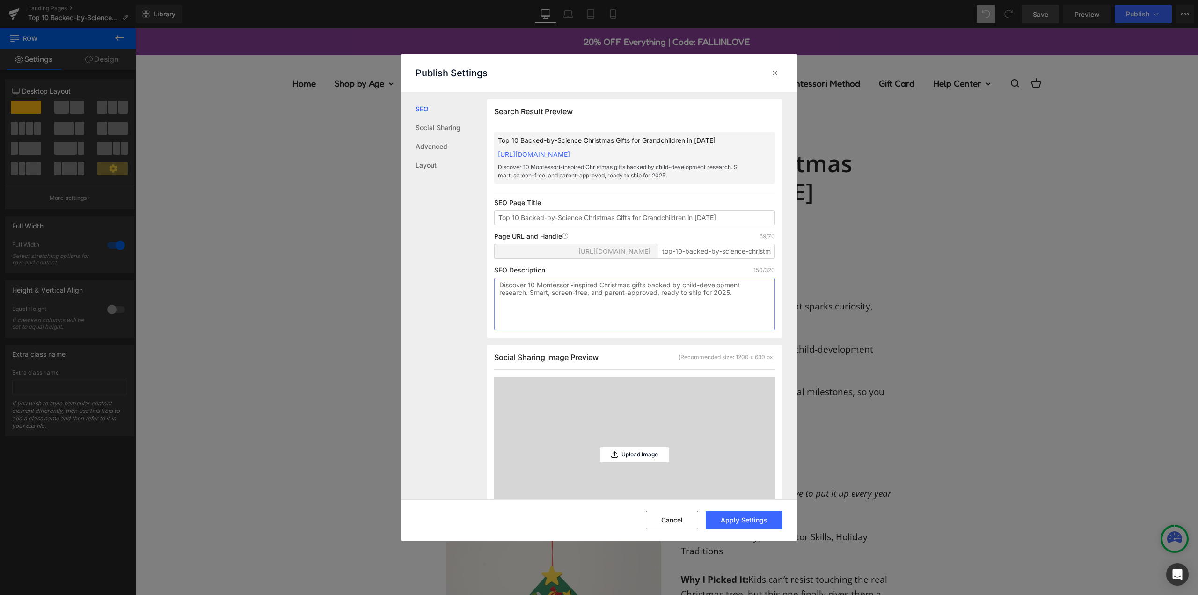
type textarea "Discover 10 Montessori-inspired Christmas gifts backed by child-development res…"
click at [560, 274] on div "SEO Description 150/320" at bounding box center [634, 269] width 281 height 7
click at [745, 516] on button "Apply Settings" at bounding box center [744, 520] width 77 height 19
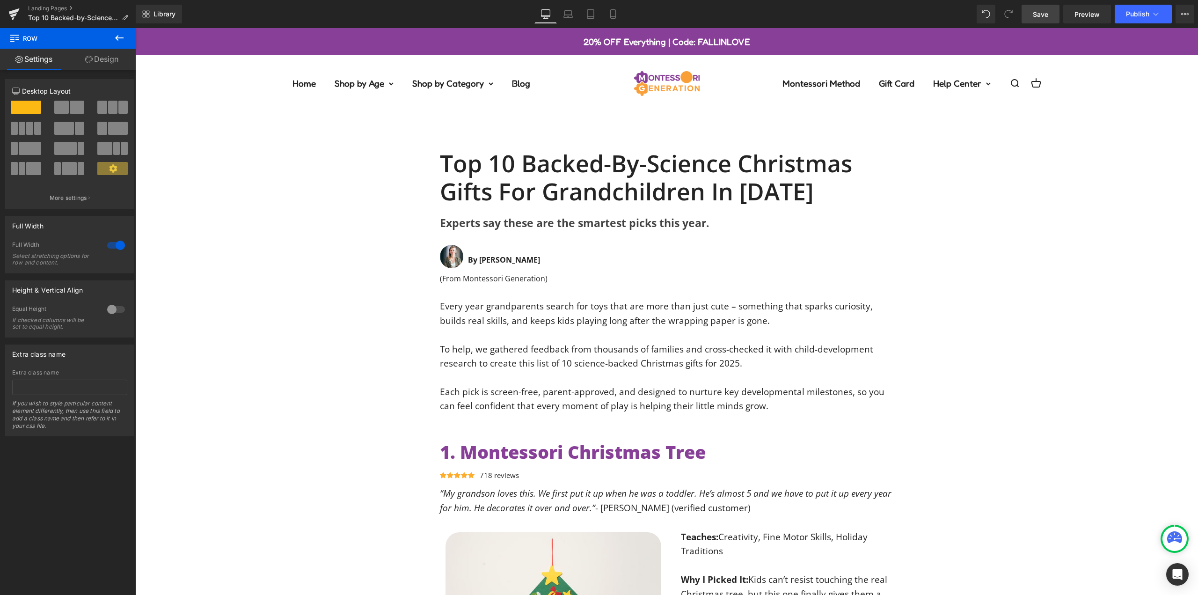
click at [1047, 15] on span "Save" at bounding box center [1040, 14] width 15 height 10
click at [1182, 15] on icon at bounding box center [1182, 14] width 2 height 2
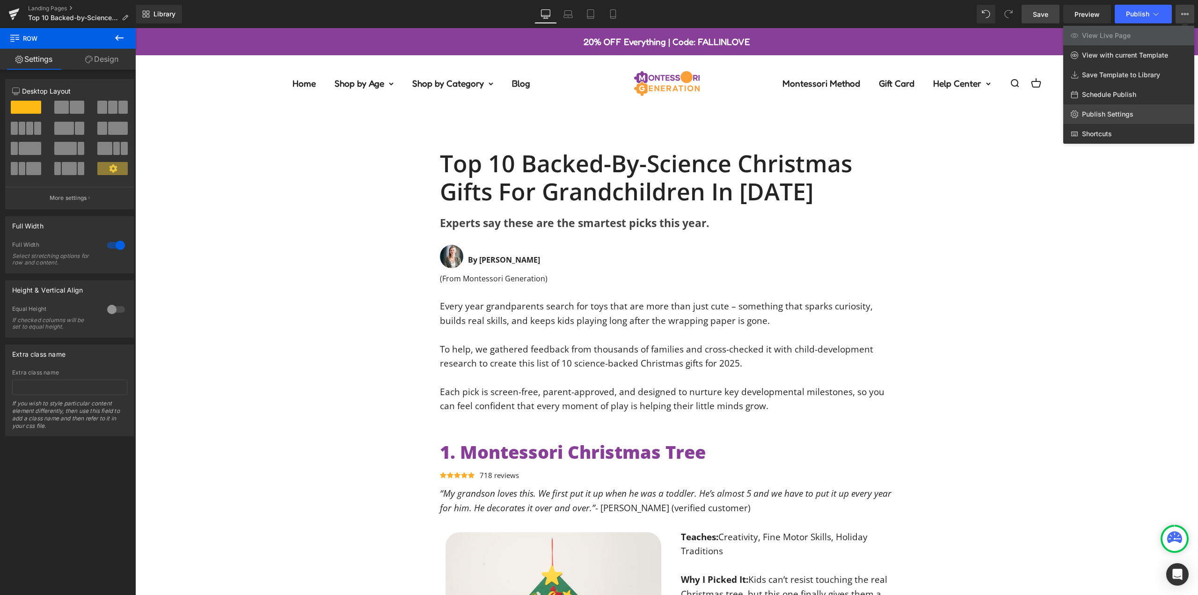
click at [1122, 119] on link "Publish Settings" at bounding box center [1128, 114] width 131 height 20
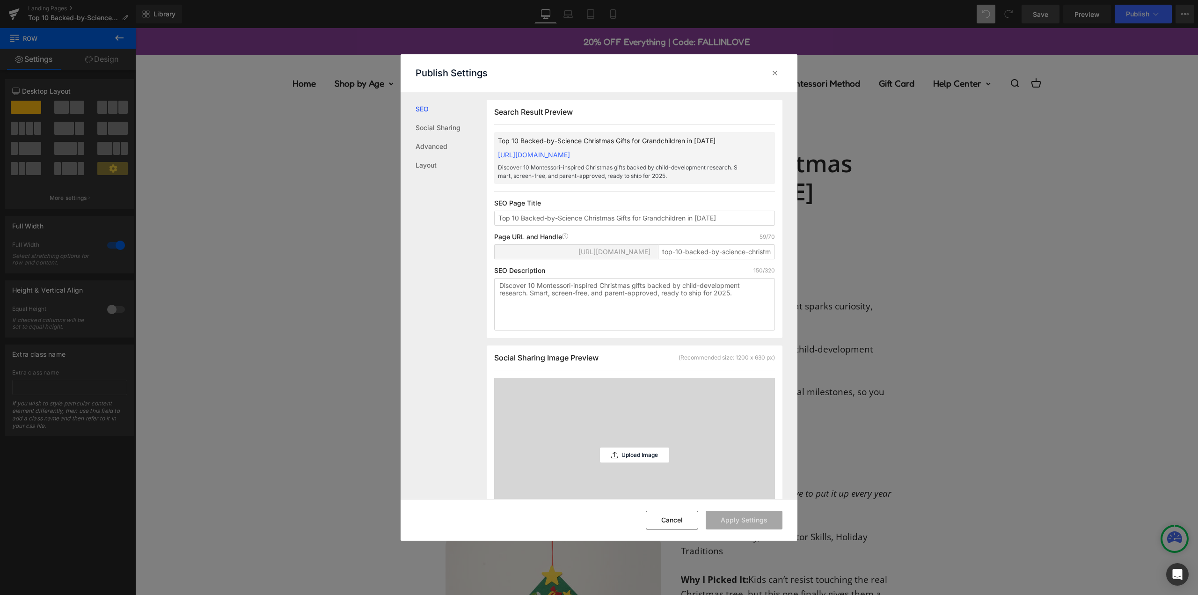
scroll to position [0, 0]
click at [680, 517] on button "Cancel" at bounding box center [672, 520] width 52 height 19
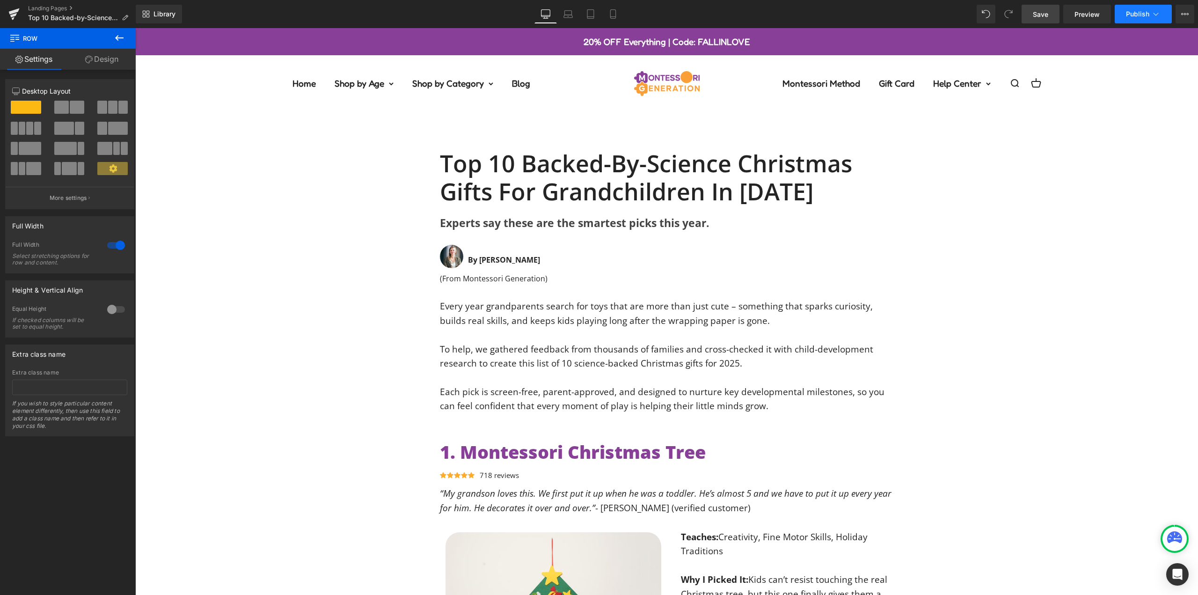
click at [1140, 21] on button "Publish" at bounding box center [1143, 14] width 57 height 19
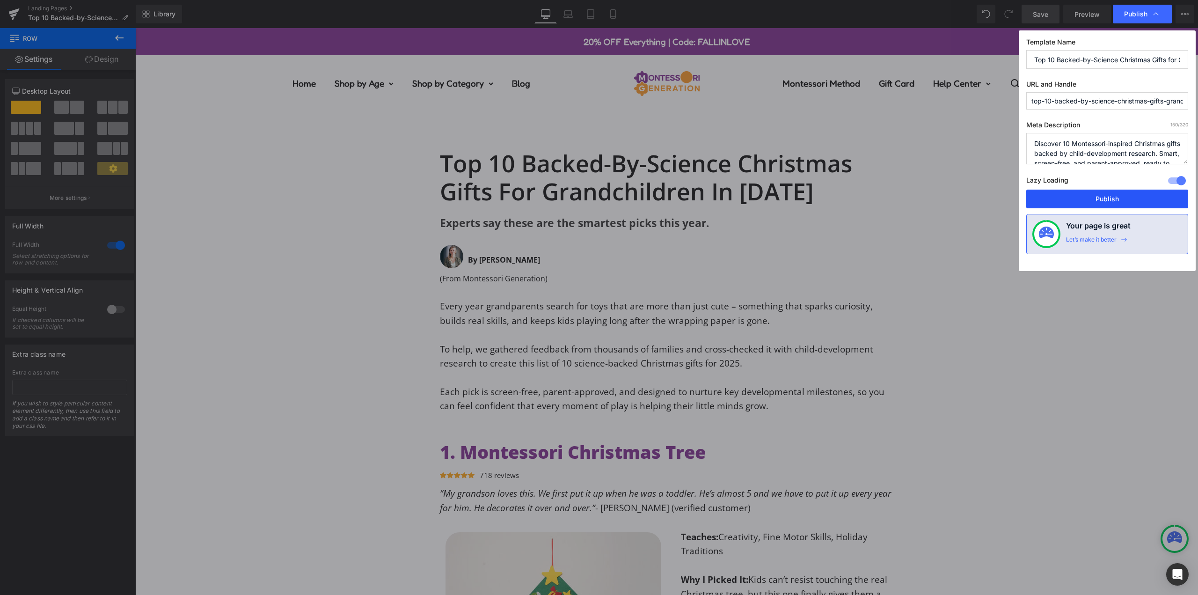
drag, startPoint x: 1099, startPoint y: 203, endPoint x: 964, endPoint y: 177, distance: 137.8
click at [1099, 203] on button "Publish" at bounding box center [1107, 199] width 162 height 19
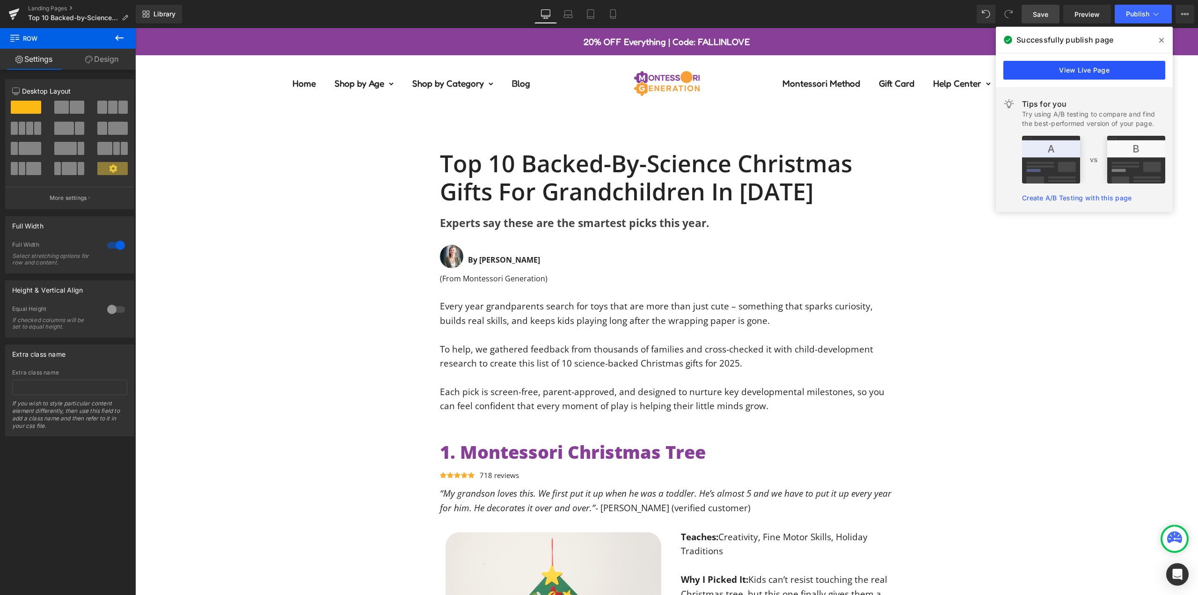
click at [1108, 71] on link "View Live Page" at bounding box center [1084, 70] width 162 height 19
